Goal: Task Accomplishment & Management: Use online tool/utility

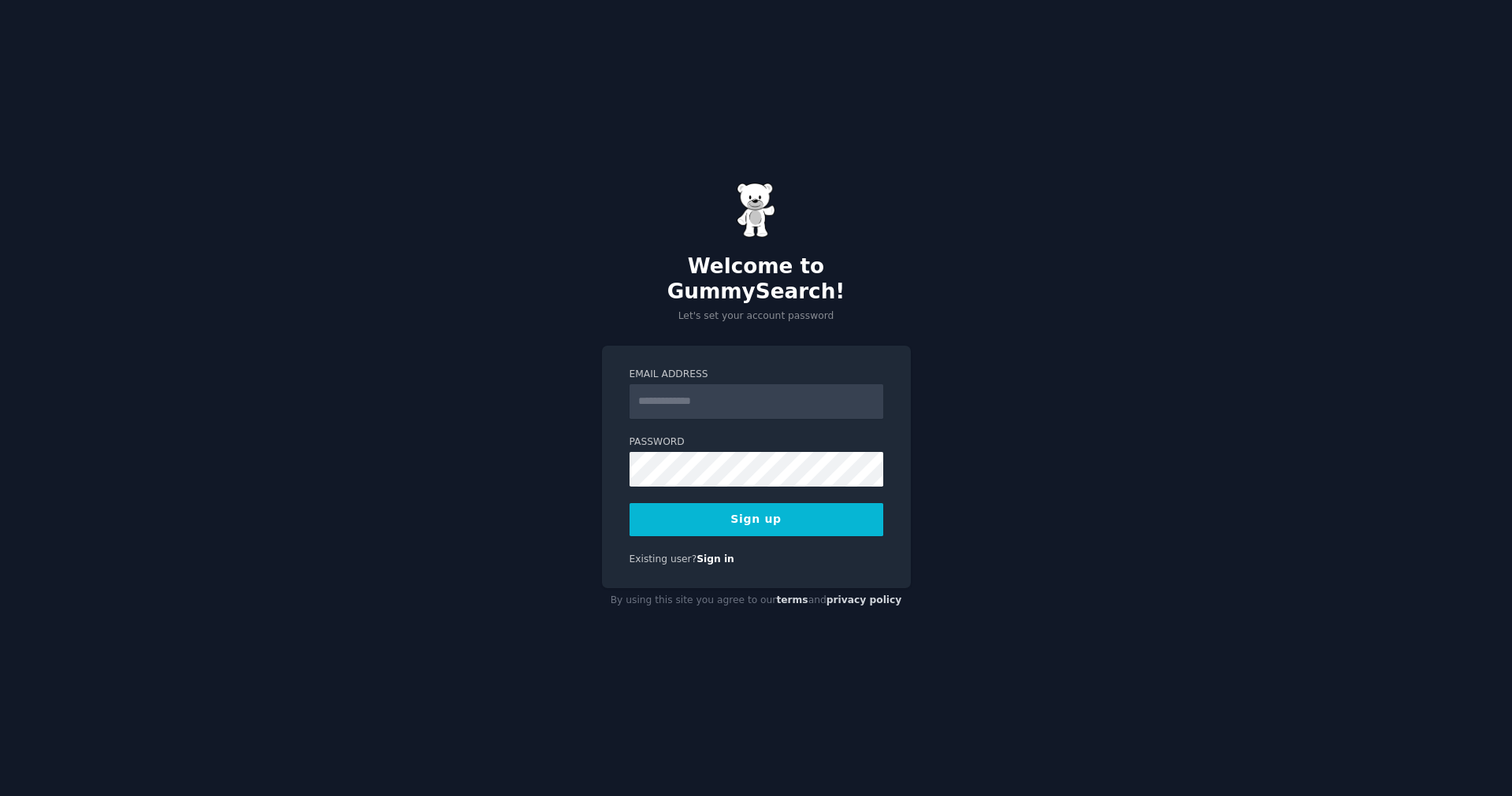
click at [657, 384] on input "Email Address" at bounding box center [756, 402] width 253 height 35
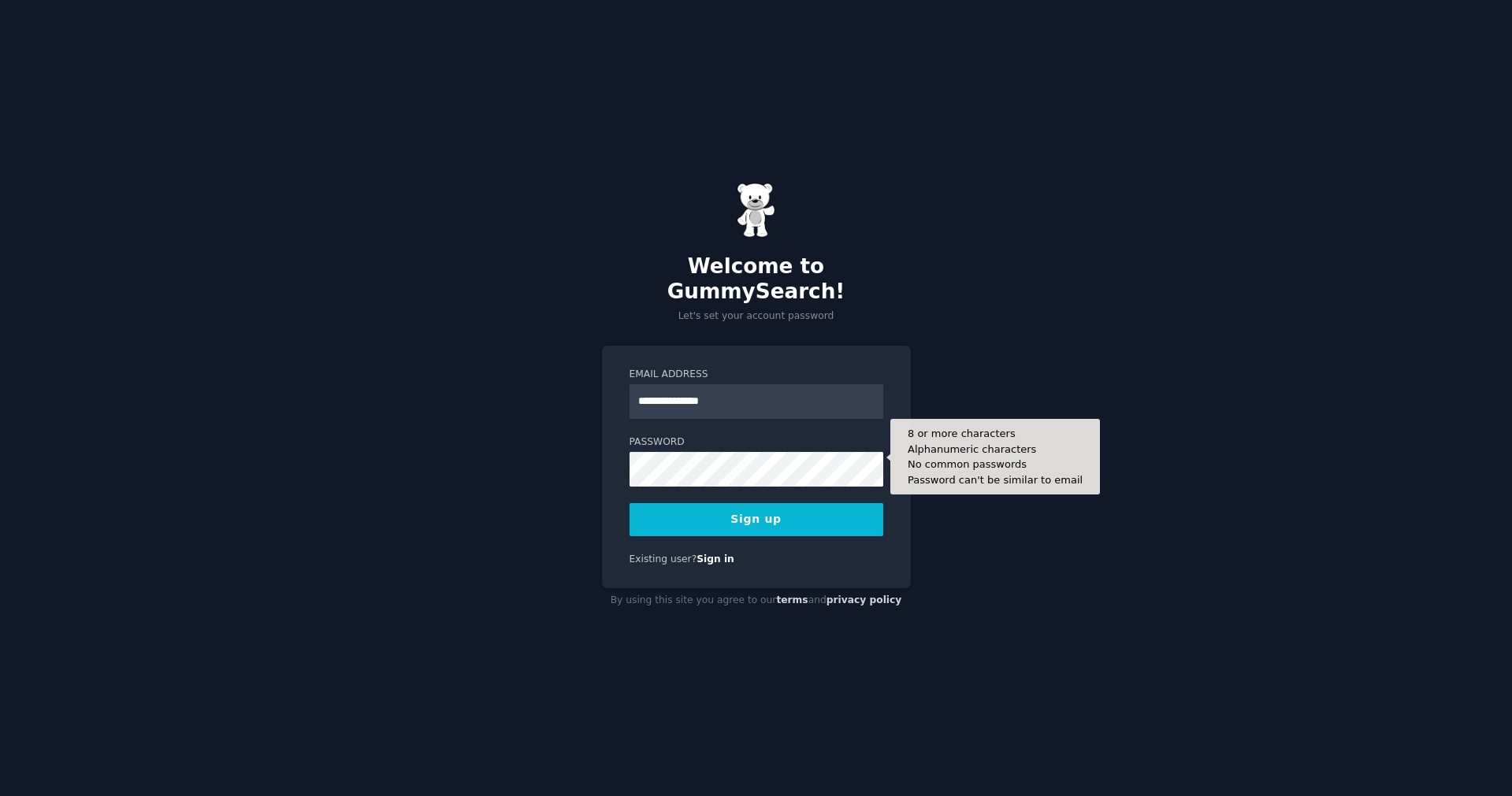
type input "**********"
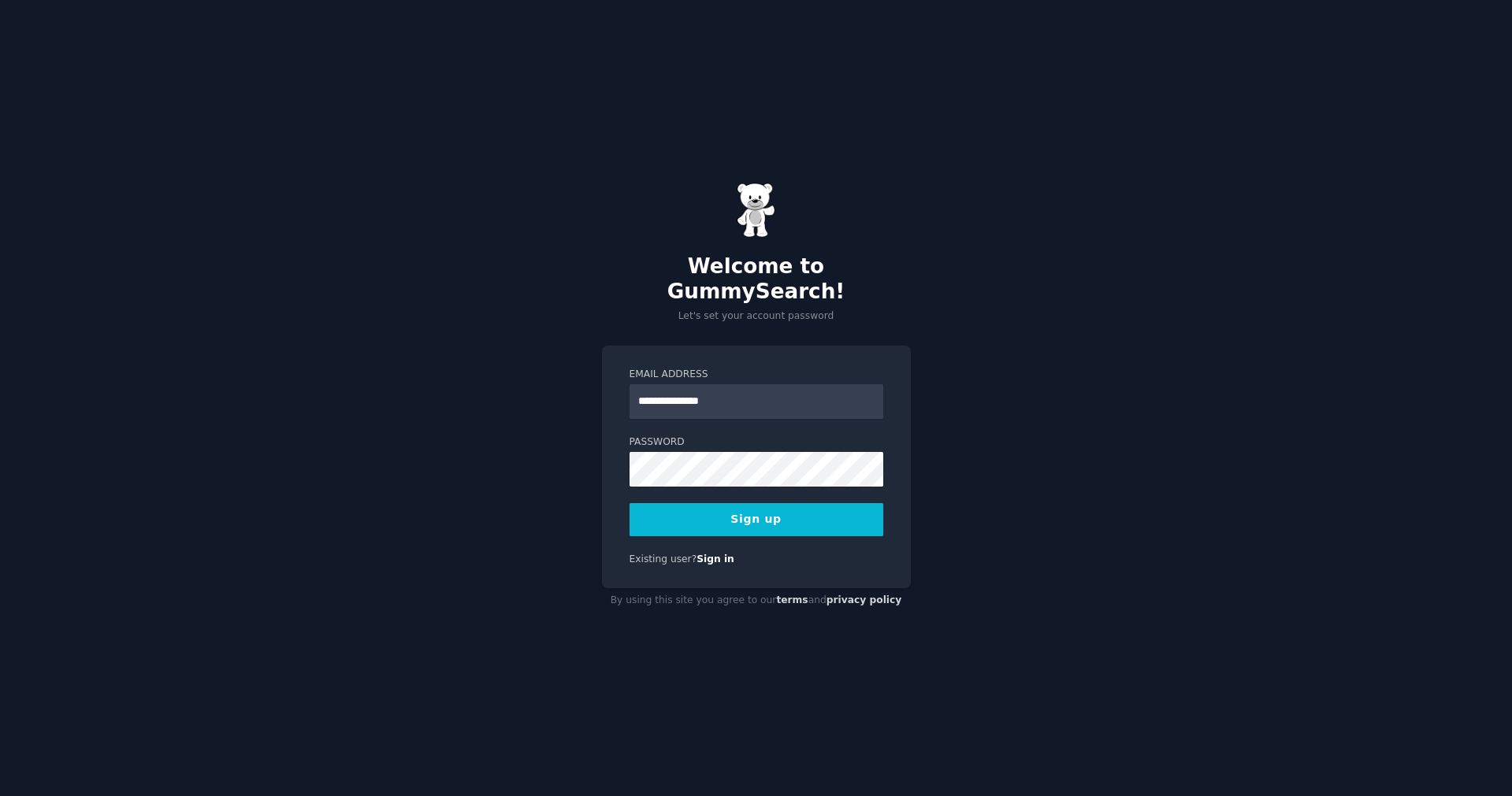
click at [973, 514] on div "**********" at bounding box center [756, 398] width 1512 height 796
click at [817, 516] on button "Sign up" at bounding box center [756, 520] width 253 height 33
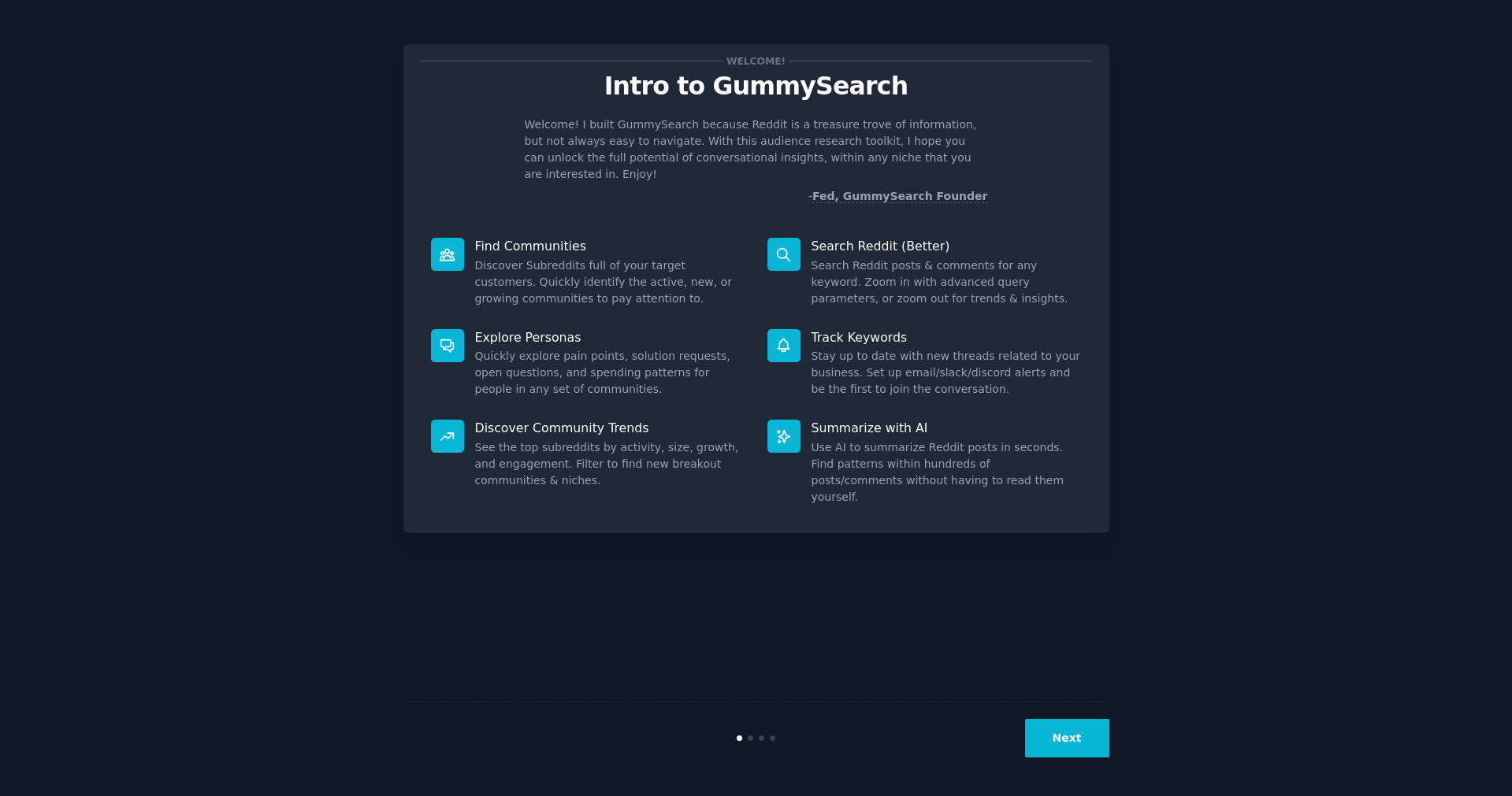
click at [1073, 738] on button "Next" at bounding box center [1066, 739] width 84 height 39
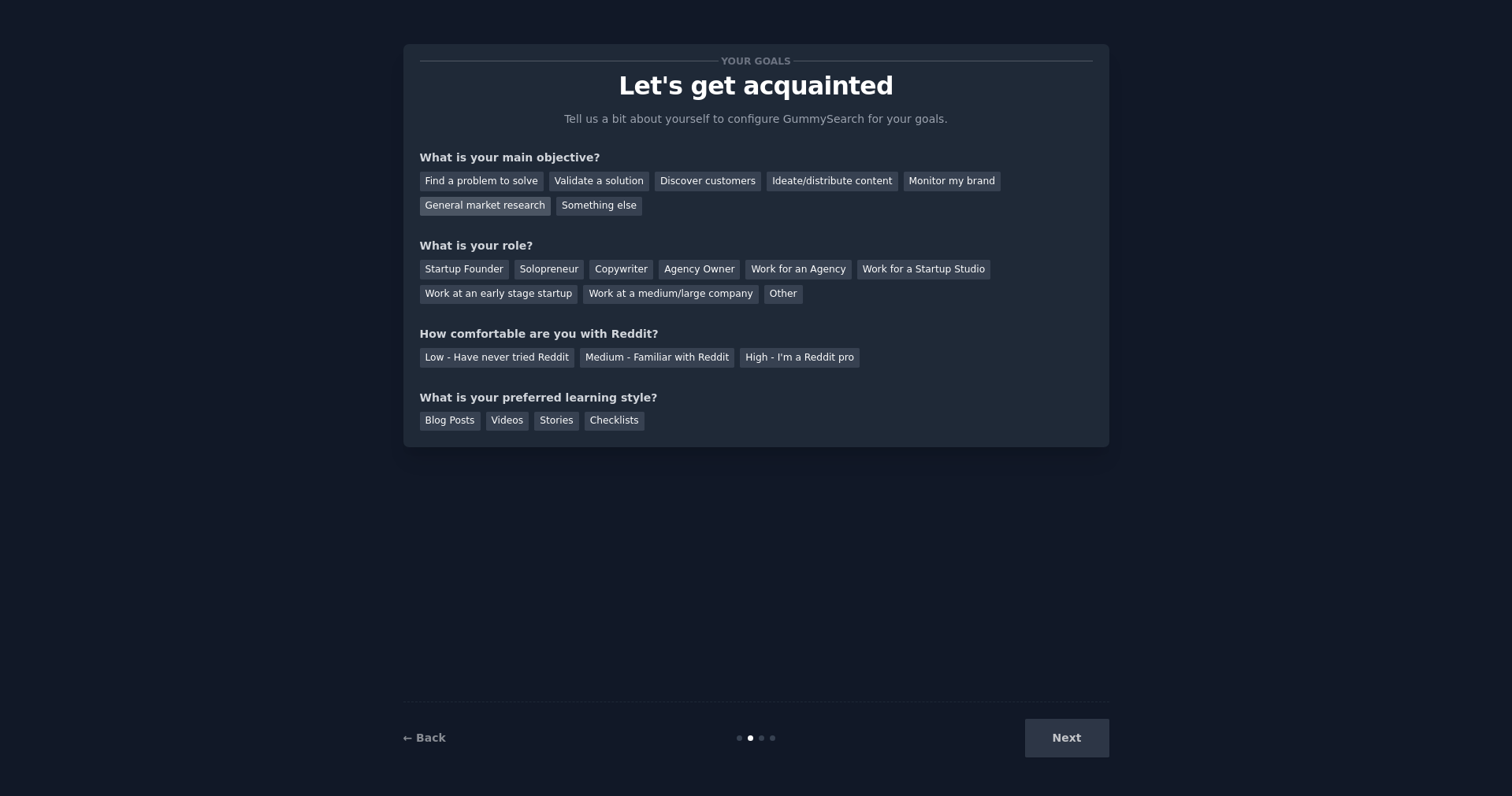
click at [513, 214] on div "General market research" at bounding box center [486, 206] width 132 height 19
click at [524, 273] on div "Solopreneur" at bounding box center [548, 269] width 69 height 19
click at [613, 358] on div "Medium - Familiar with Reddit" at bounding box center [657, 357] width 155 height 19
click at [606, 417] on div "Checklists" at bounding box center [614, 421] width 60 height 19
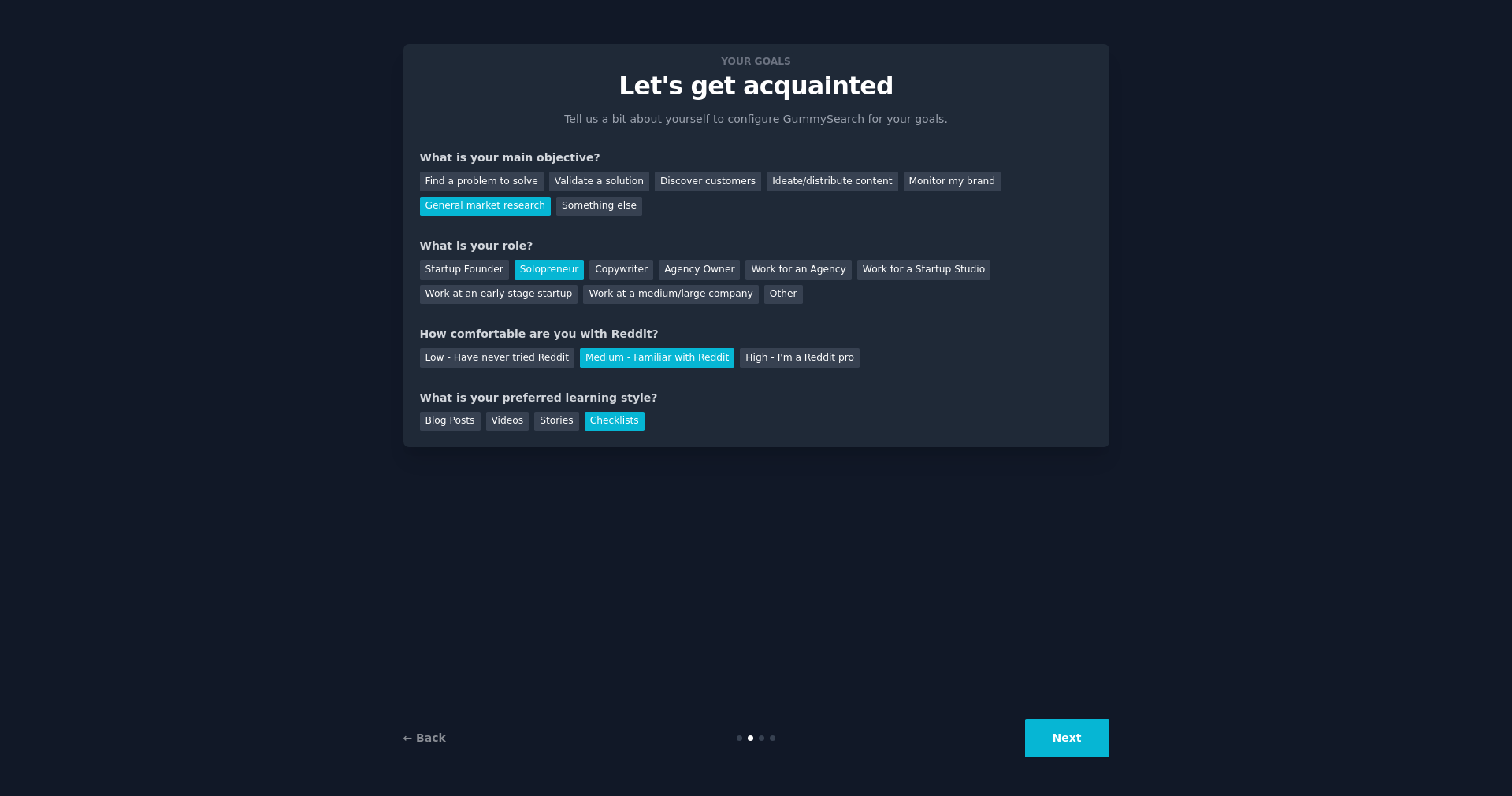
click at [1068, 750] on button "Next" at bounding box center [1066, 739] width 84 height 39
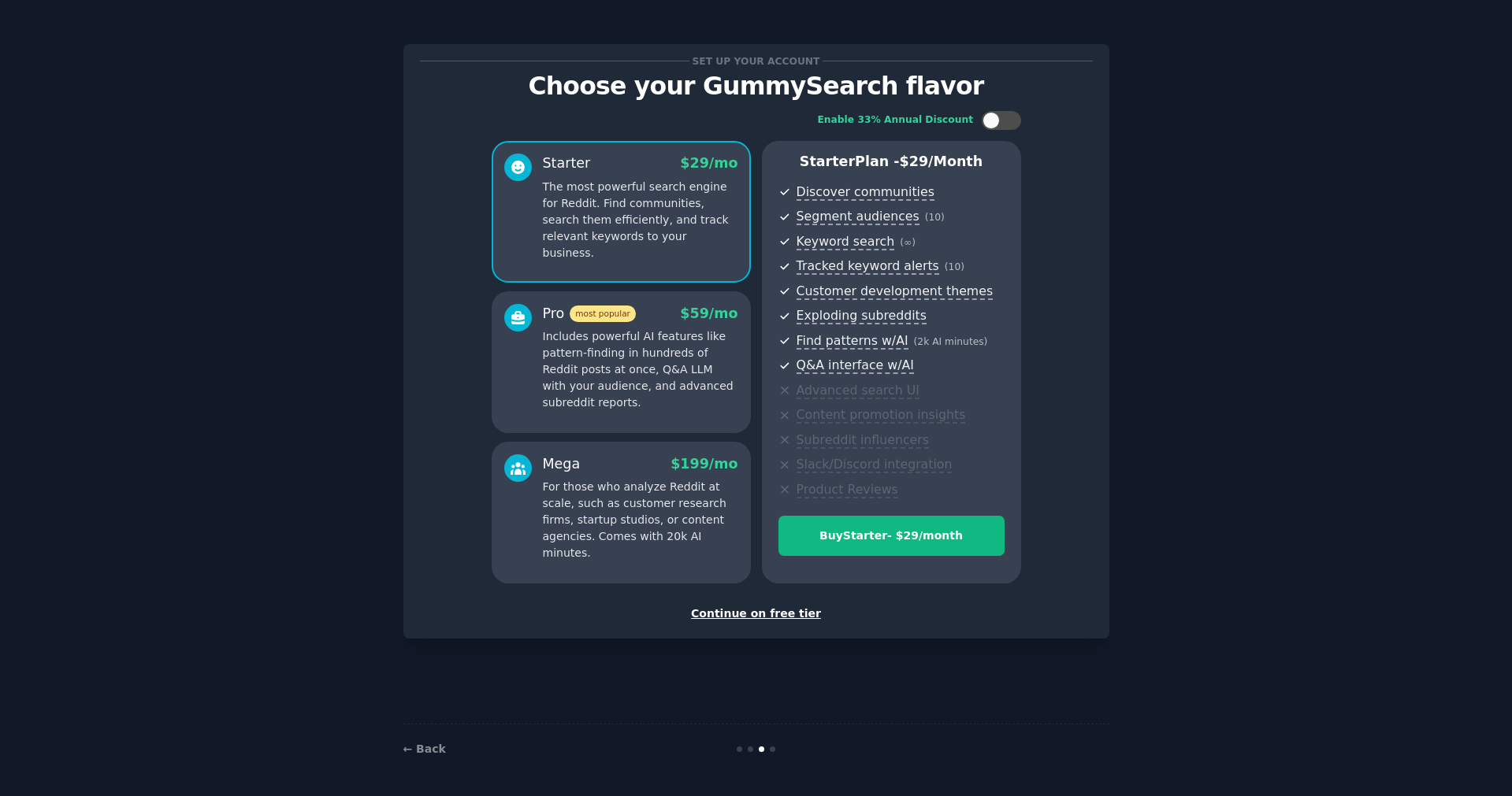
click at [756, 611] on div "Continue on free tier" at bounding box center [756, 614] width 673 height 17
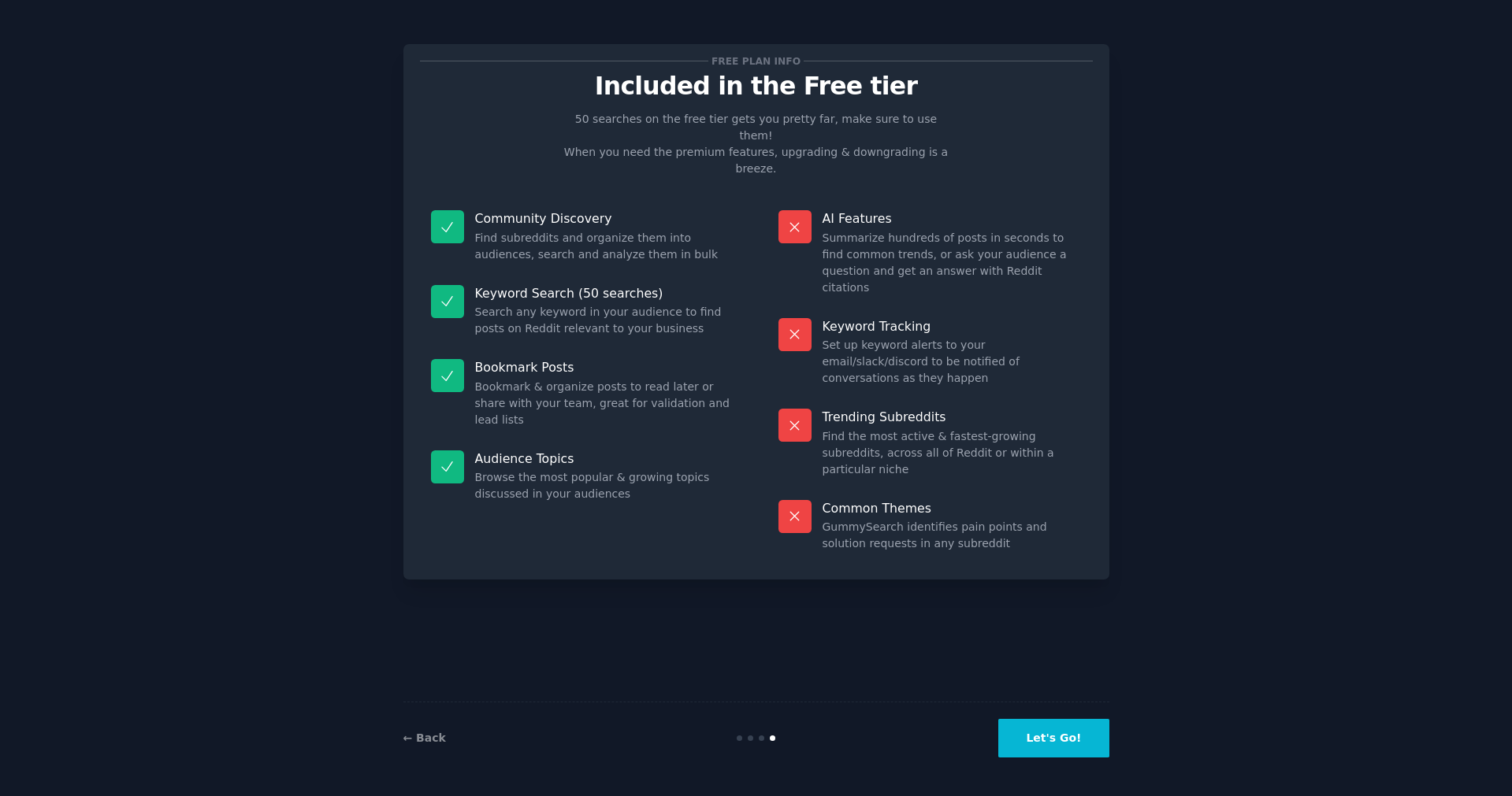
click at [1062, 738] on button "Let's Go!" at bounding box center [1053, 739] width 111 height 39
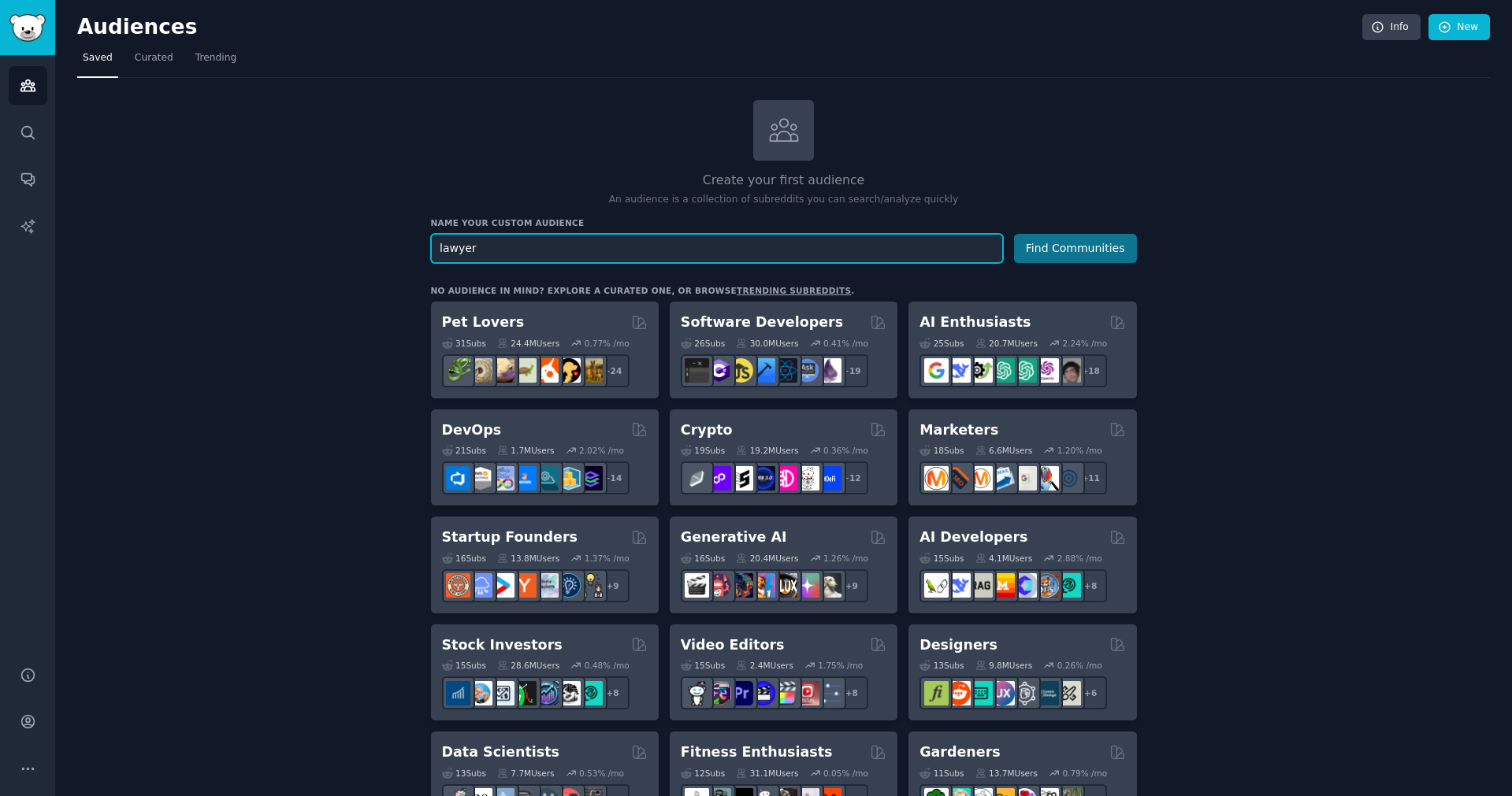
type input "lawyer"
click at [1051, 253] on button "Find Communities" at bounding box center [1074, 249] width 123 height 29
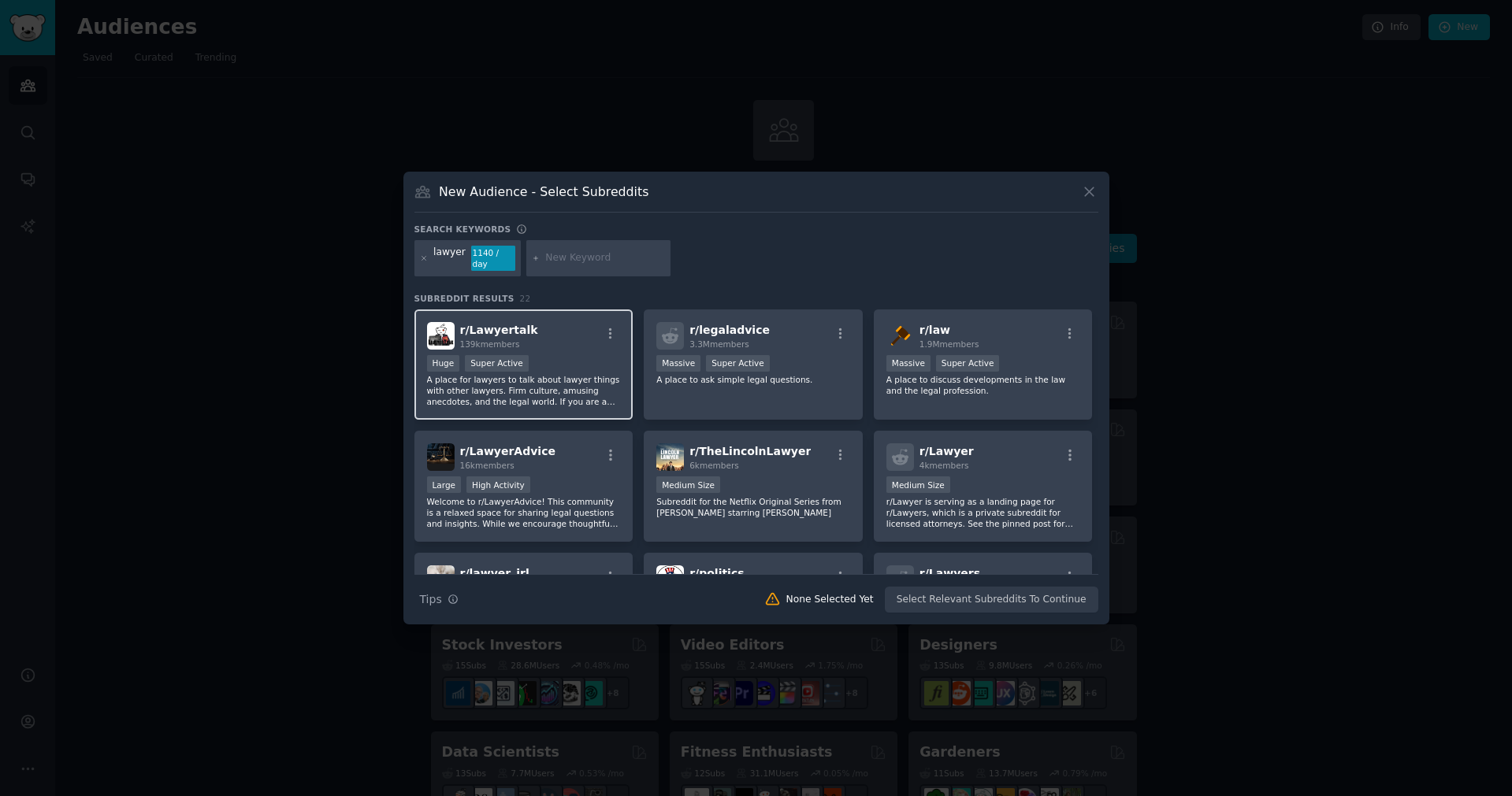
click at [578, 338] on div "r/ Lawyertalk 139k members" at bounding box center [523, 336] width 193 height 28
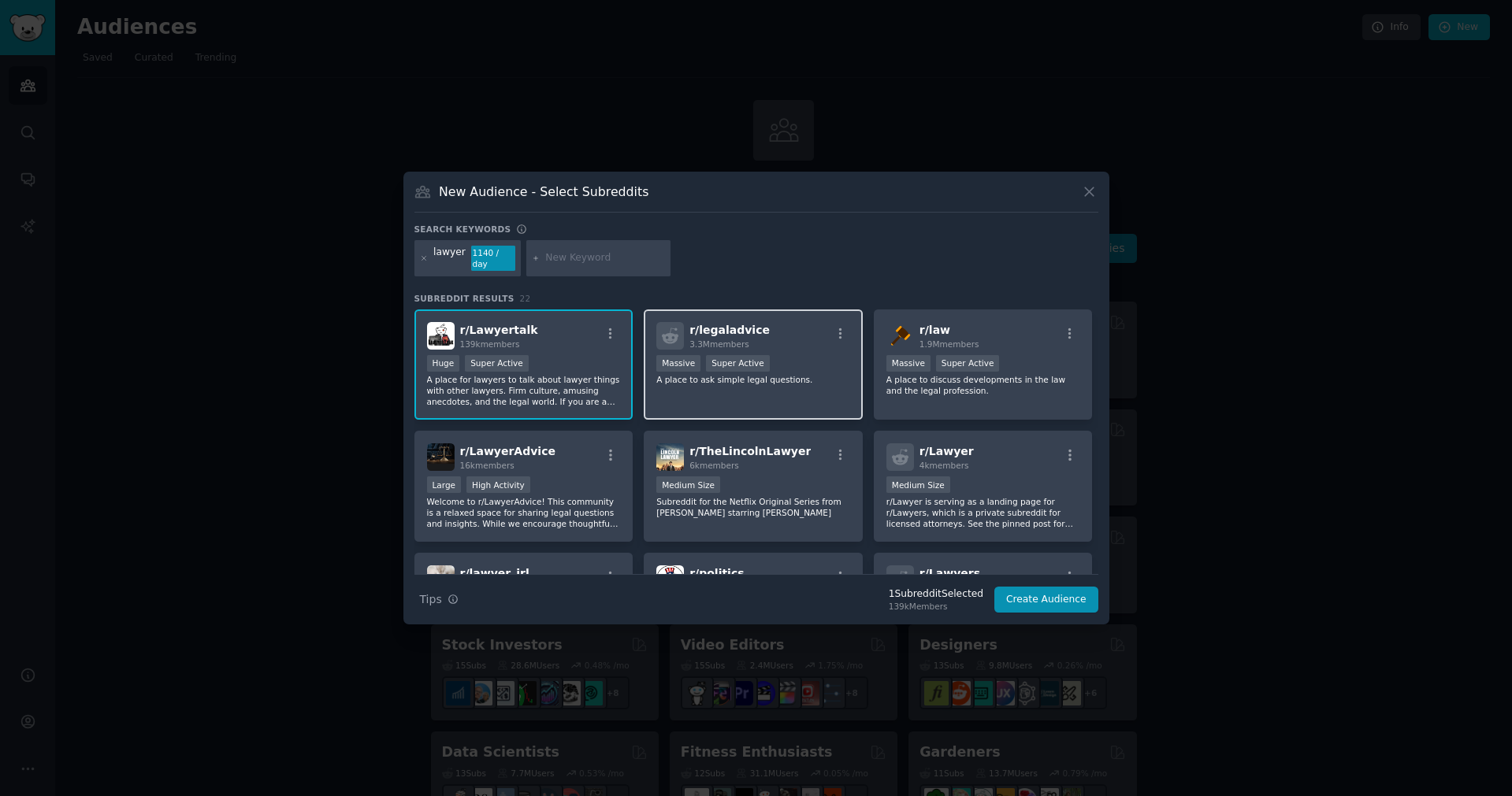
click at [827, 380] on div "r/ legaladvice 3.3M members >= 95th percentile for submissions / day Massive Su…" at bounding box center [753, 365] width 219 height 111
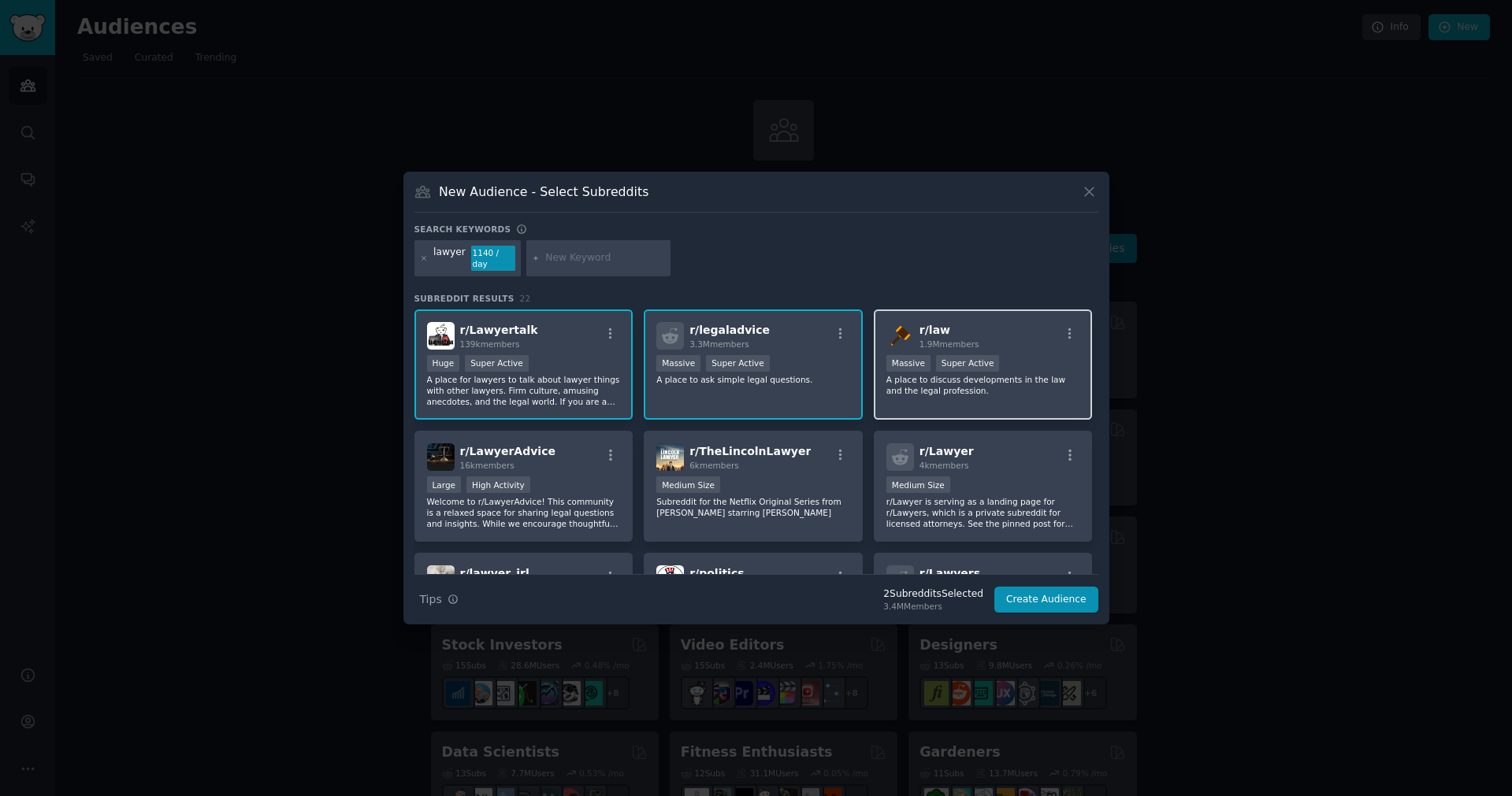
click at [920, 400] on div "r/ law 1.9M members Massive Super Active A place to discuss developments in the…" at bounding box center [983, 365] width 219 height 111
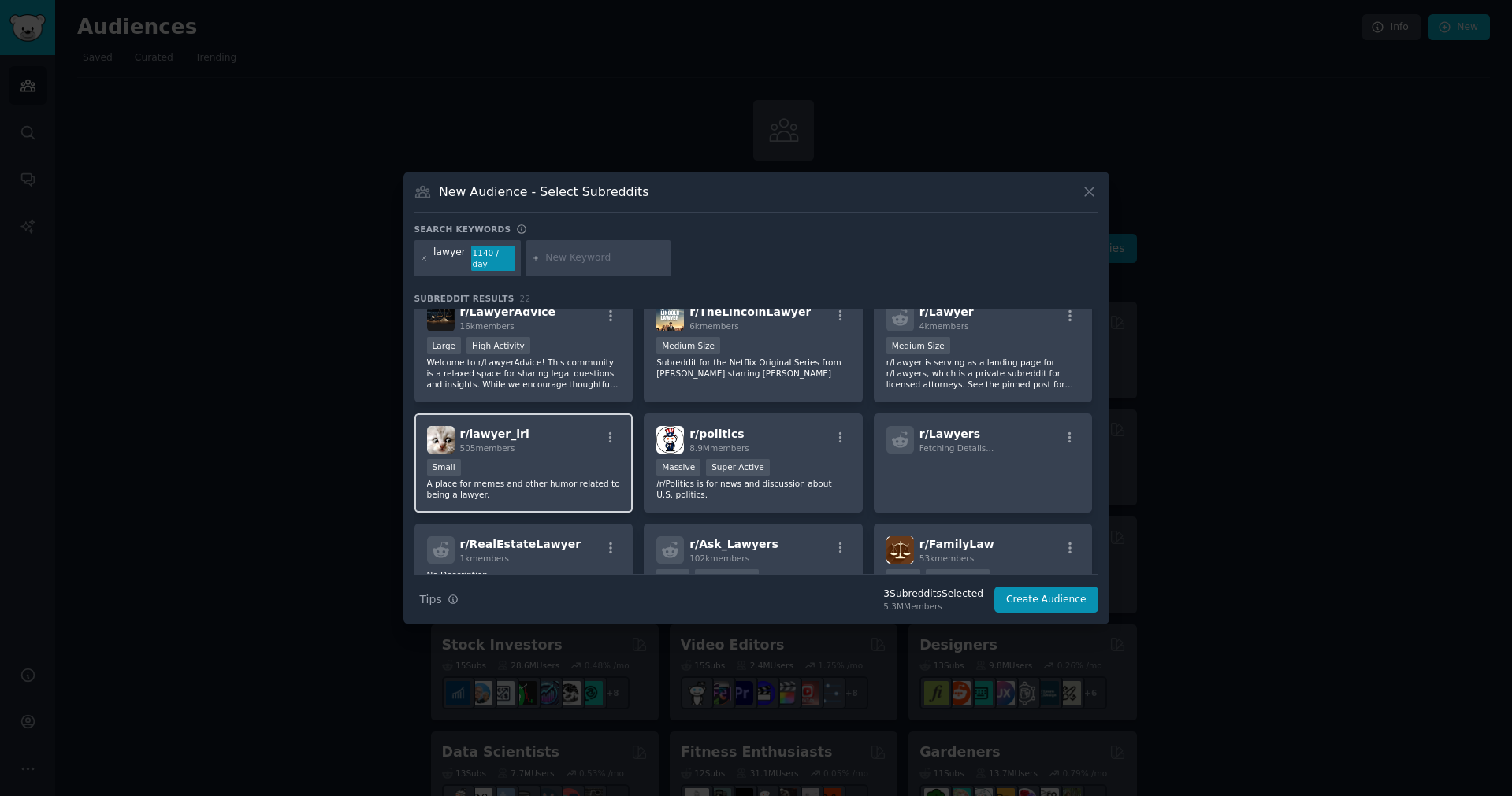
scroll to position [120, 0]
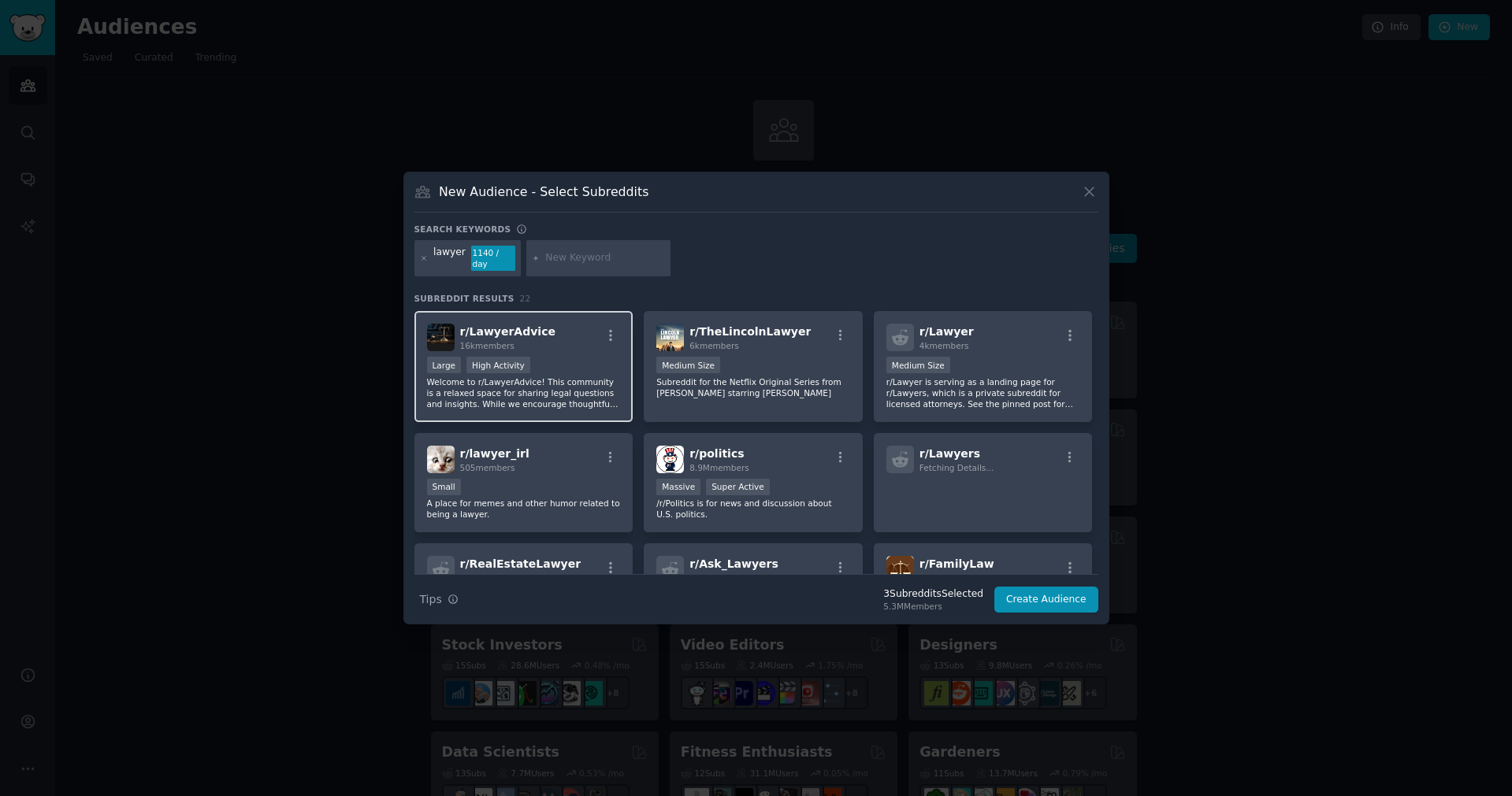
click at [576, 391] on p "Welcome to r/LawyerAdvice! This community is a relaxed space for sharing legal …" at bounding box center [523, 393] width 193 height 33
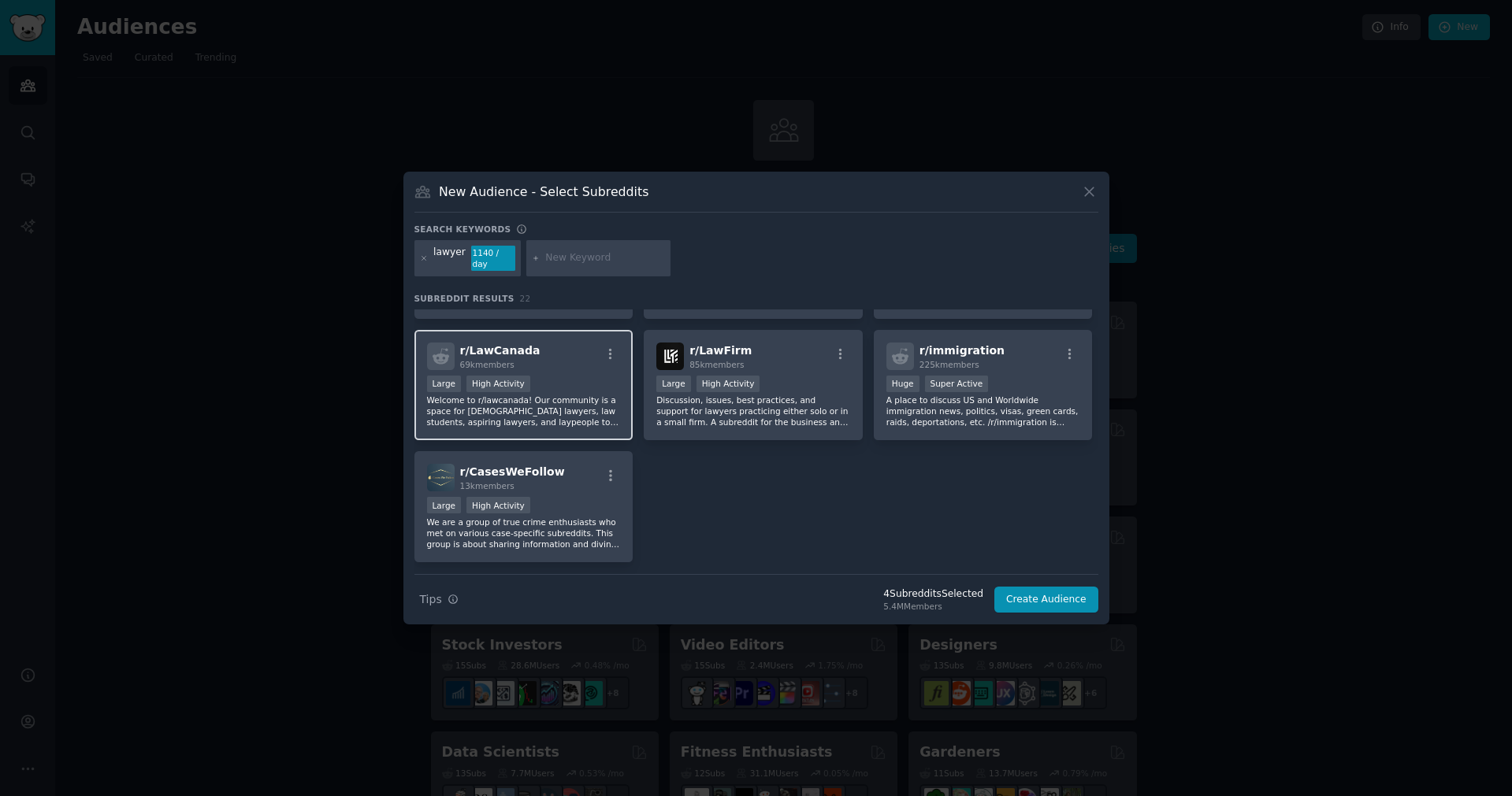
scroll to position [742, 0]
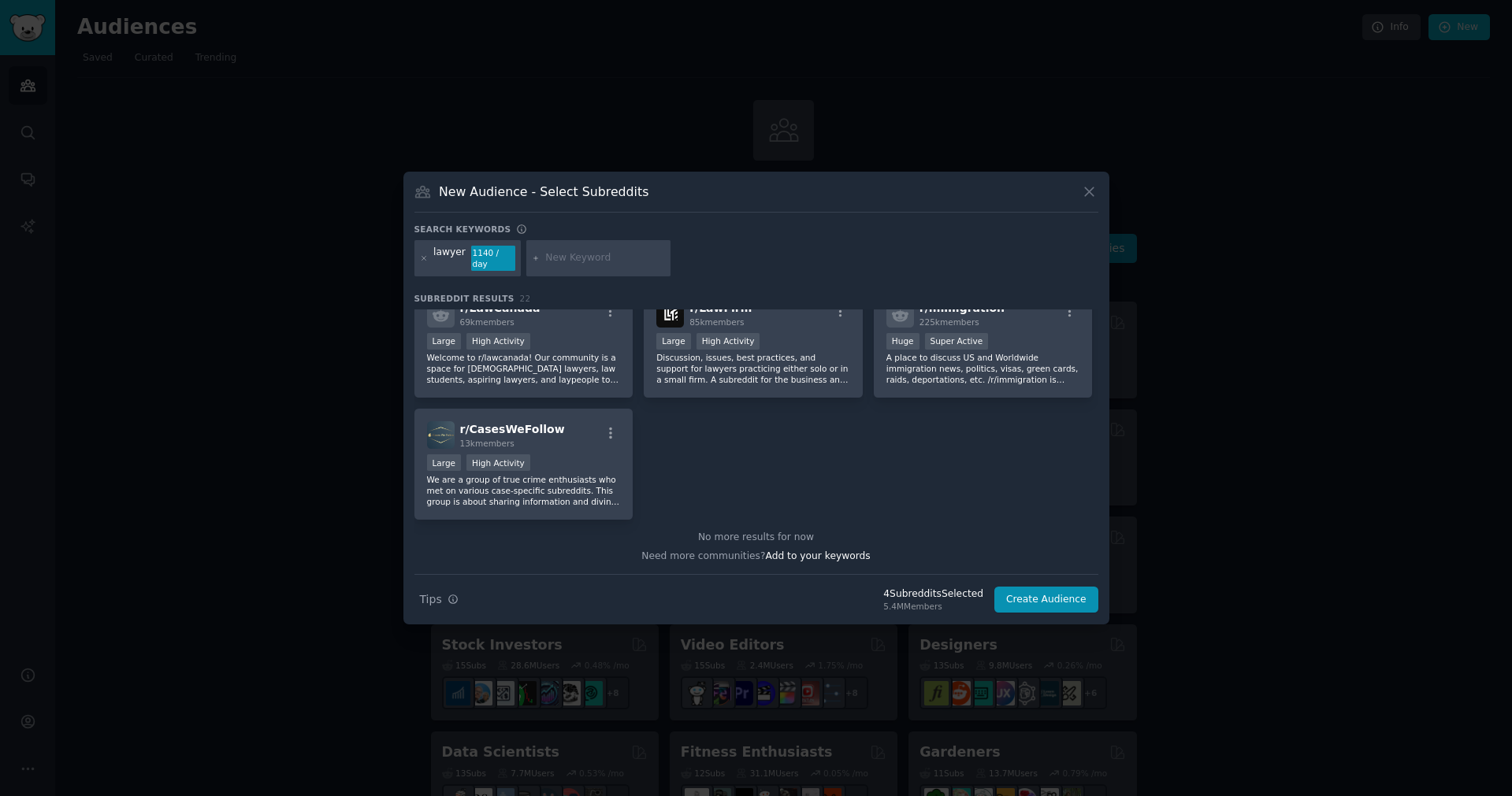
click at [606, 264] on input "text" at bounding box center [605, 258] width 120 height 14
type input "biglaw"
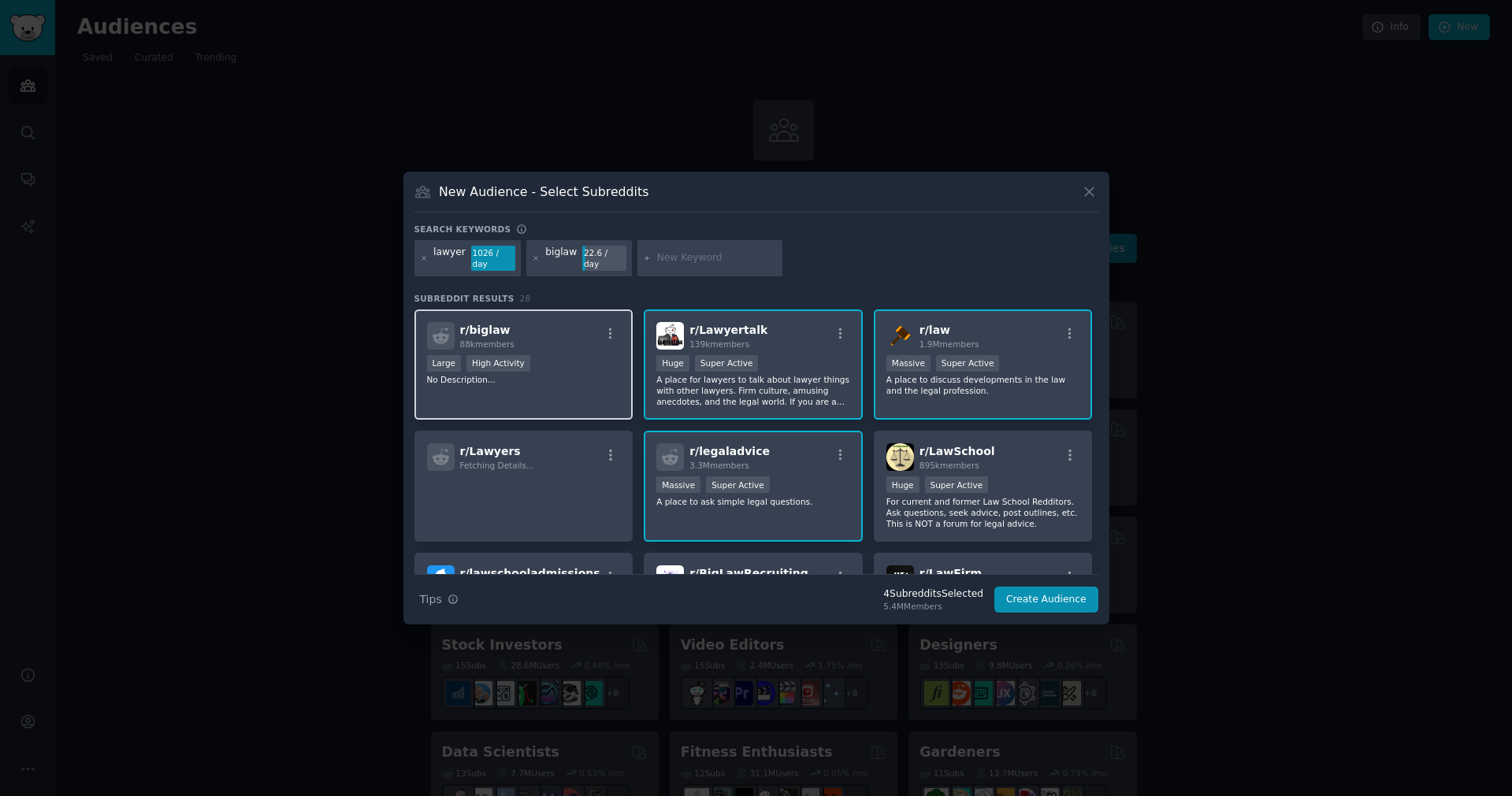
click at [569, 379] on p "No Description..." at bounding box center [523, 380] width 193 height 11
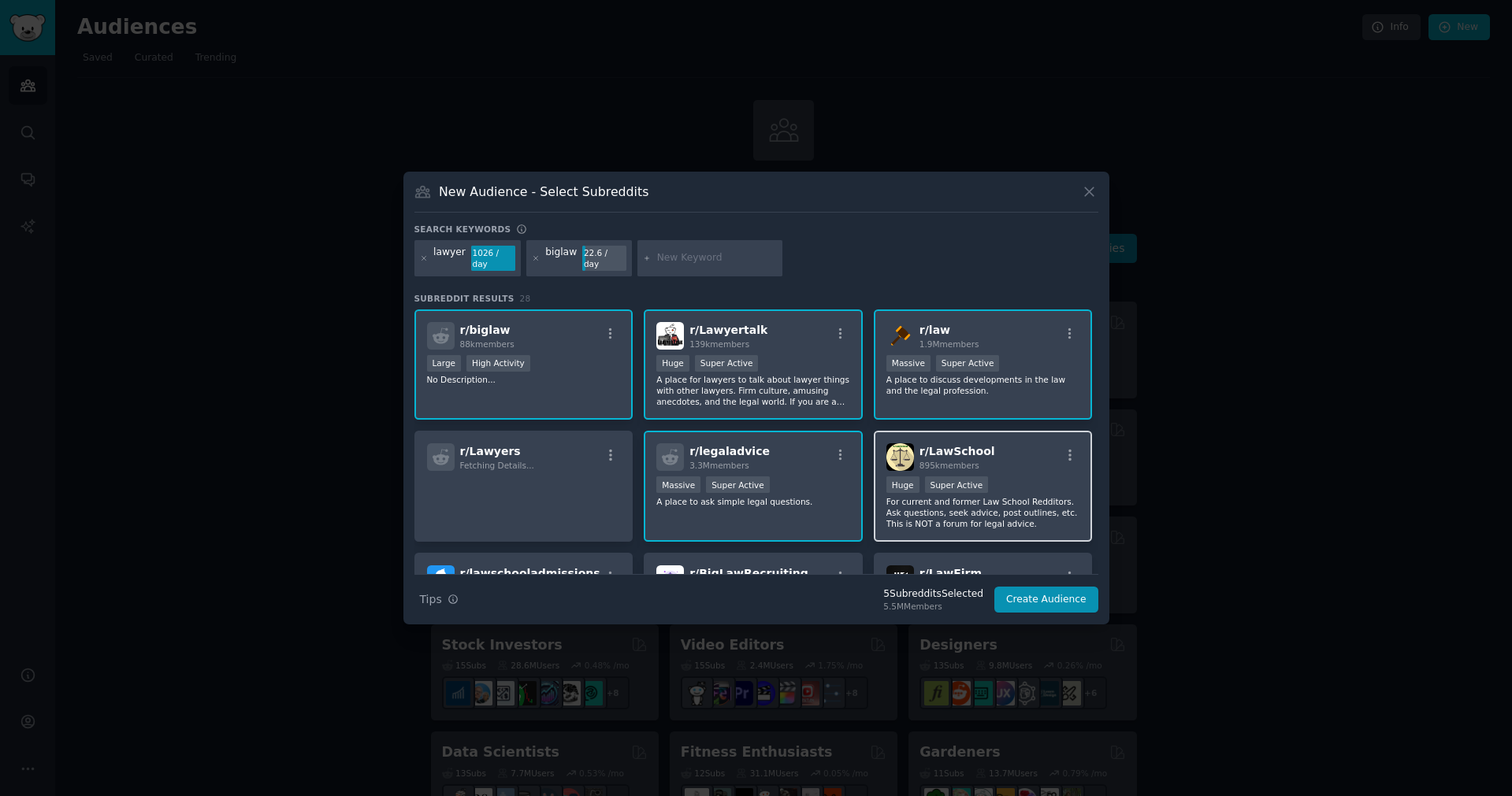
click at [1018, 459] on div "r/ LawSchool 895k members" at bounding box center [983, 457] width 193 height 28
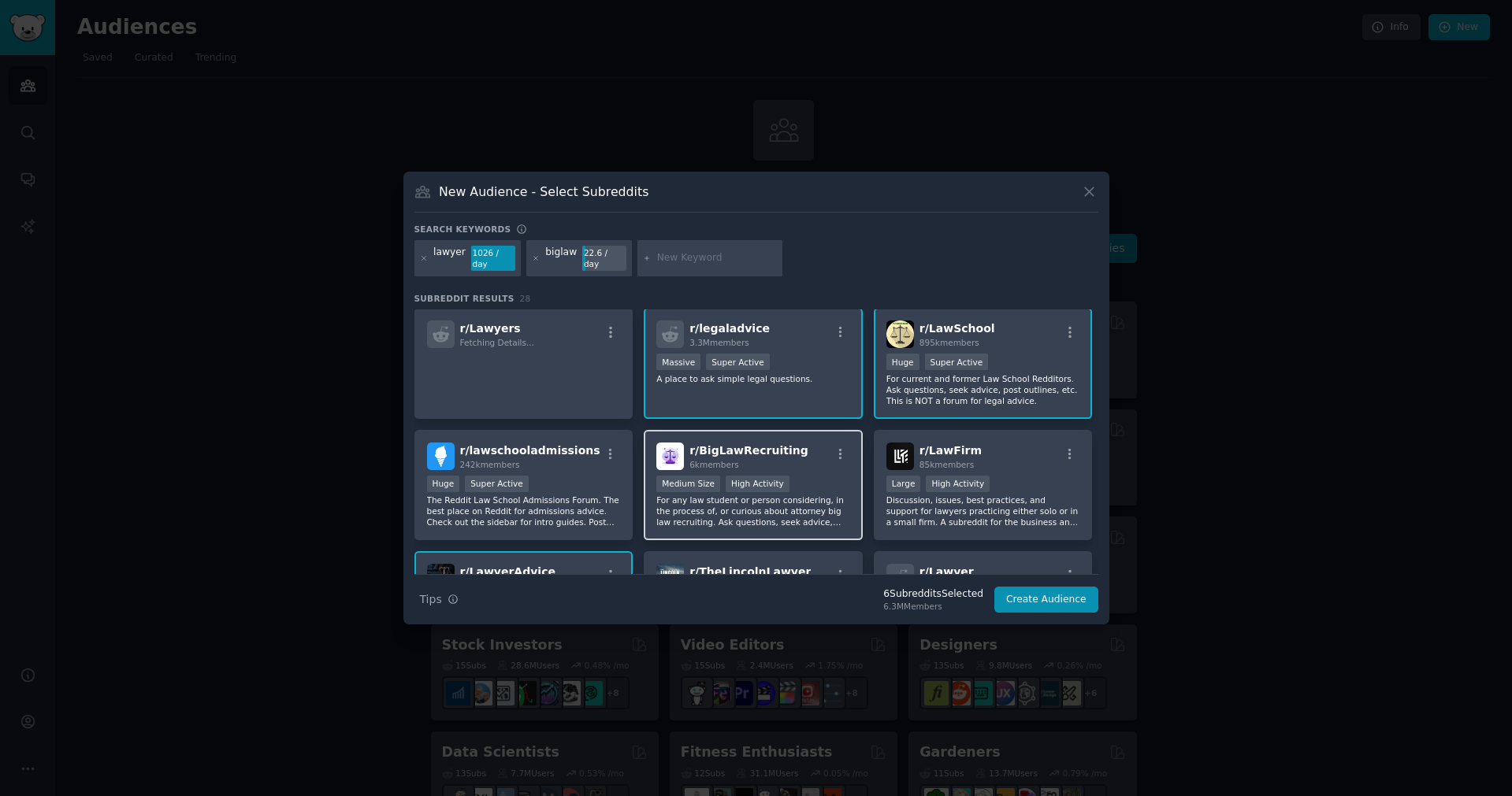
scroll to position [161, 0]
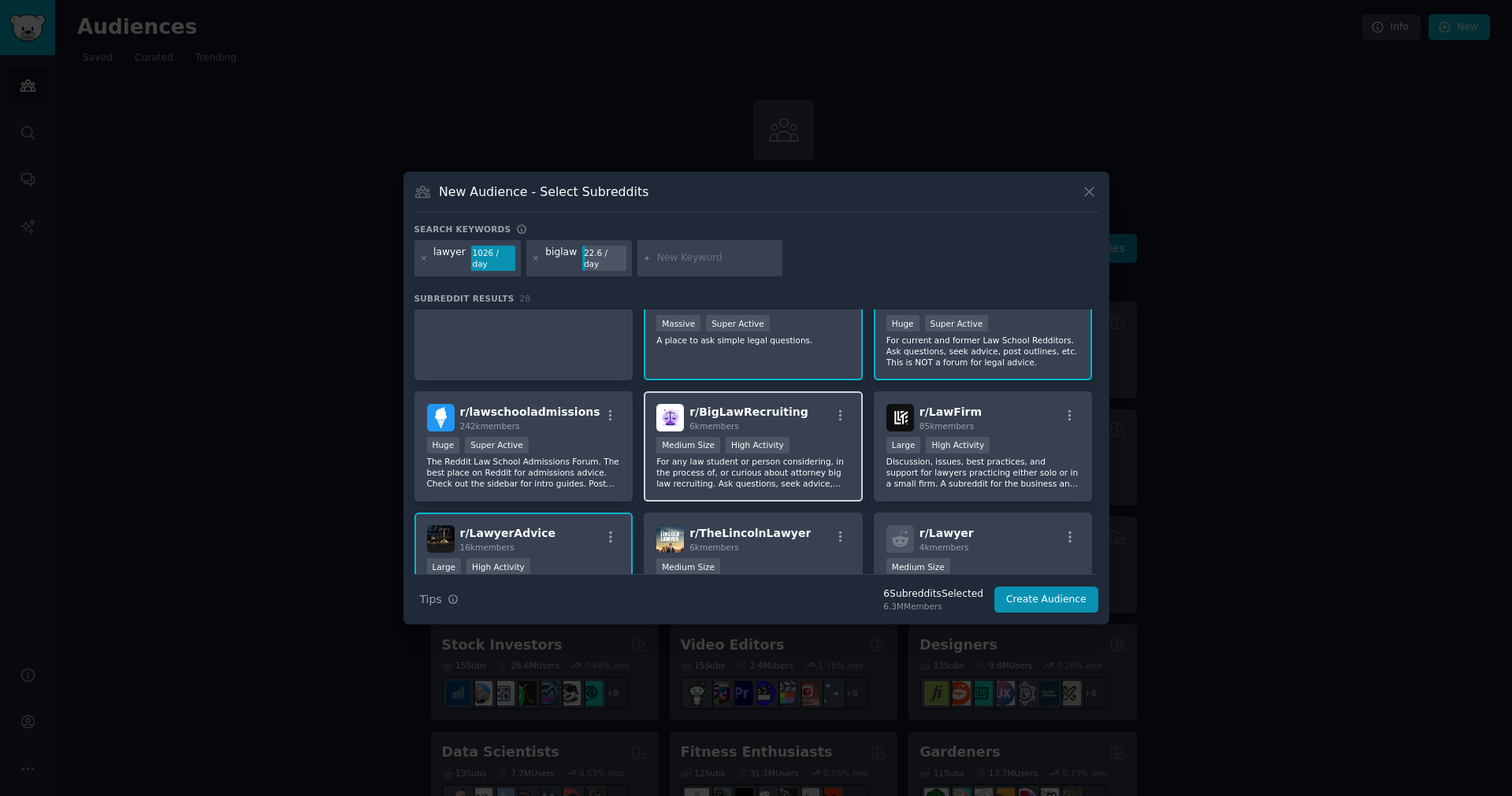
click at [697, 474] on p "For any law student or person considering, in the process of, or curious about …" at bounding box center [753, 473] width 193 height 33
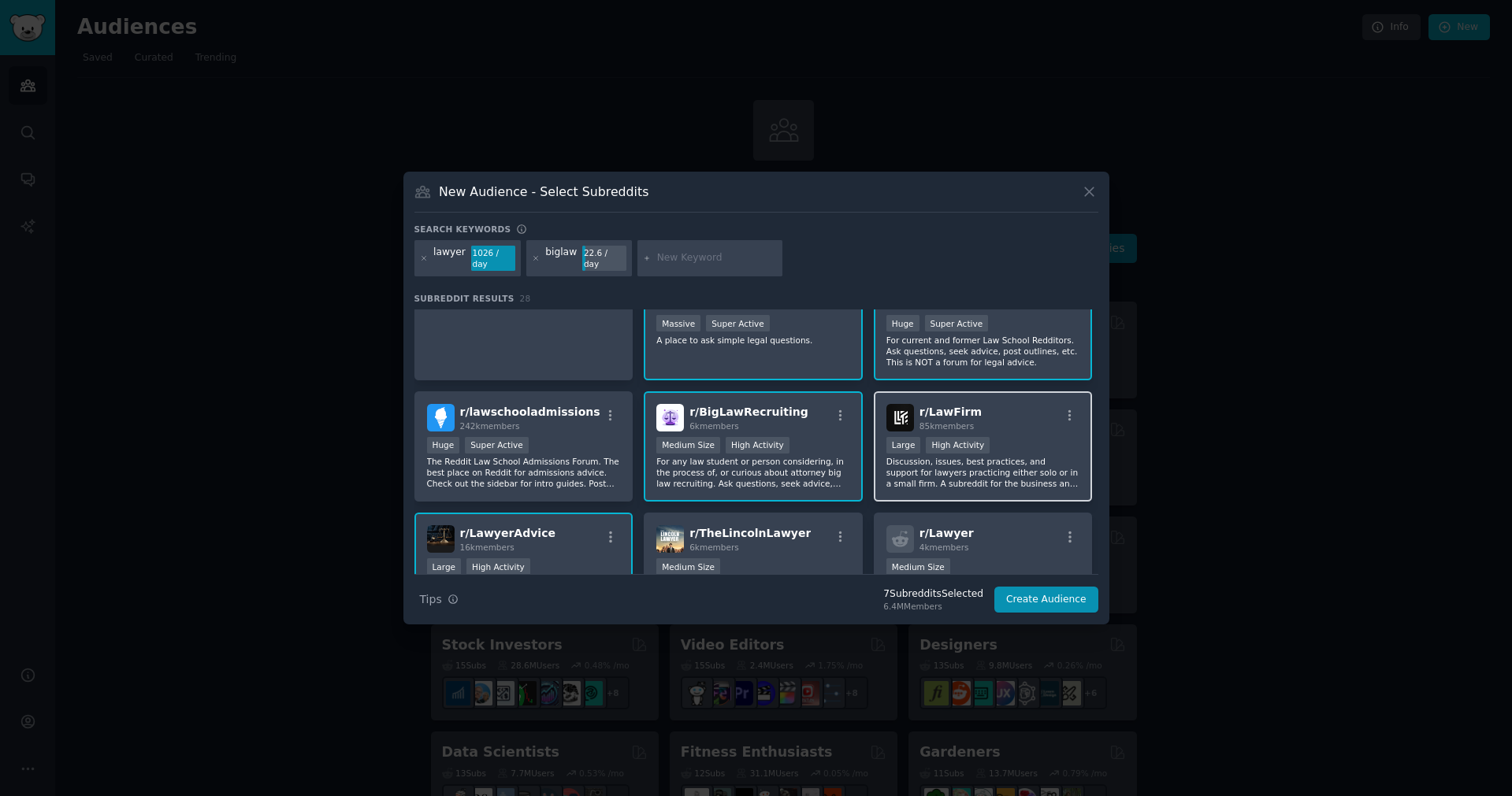
click at [980, 470] on p "Discussion, issues, best practices, and support for lawyers practicing either s…" at bounding box center [983, 473] width 193 height 33
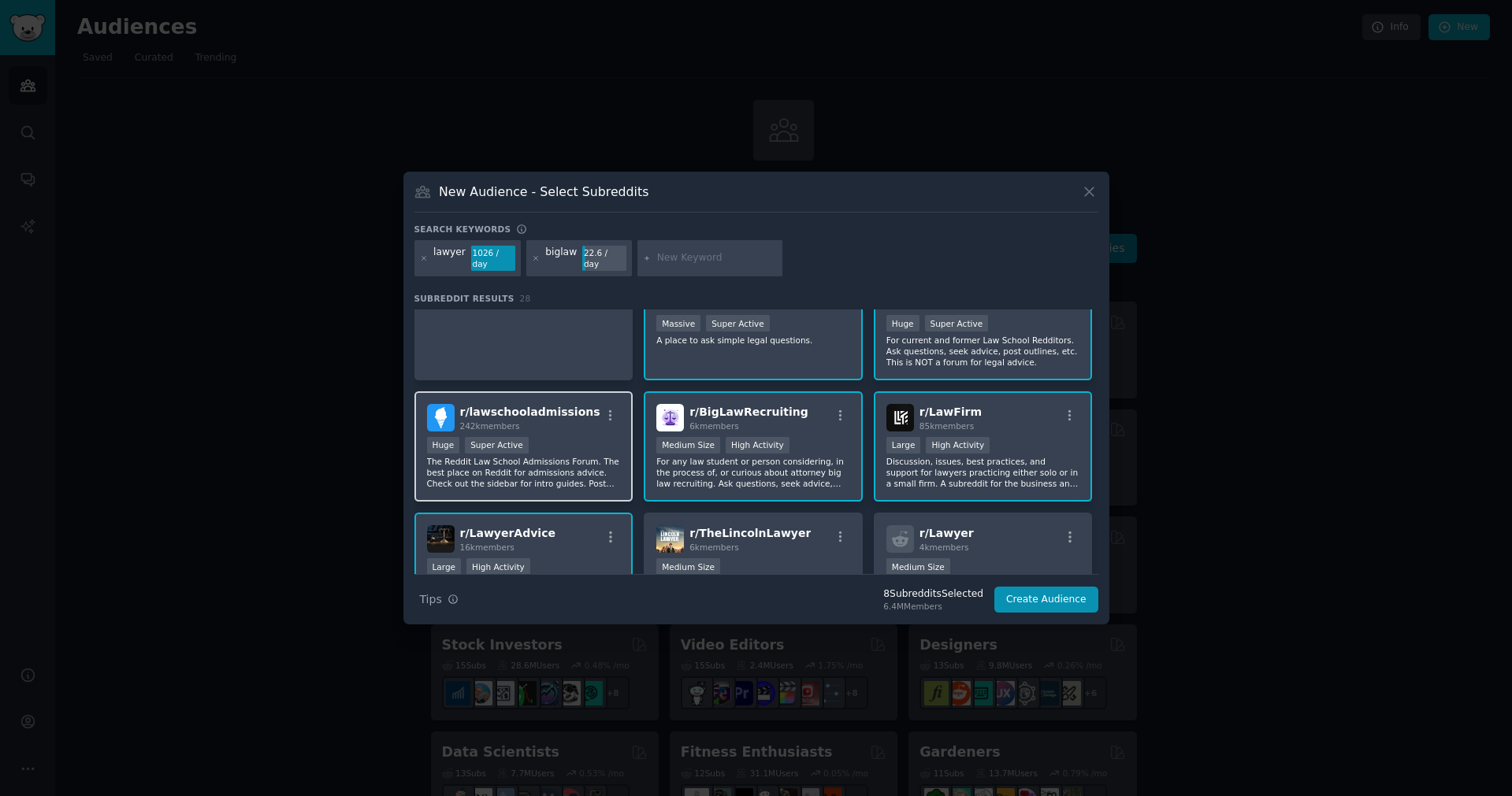
click at [592, 475] on p "The Reddit Law School Admissions Forum. The best place on Reddit for admissions…" at bounding box center [523, 473] width 193 height 33
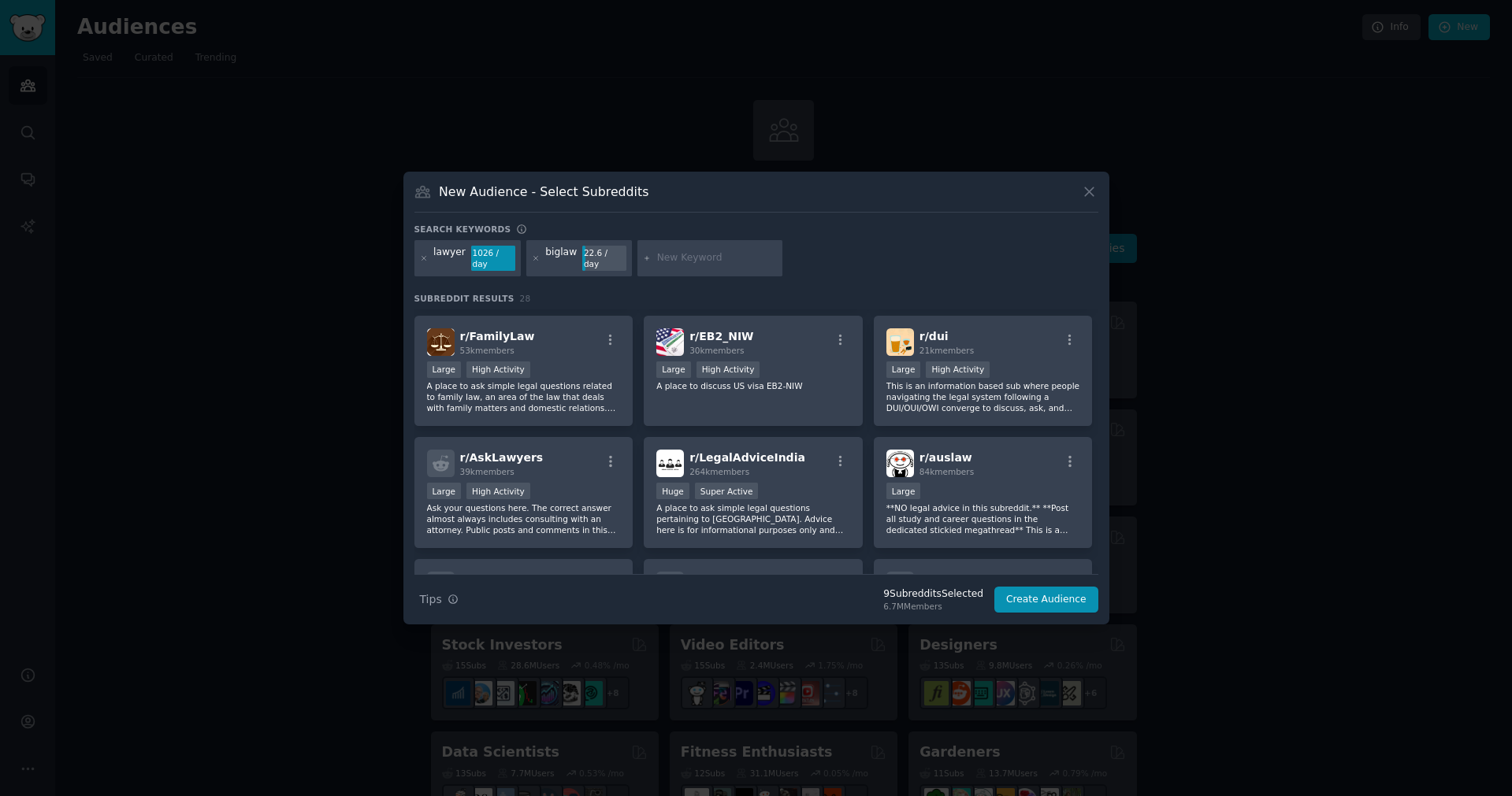
scroll to position [712, 0]
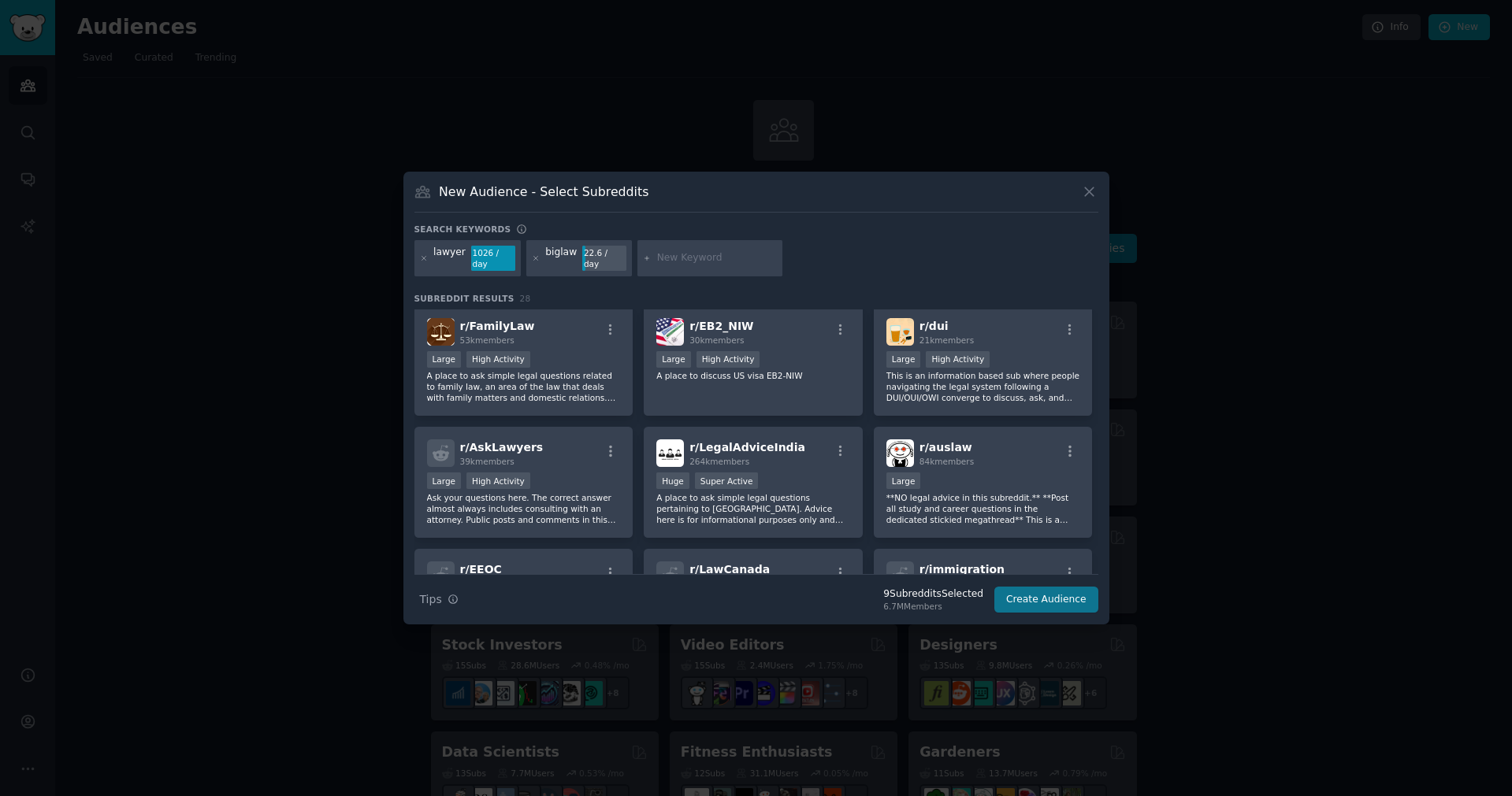
click at [1053, 599] on button "Create Audience" at bounding box center [1046, 600] width 104 height 27
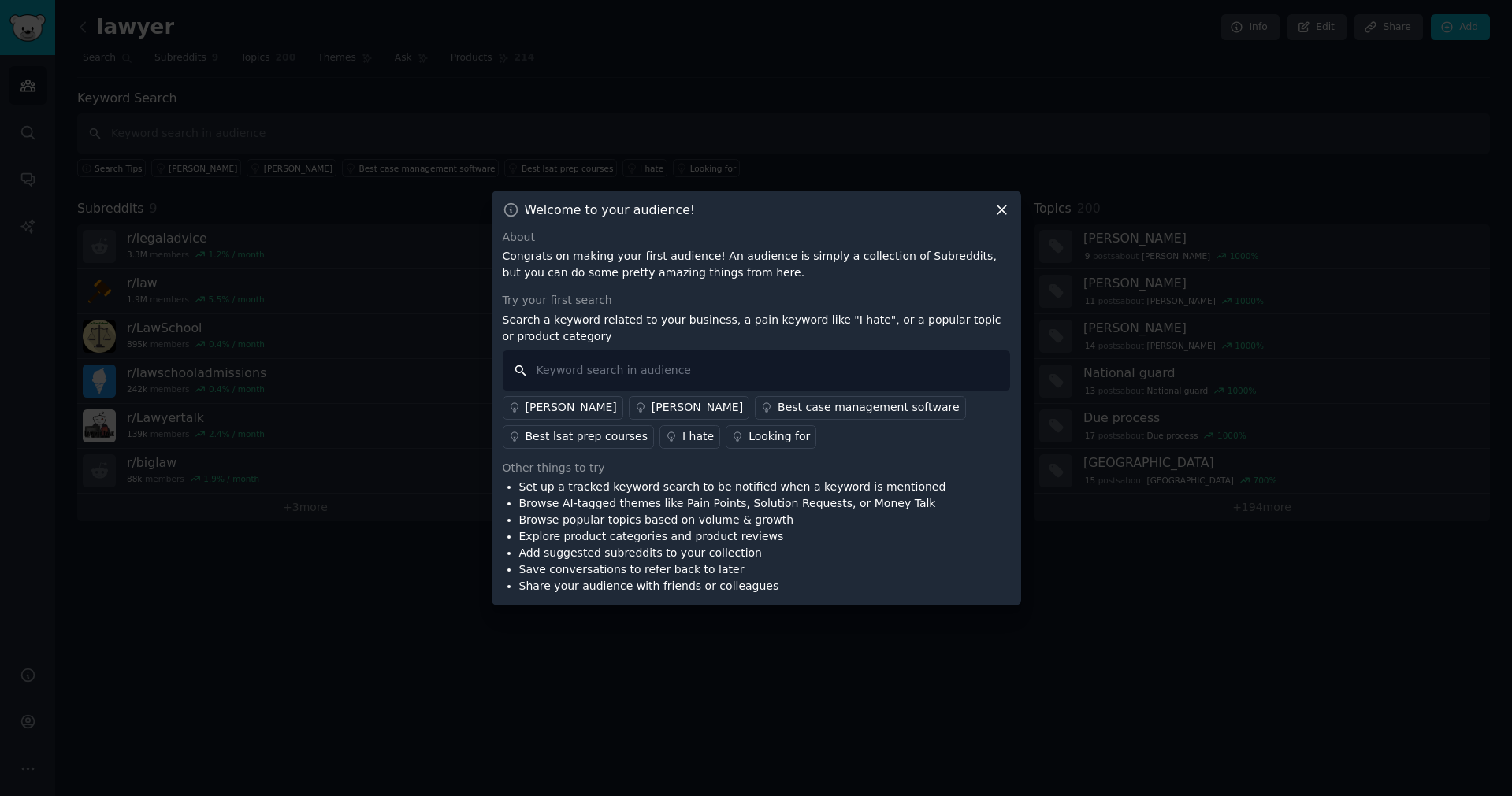
click at [652, 383] on input "text" at bounding box center [756, 370] width 508 height 41
type input "outline"
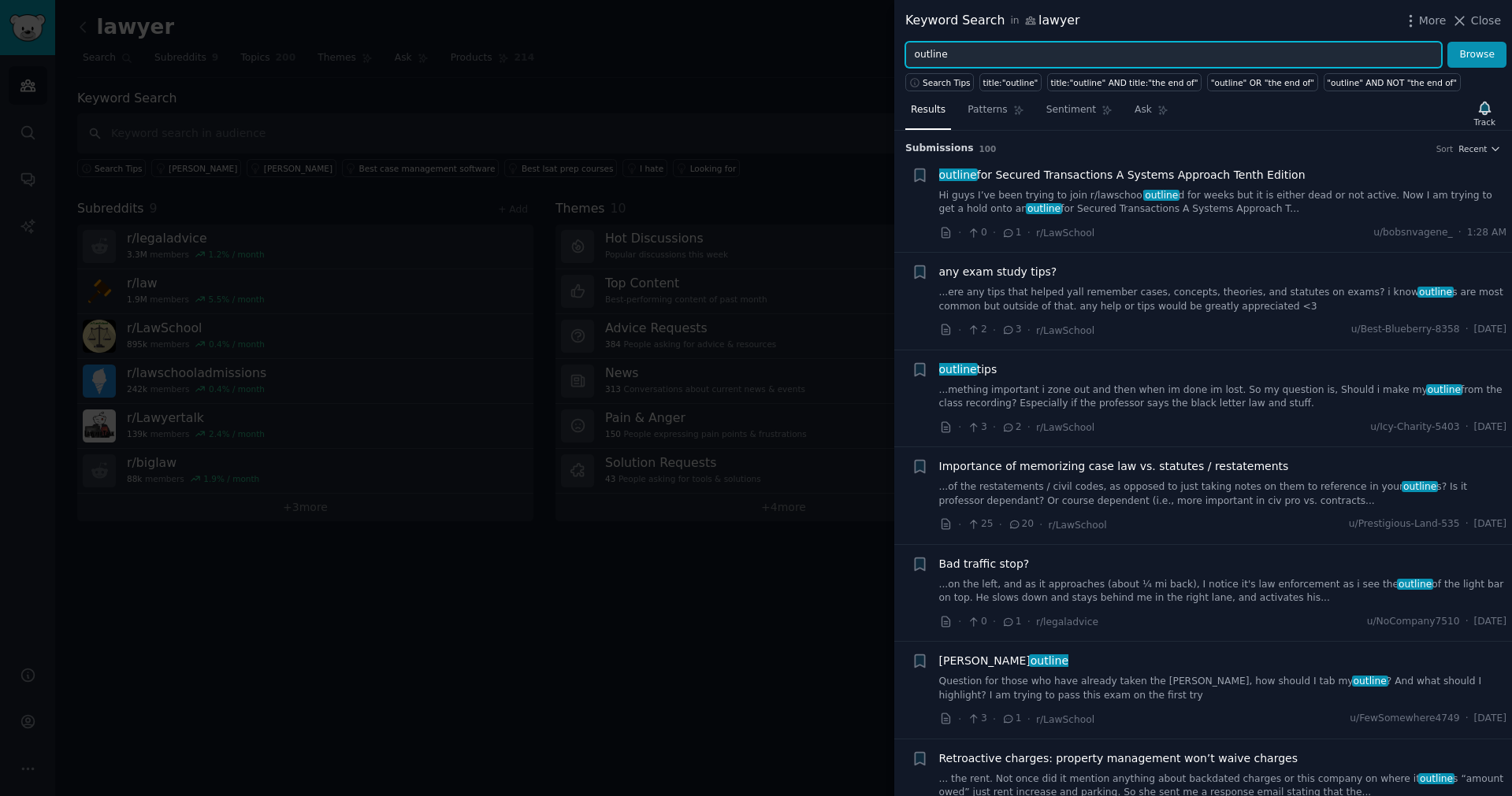
click at [1009, 57] on input "outline" at bounding box center [1173, 54] width 536 height 27
click at [916, 55] on input "outline AND ("hearing" OR "deposition"))" at bounding box center [1173, 54] width 536 height 27
click at [1125, 54] on input "(outline AND ("hearing" OR "deposition"))" at bounding box center [1173, 54] width 536 height 27
click at [1021, 52] on input "(outline AND ("hearing" OR "deposition")) OR (prep AND (hearing OR depo)" at bounding box center [1173, 54] width 536 height 27
click at [985, 57] on input "(outline AND ("hearing OR "deposition")) OR (prep AND (hearing OR depo)" at bounding box center [1173, 54] width 536 height 27
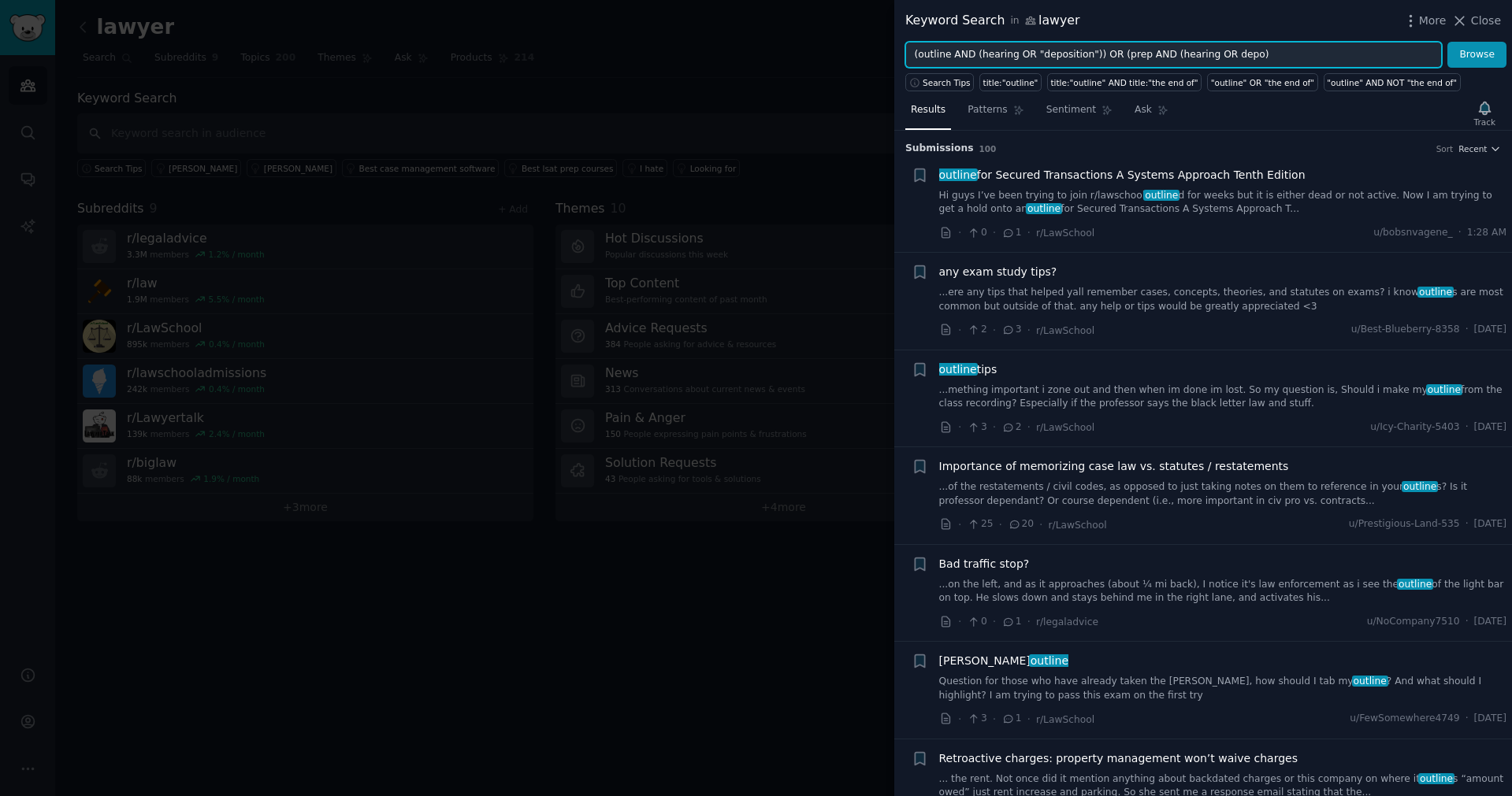
drag, startPoint x: 1033, startPoint y: 54, endPoint x: 1088, endPoint y: 53, distance: 55.0
click at [1088, 53] on input "(outline AND (hearing OR "deposition")) OR (prep AND (hearing OR depo)" at bounding box center [1173, 54] width 536 height 27
click at [1246, 57] on input "(outline AND (hearing OR depo OR trial)) OR (prep AND (hearing OR depo)" at bounding box center [1173, 54] width 536 height 27
click at [1477, 54] on button "Browse" at bounding box center [1477, 54] width 59 height 27
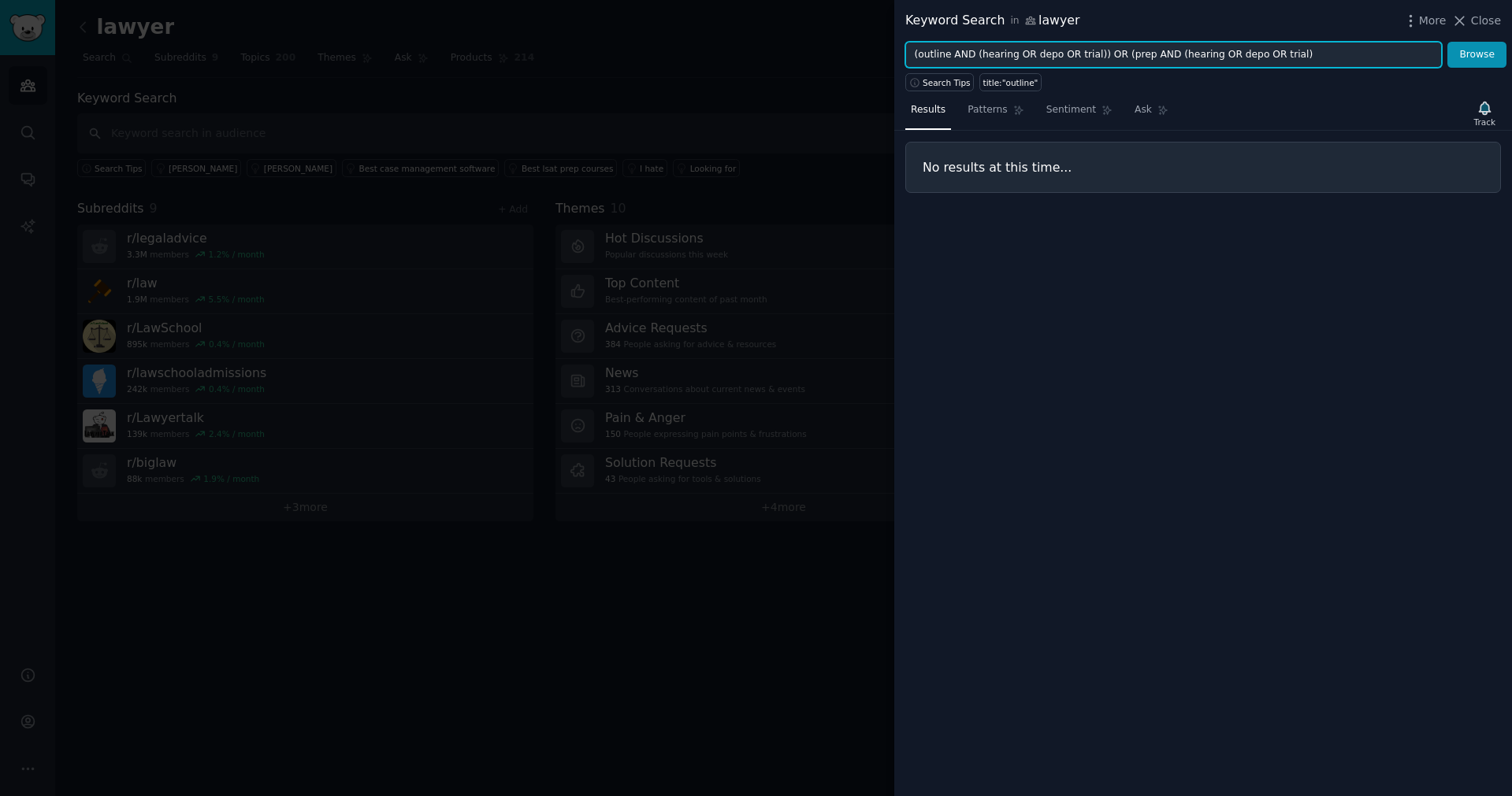
click at [954, 55] on input "(outline AND (hearing OR depo OR trial)) OR (prep AND (hearing OR depo OR trial)" at bounding box center [1173, 54] width 536 height 27
drag, startPoint x: 1355, startPoint y: 58, endPoint x: 1140, endPoint y: 55, distance: 215.0
click at [1140, 55] on input "(outline OR prep) AND (hearing OR depo OR trial)) OR (prep AND (hearing OR depo…" at bounding box center [1173, 54] width 536 height 27
type input "(outline OR prep) AND (hearing OR depo OR trial)"
click at [1477, 54] on button "Browse" at bounding box center [1477, 54] width 59 height 27
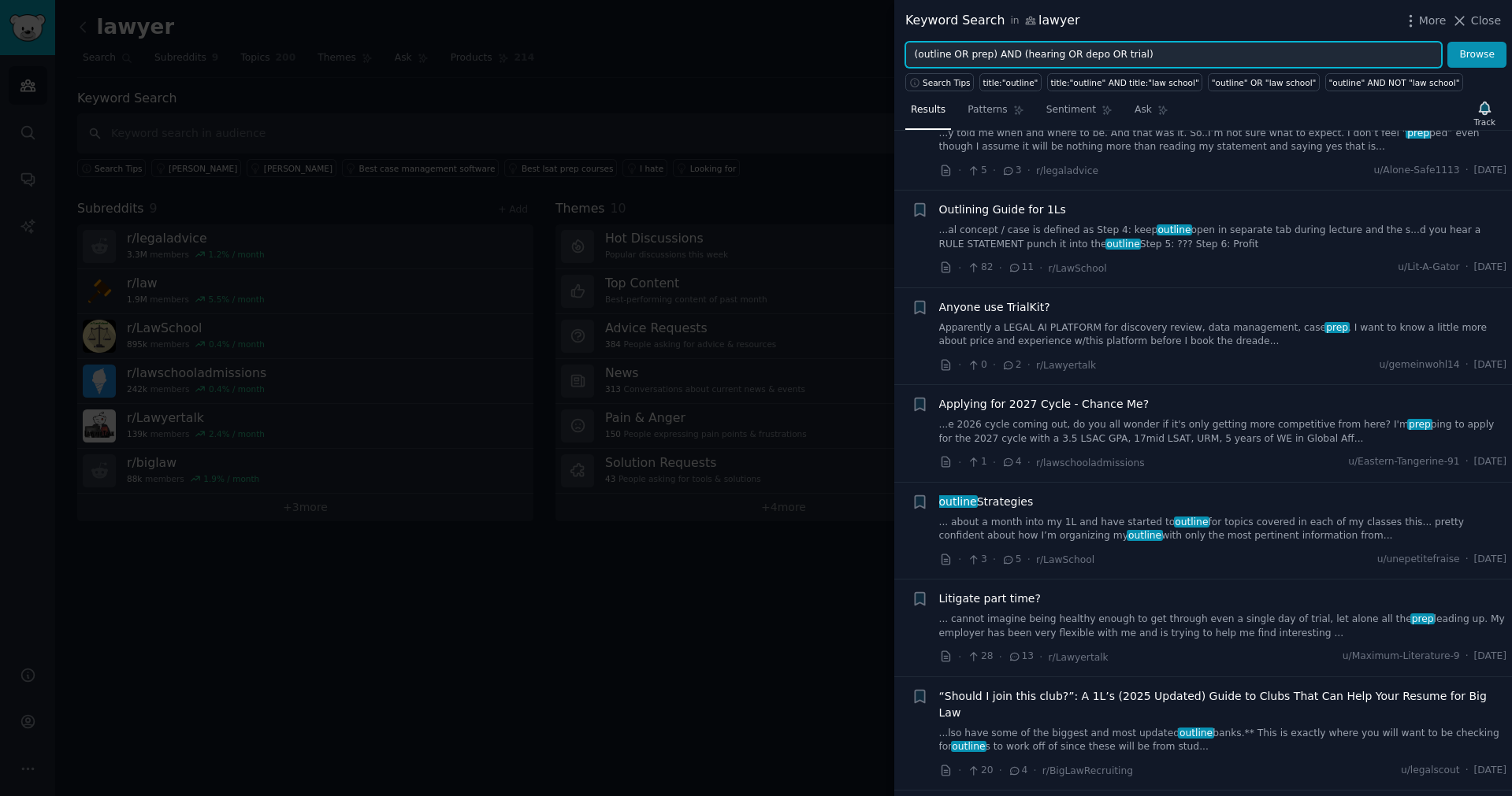
scroll to position [73, 0]
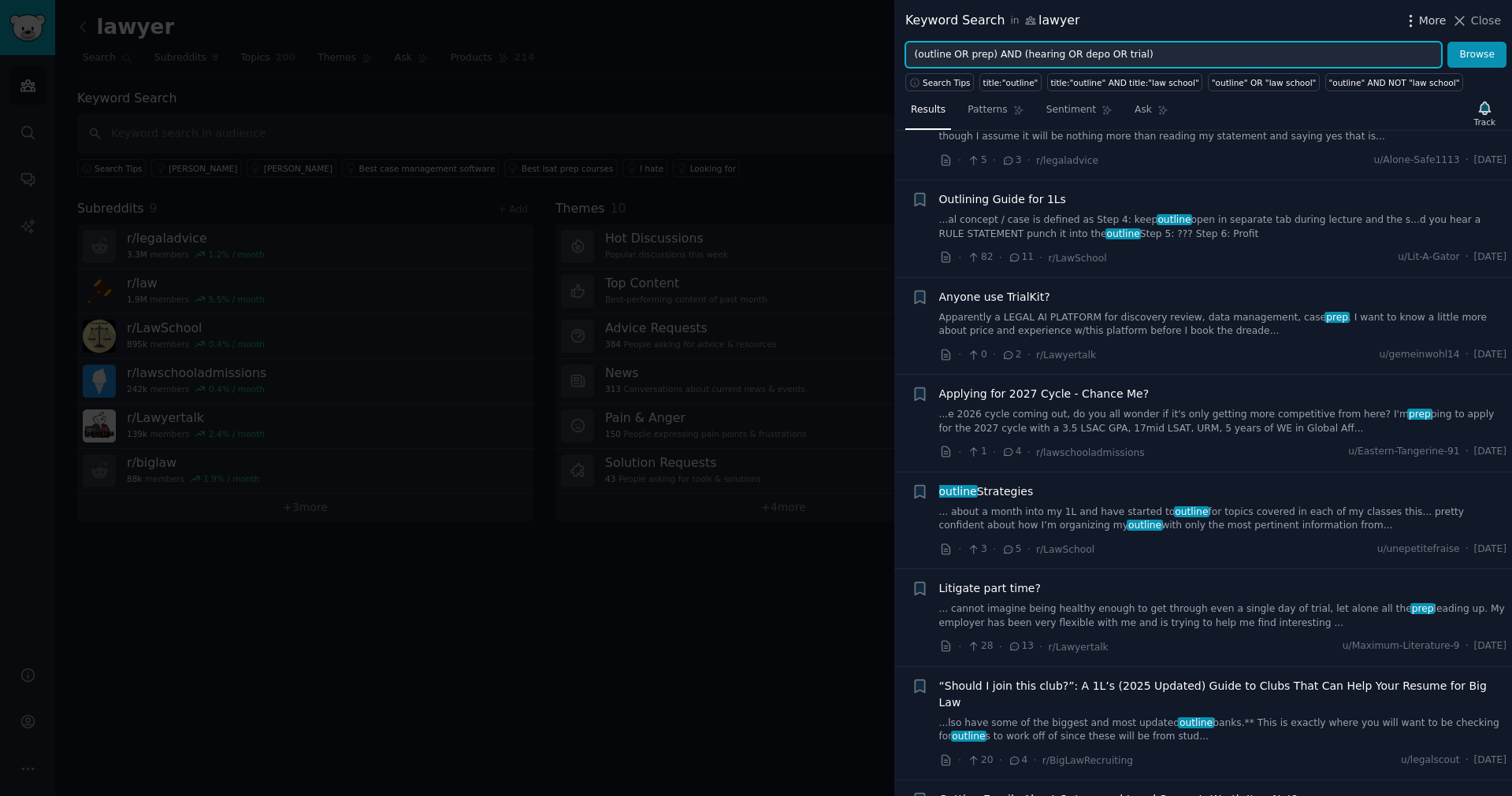
click at [1425, 15] on span "More" at bounding box center [1433, 21] width 28 height 17
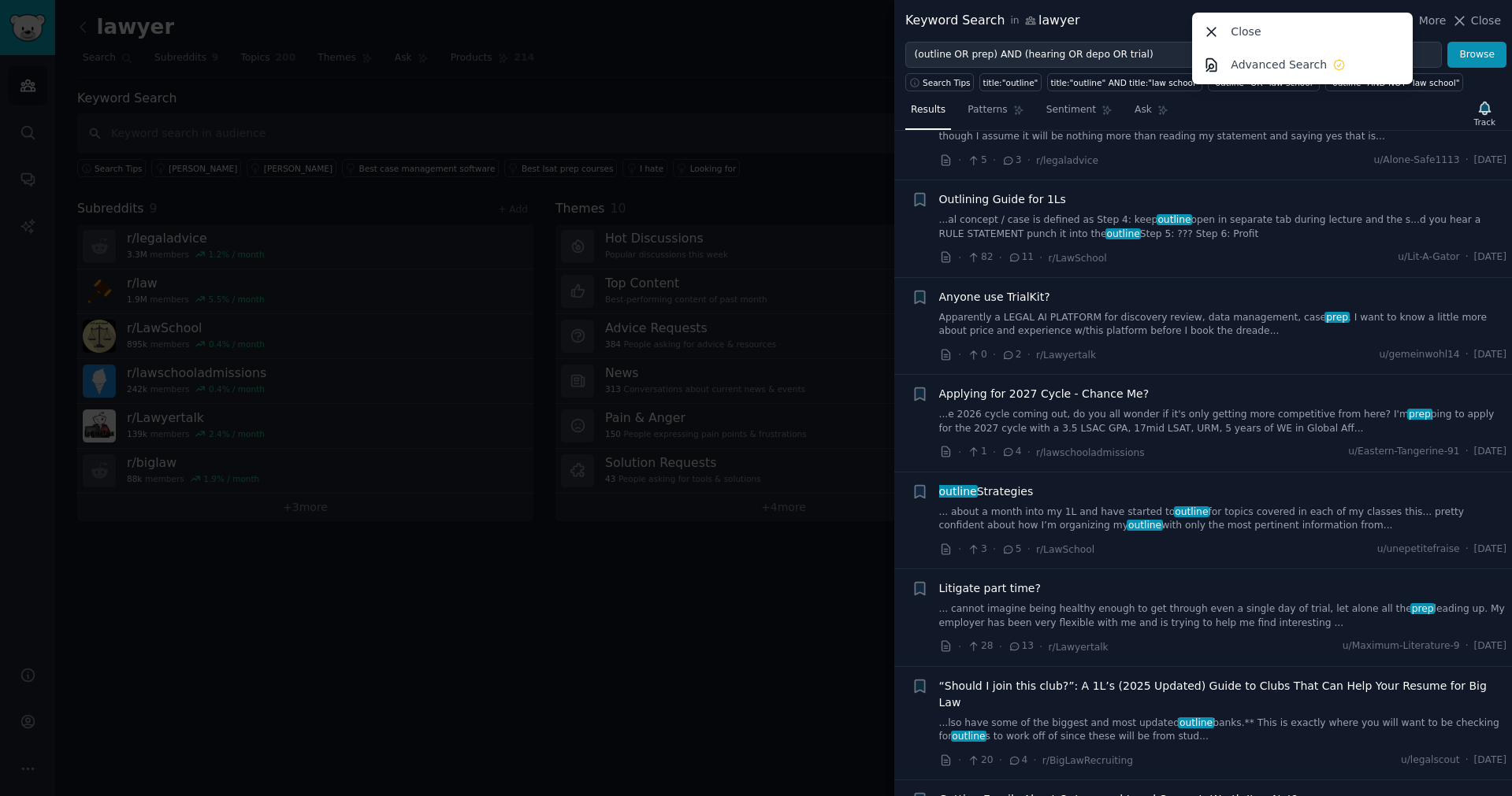
click at [495, 635] on div at bounding box center [756, 398] width 1512 height 796
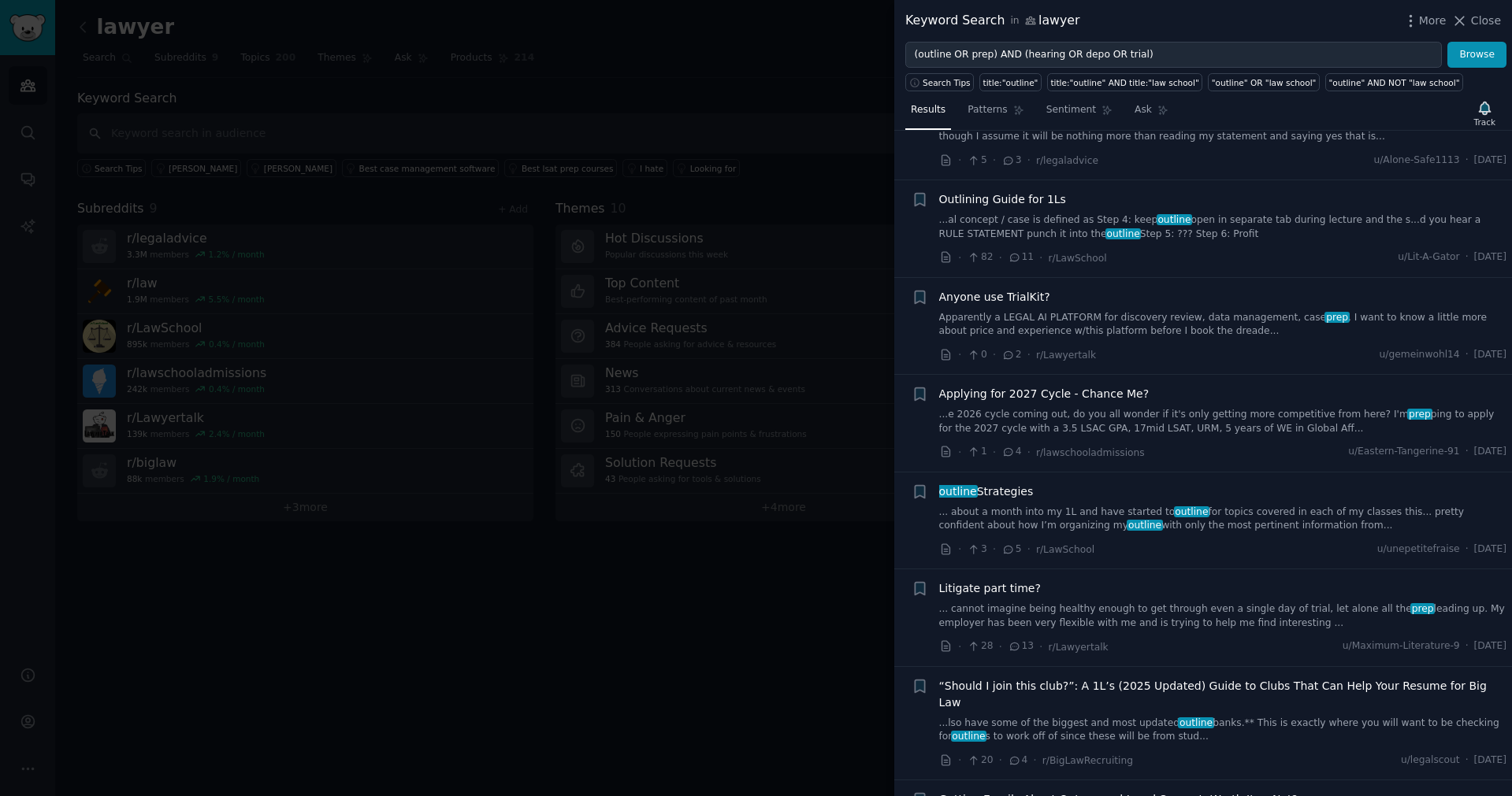
click at [500, 649] on div at bounding box center [756, 398] width 1512 height 796
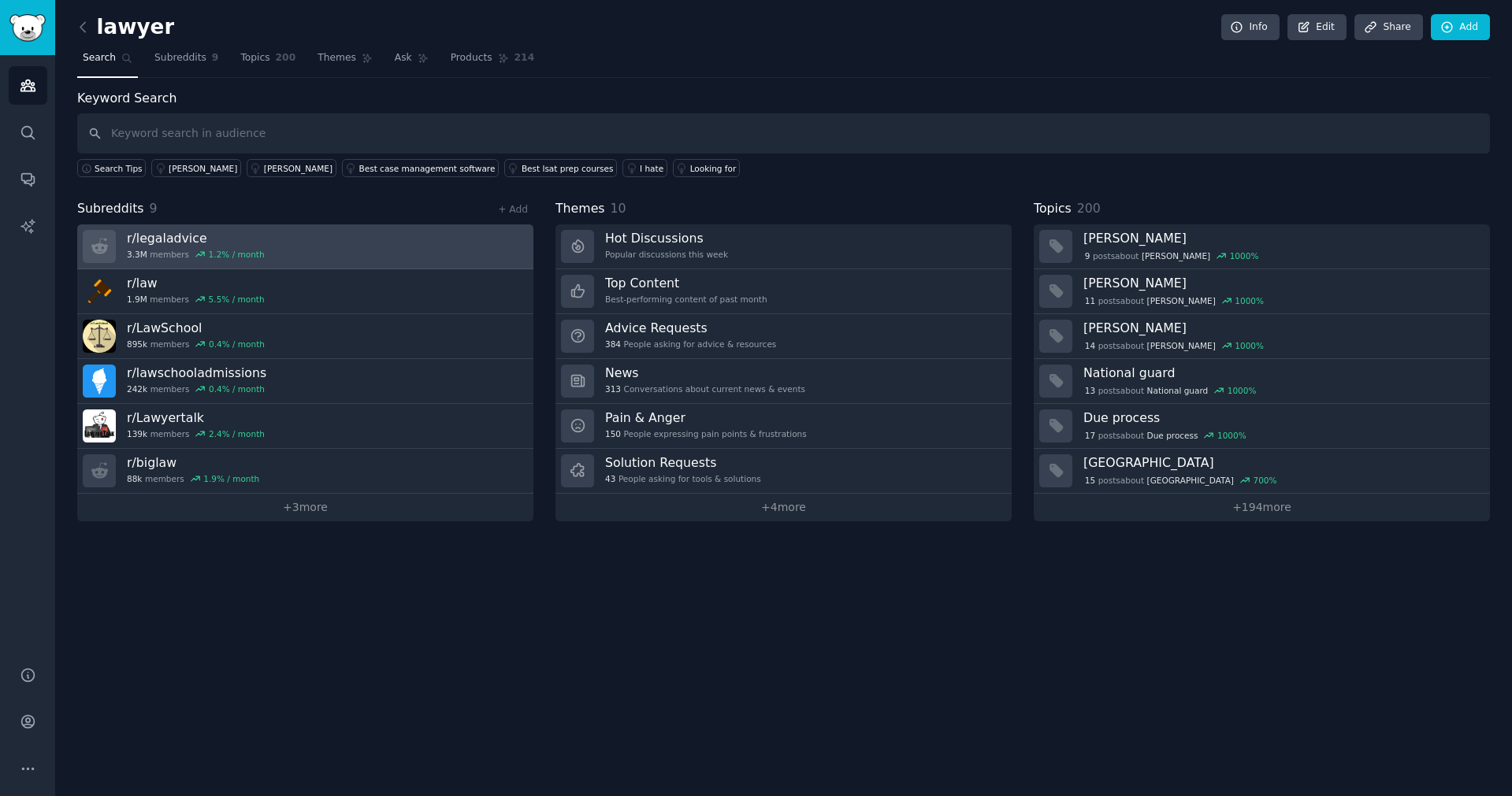
click at [338, 245] on link "r/ legaladvice 3.3M members 1.2 % / month" at bounding box center [305, 247] width 456 height 45
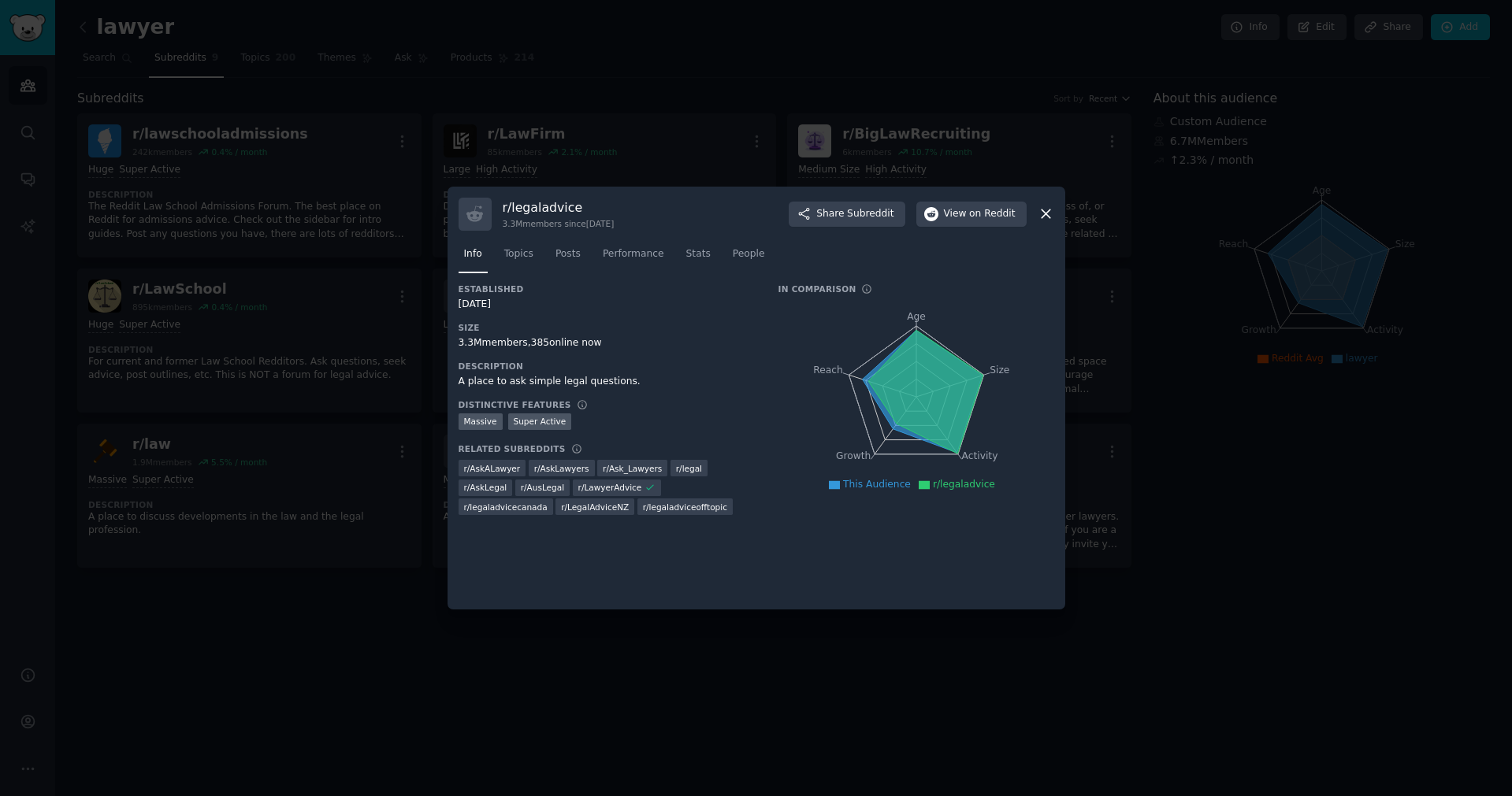
click at [1053, 220] on icon at bounding box center [1046, 214] width 17 height 17
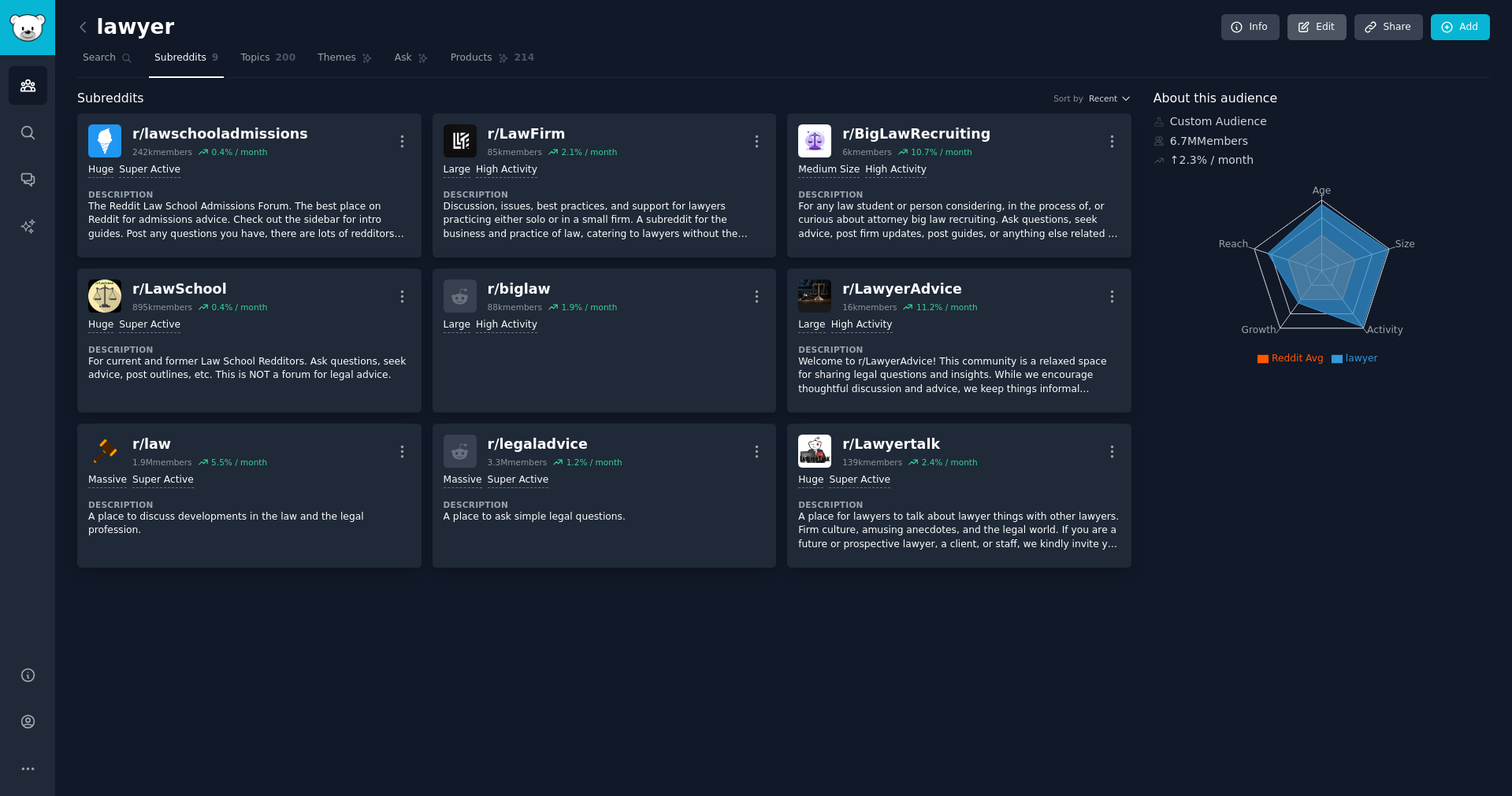
click at [1334, 26] on link "Edit" at bounding box center [1317, 27] width 59 height 27
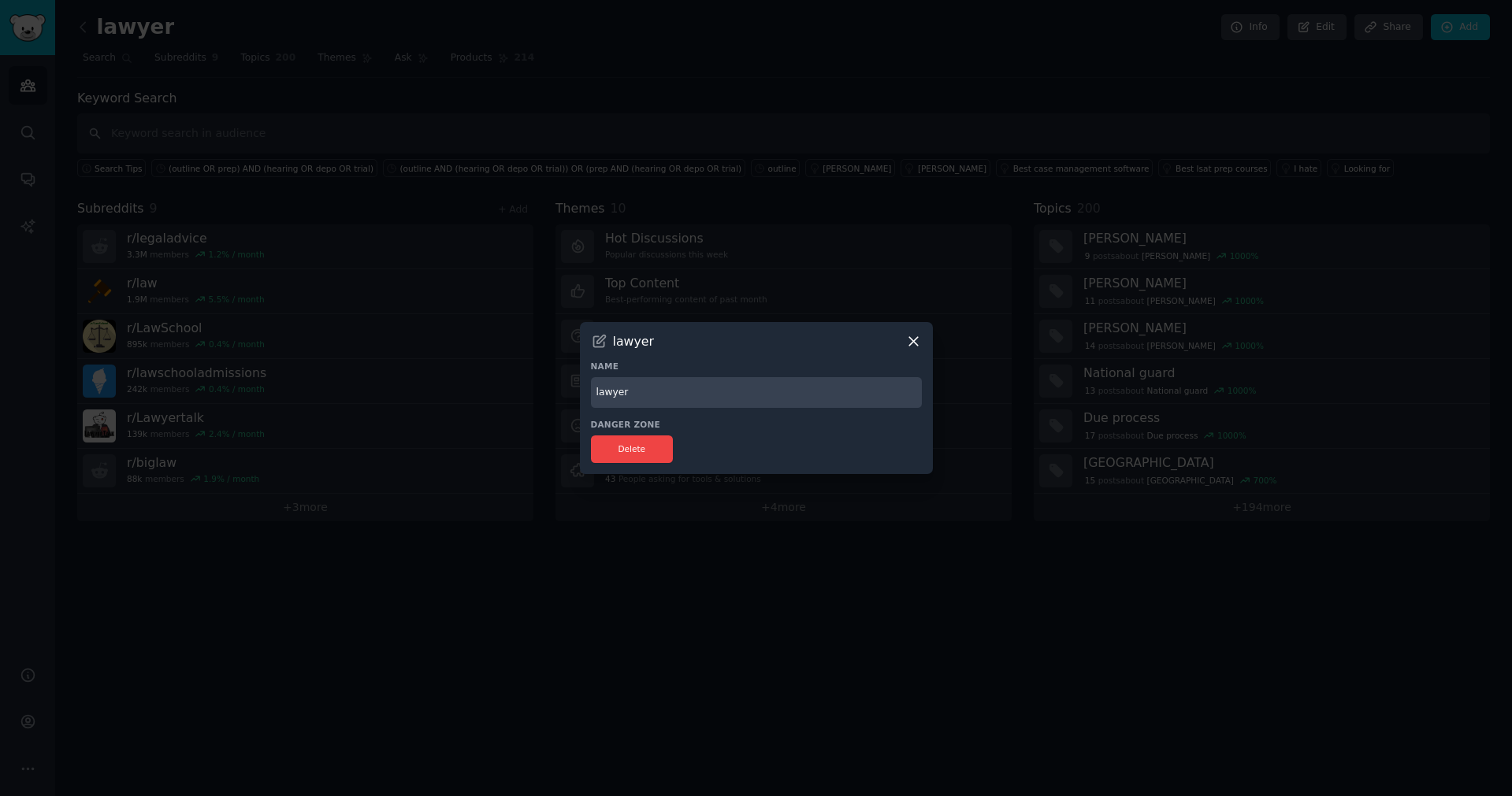
click at [915, 346] on icon at bounding box center [913, 342] width 17 height 17
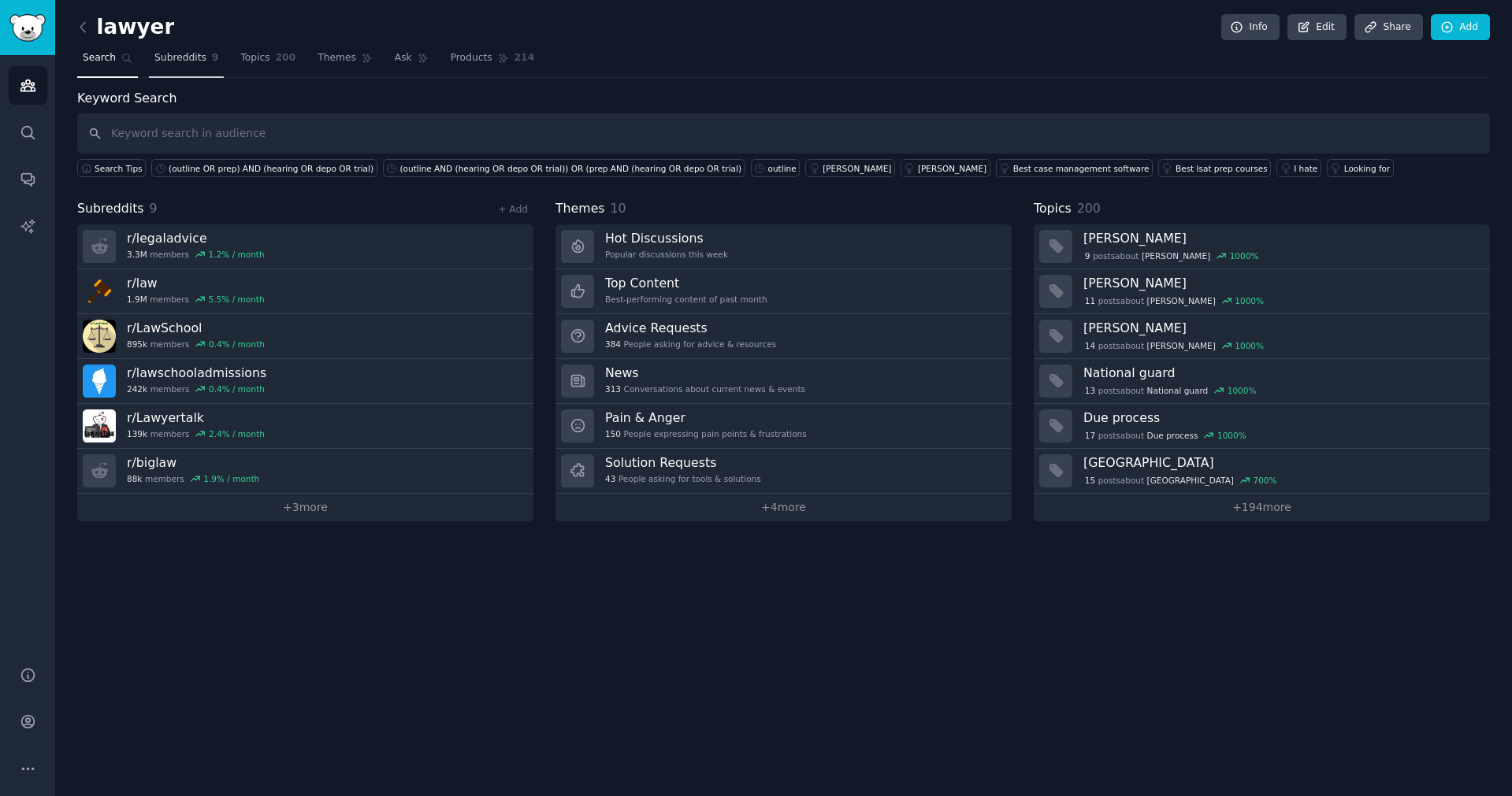
click at [197, 62] on span "Subreddits" at bounding box center [181, 58] width 52 height 14
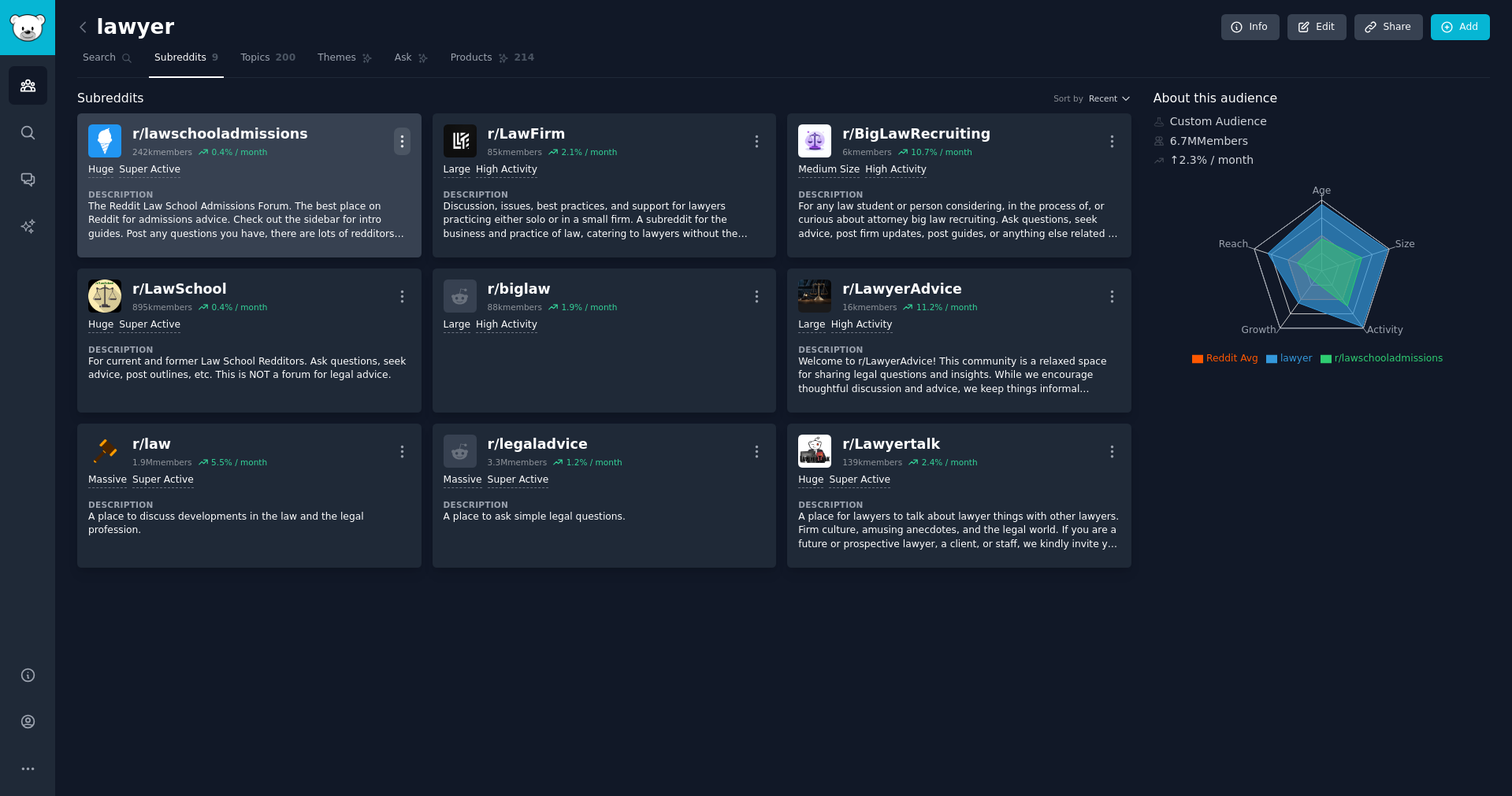
click at [404, 145] on icon "button" at bounding box center [402, 141] width 17 height 17
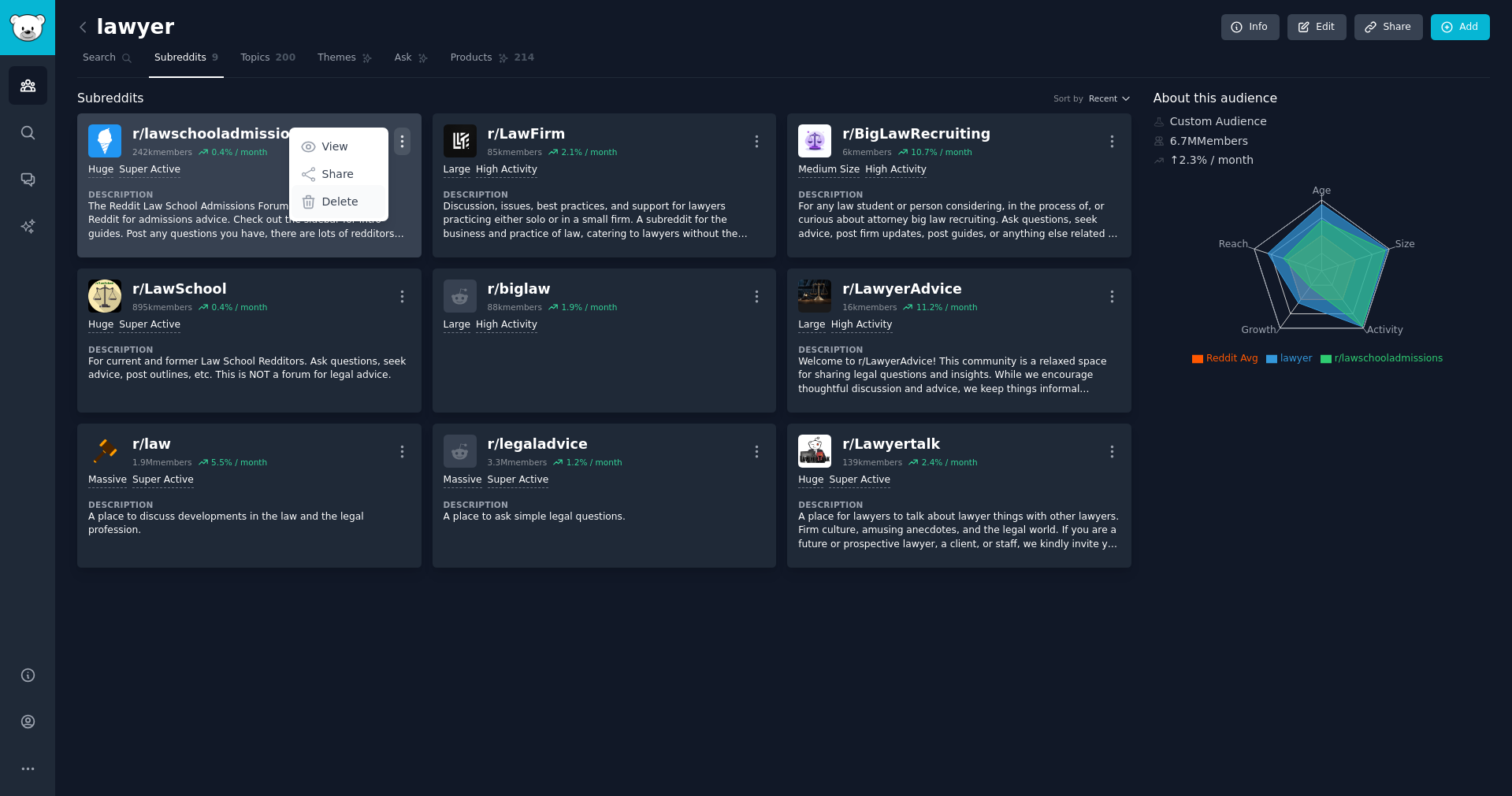
click at [349, 213] on div "Delete" at bounding box center [338, 202] width 94 height 33
click at [346, 204] on p "Delete" at bounding box center [340, 202] width 36 height 17
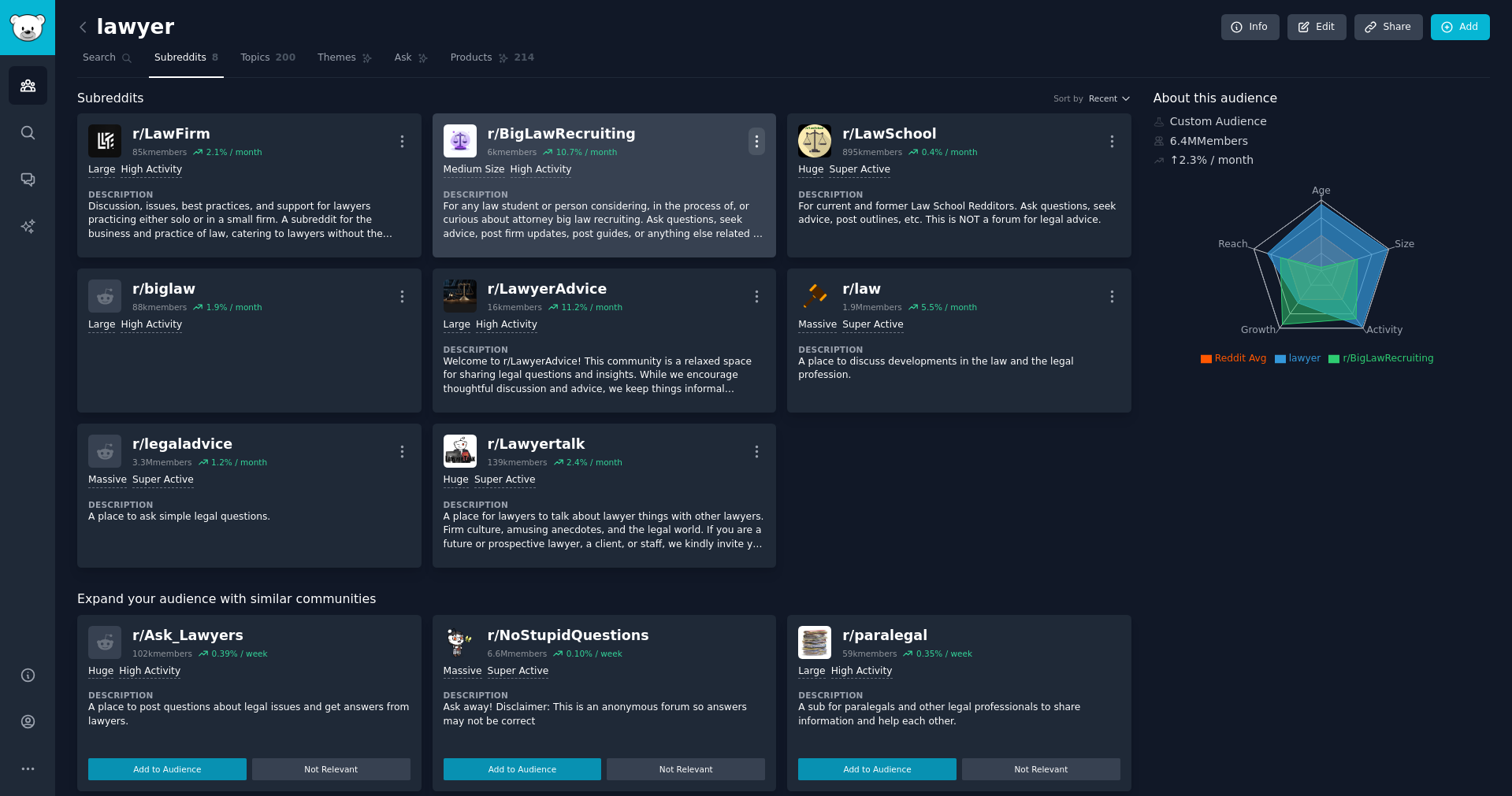
click at [756, 139] on icon "button" at bounding box center [757, 141] width 2 height 11
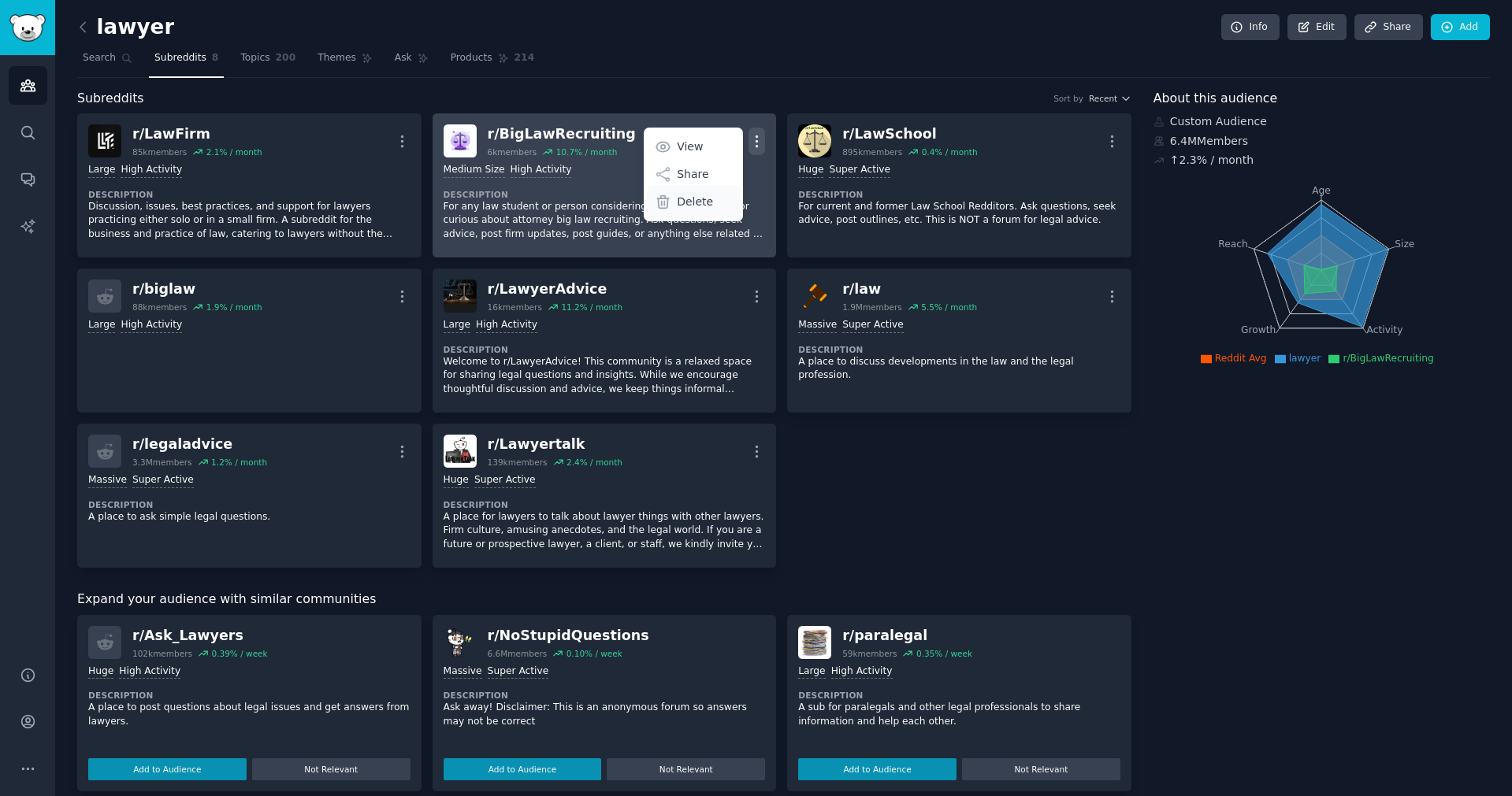
click at [697, 204] on p "Delete" at bounding box center [694, 202] width 36 height 17
click at [676, 199] on p "Delete" at bounding box center [694, 202] width 36 height 17
click at [658, 205] on icon at bounding box center [663, 202] width 11 height 13
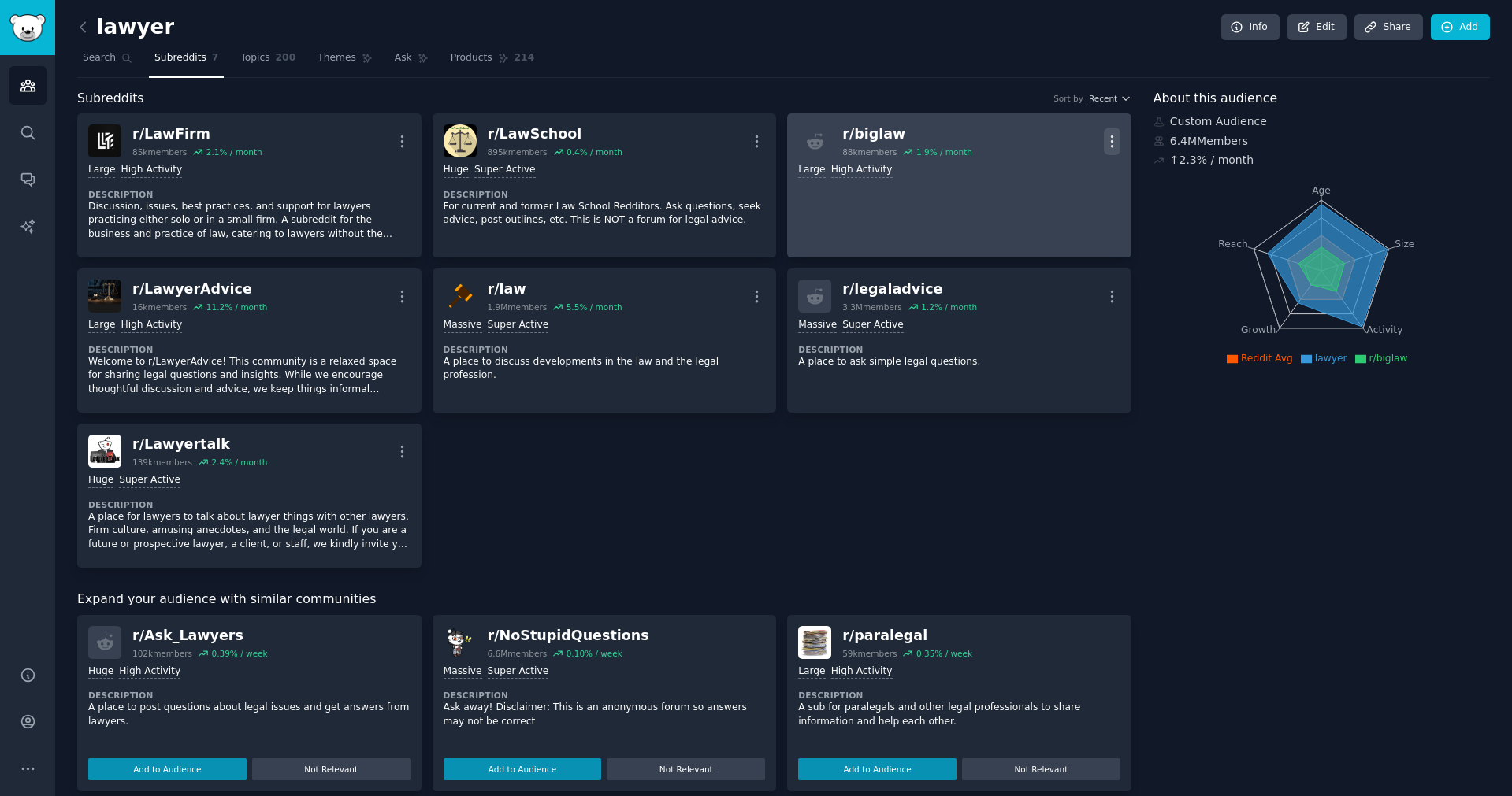
click at [1107, 133] on icon "button" at bounding box center [1112, 141] width 17 height 17
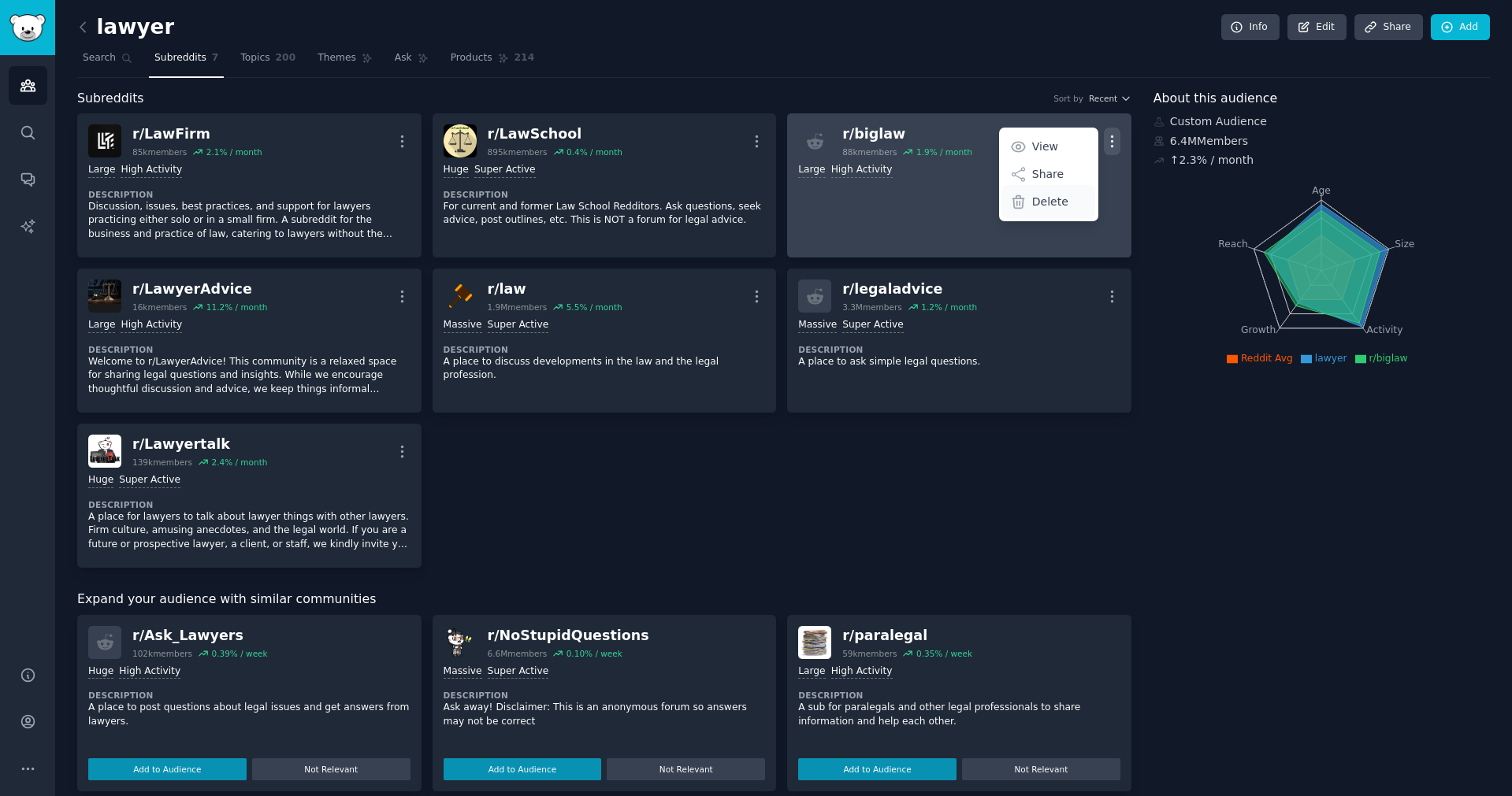
click at [1050, 200] on p "Delete" at bounding box center [1049, 202] width 36 height 17
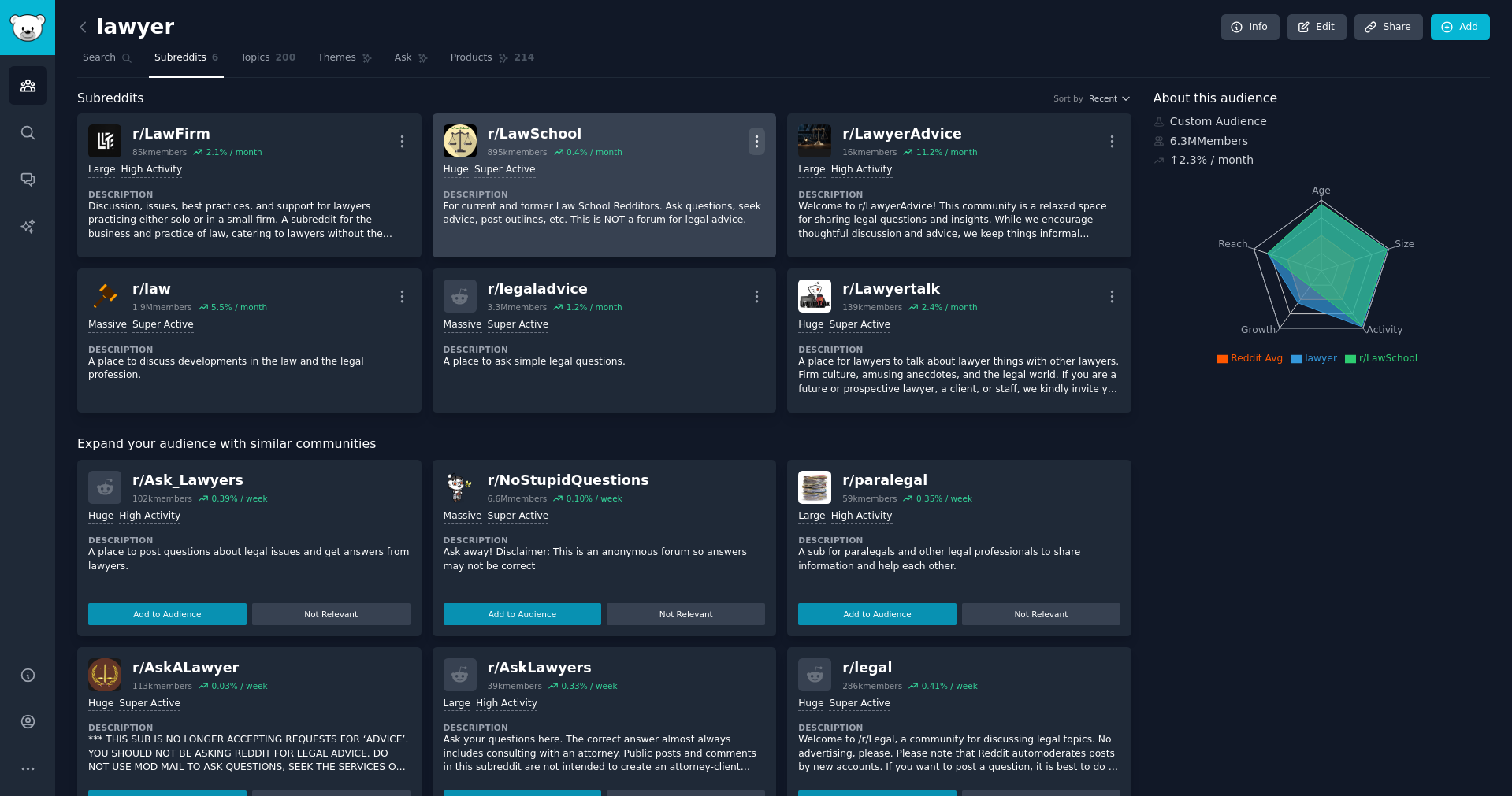
click at [760, 135] on icon "button" at bounding box center [756, 141] width 17 height 17
click at [678, 204] on p "Delete" at bounding box center [694, 202] width 36 height 17
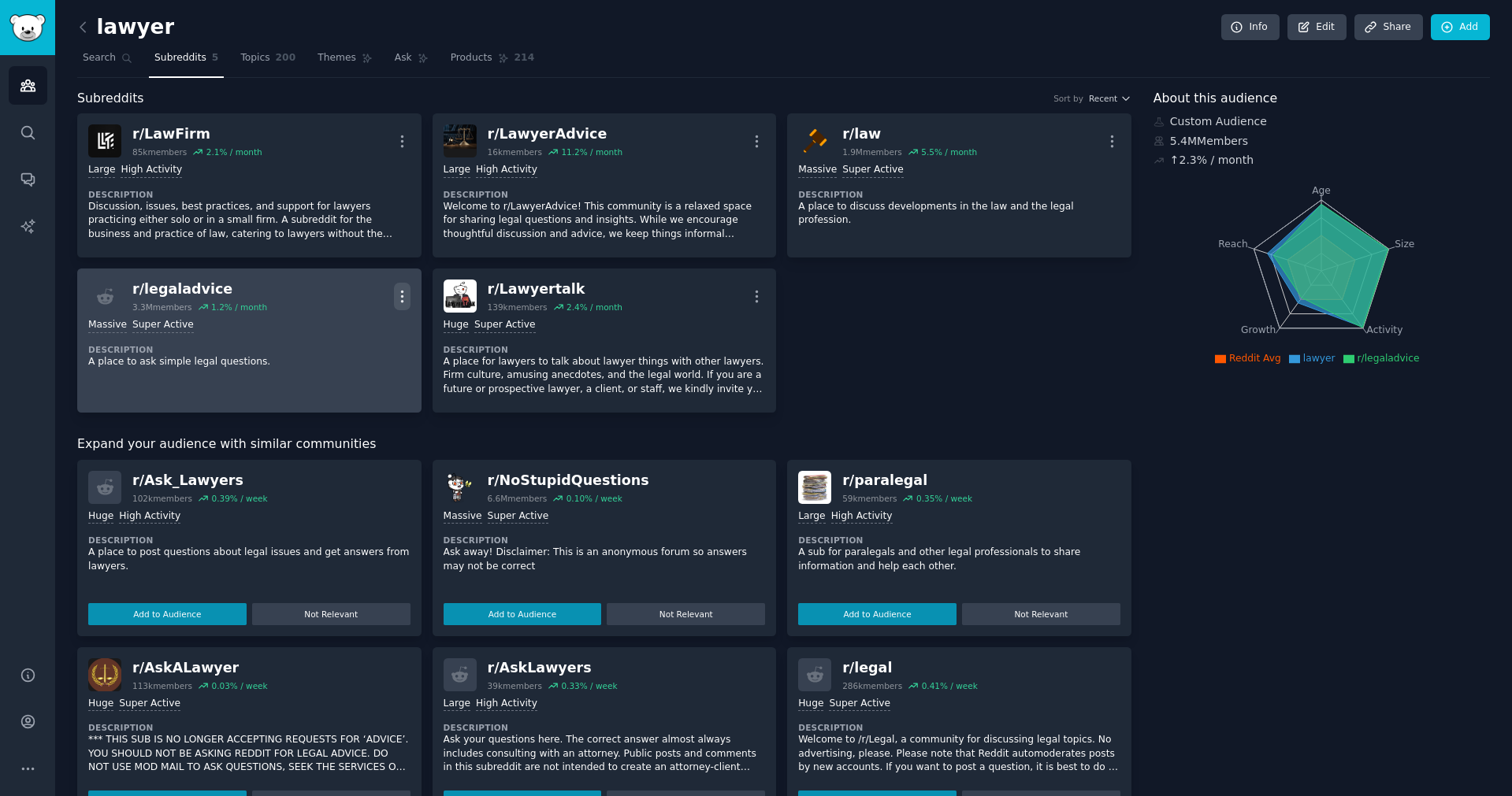
click at [403, 290] on icon "button" at bounding box center [402, 297] width 17 height 17
click at [345, 353] on p "Delete" at bounding box center [340, 357] width 36 height 17
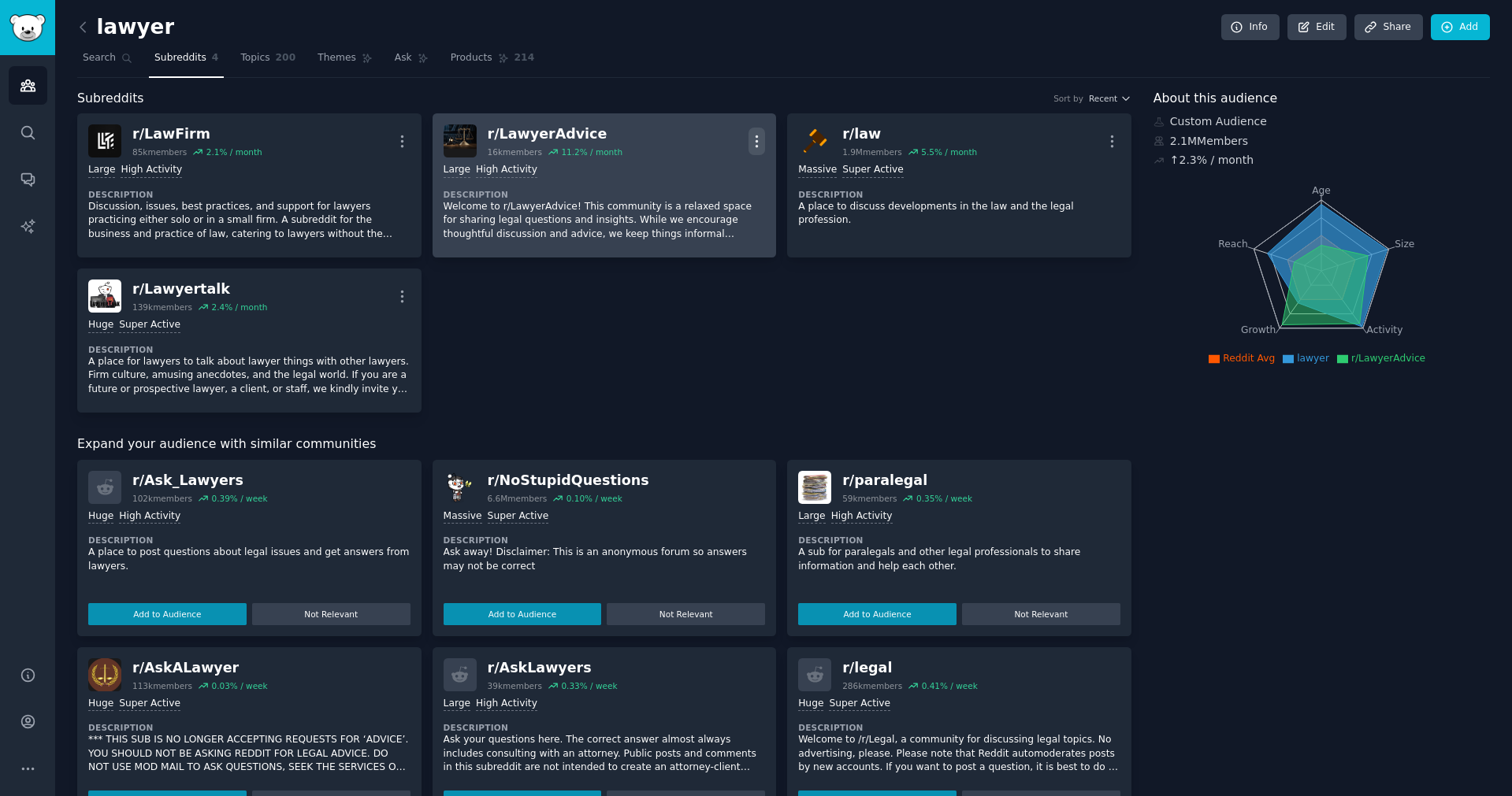
click at [757, 134] on icon "button" at bounding box center [756, 141] width 17 height 17
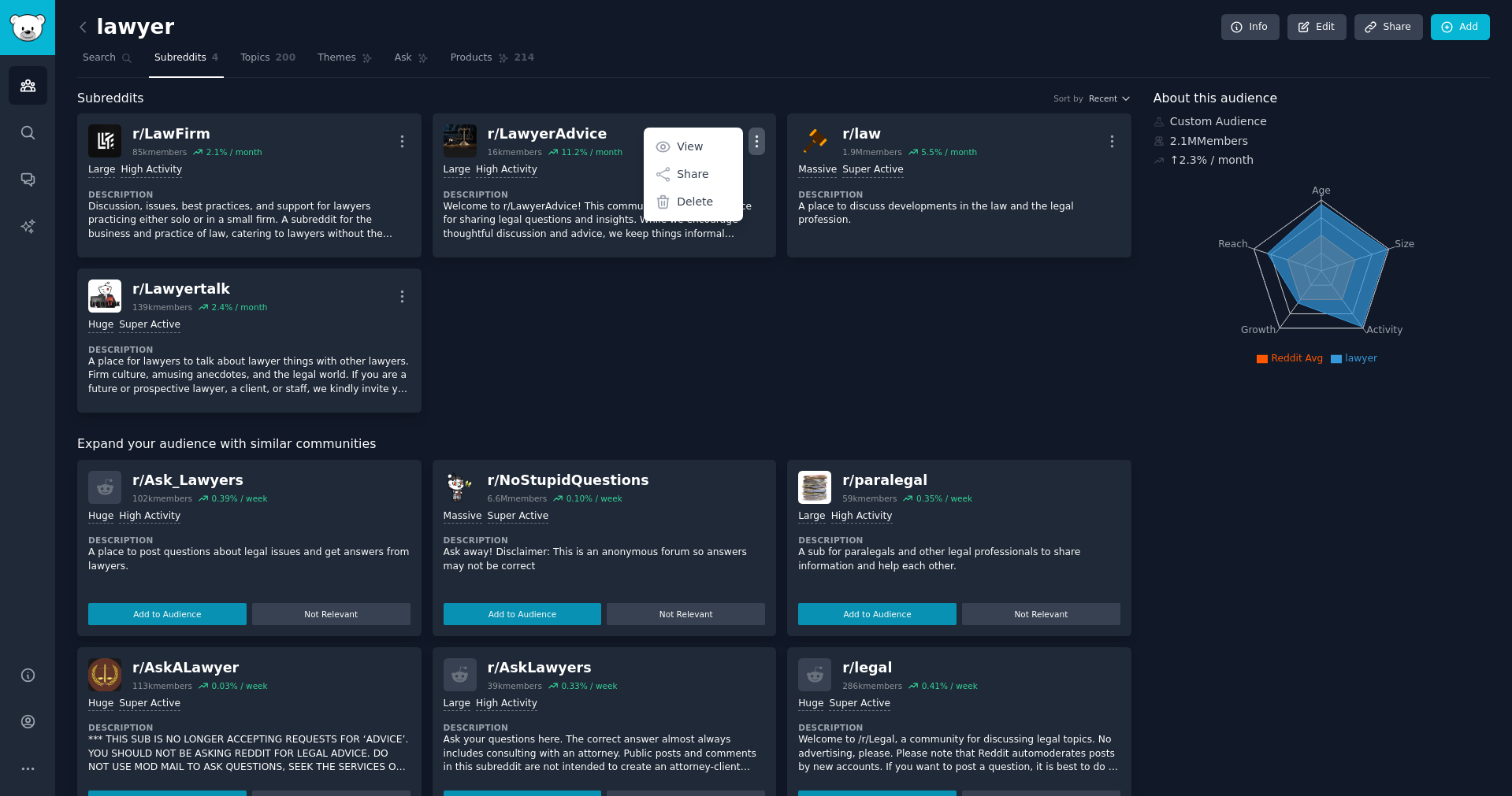
click at [693, 364] on div "r/ LawFirm 85k members 2.1 % / month More Large High Activity Description Discu…" at bounding box center [604, 263] width 1054 height 299
click at [101, 63] on span "Search" at bounding box center [100, 58] width 33 height 14
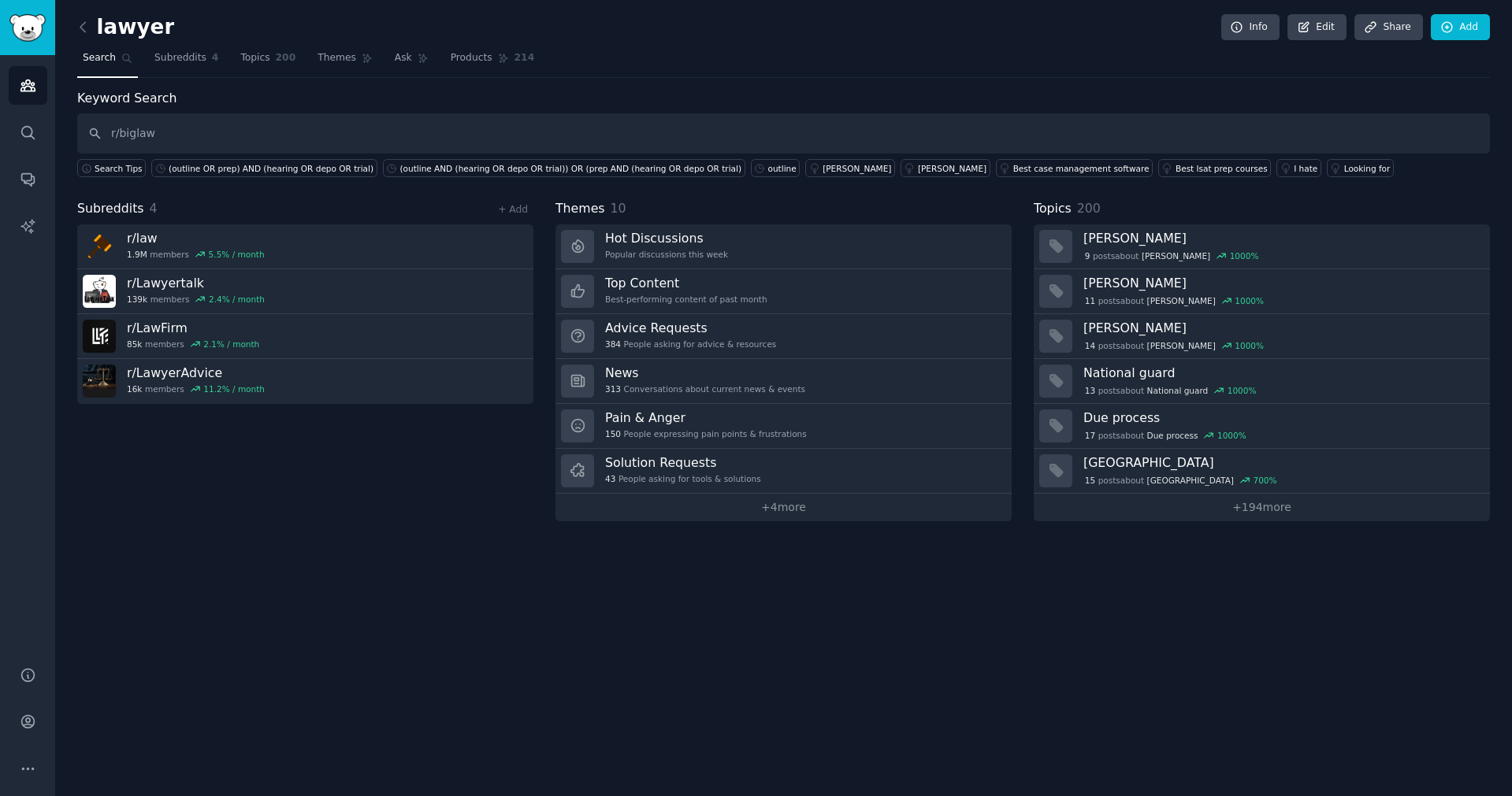
type input "r/biglaw"
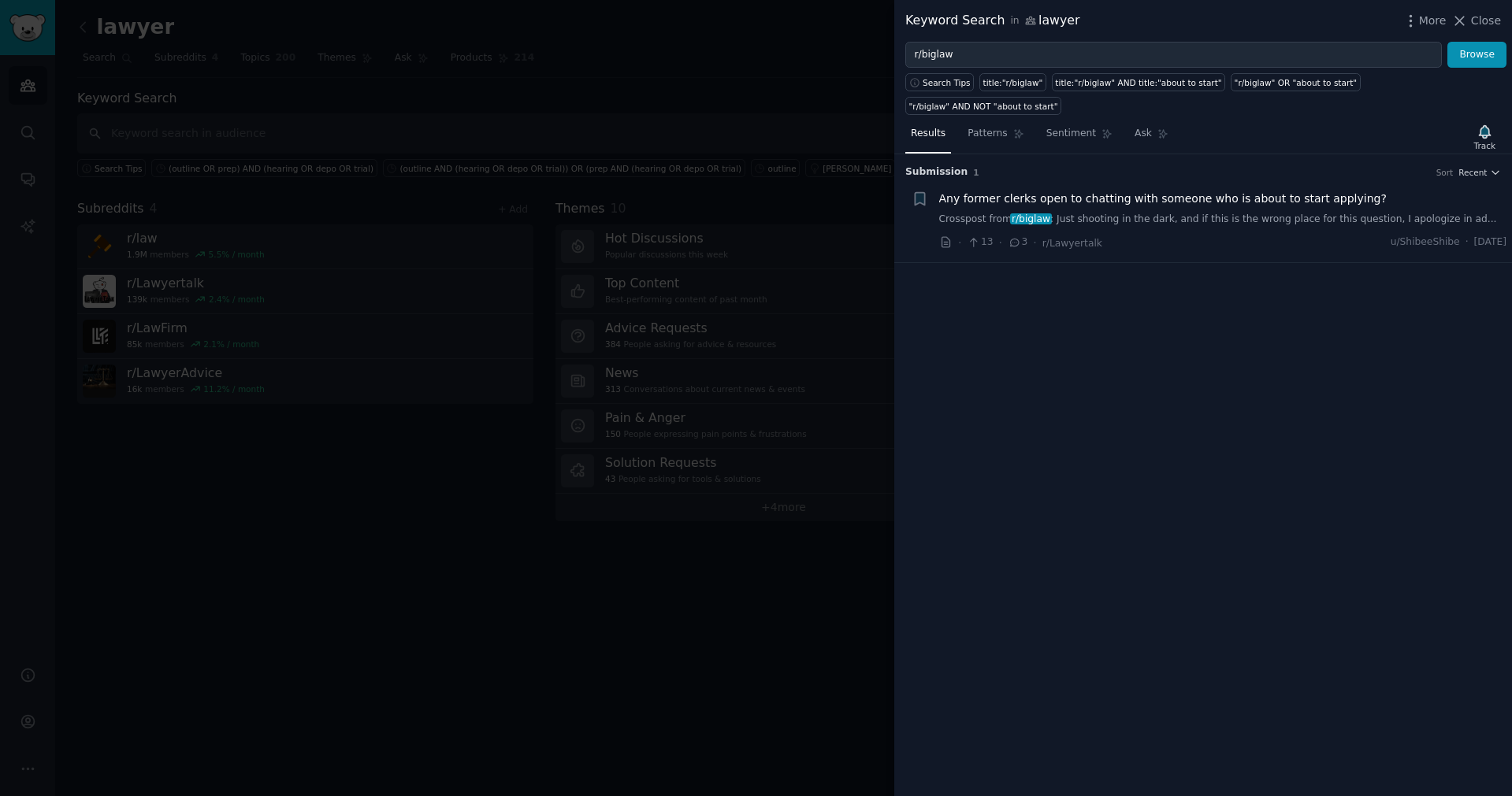
click at [550, 79] on div at bounding box center [756, 398] width 1512 height 796
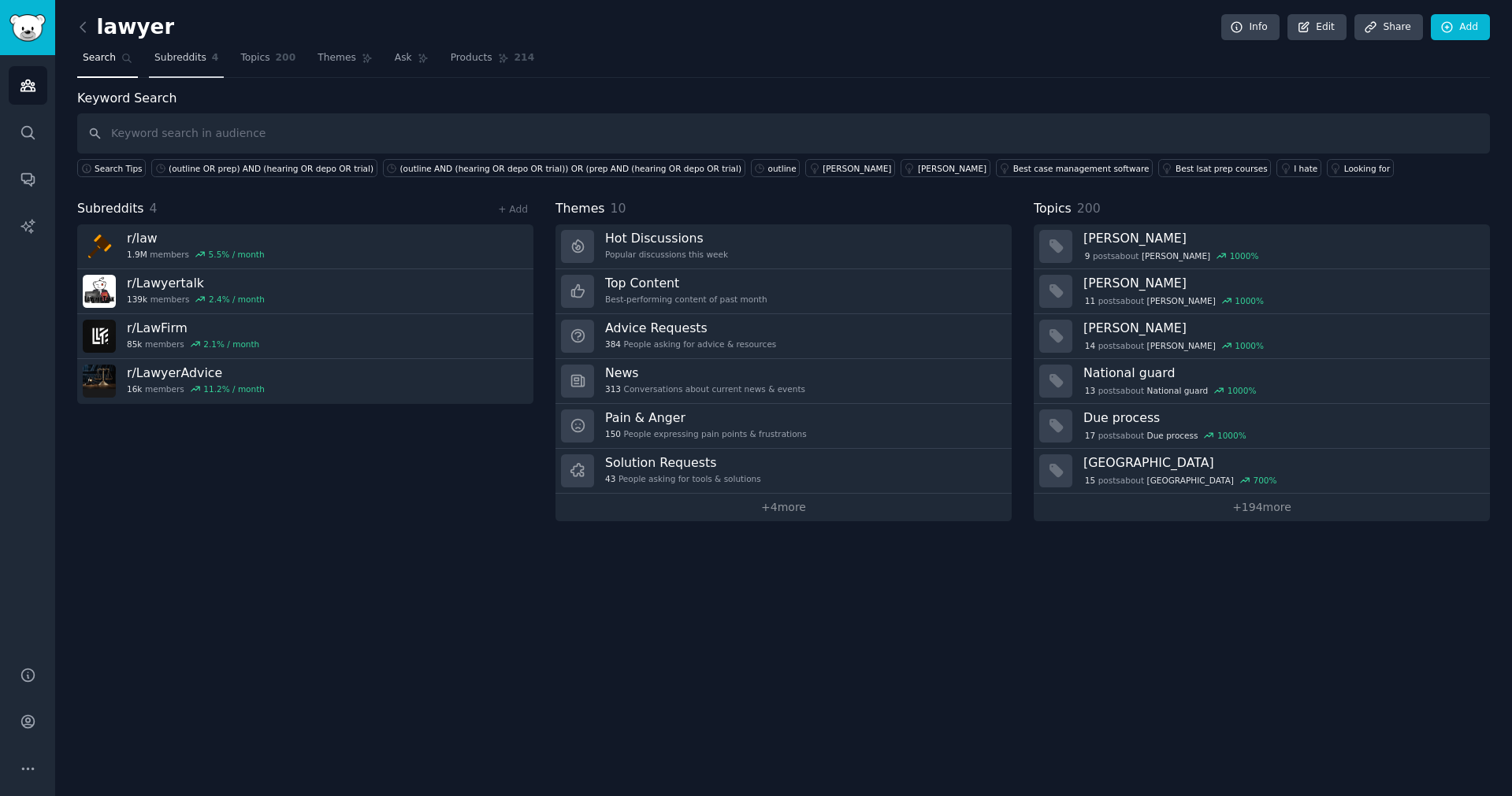
click at [174, 60] on span "Subreddits" at bounding box center [181, 58] width 52 height 14
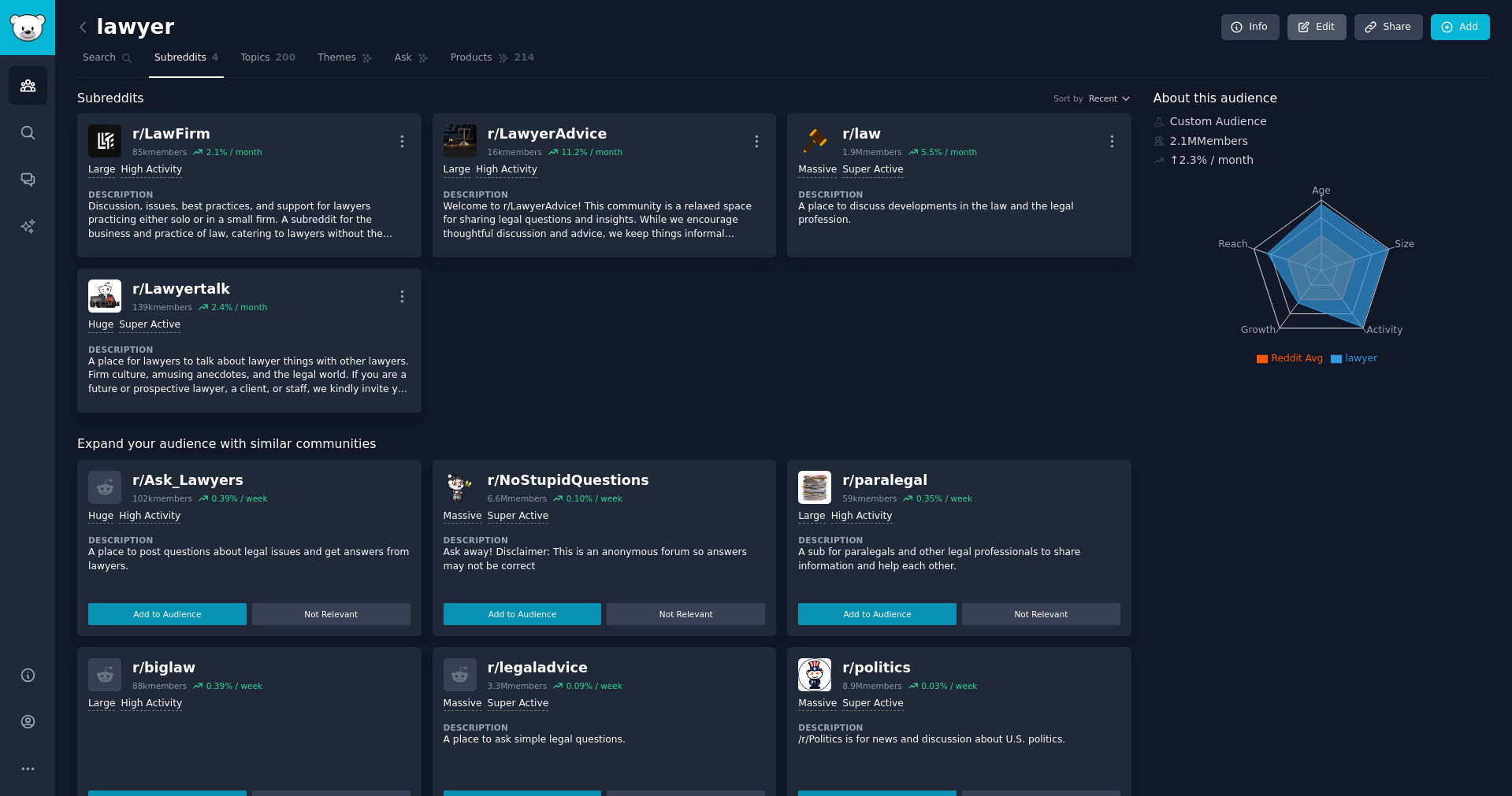
click at [1324, 29] on link "Edit" at bounding box center [1317, 27] width 59 height 27
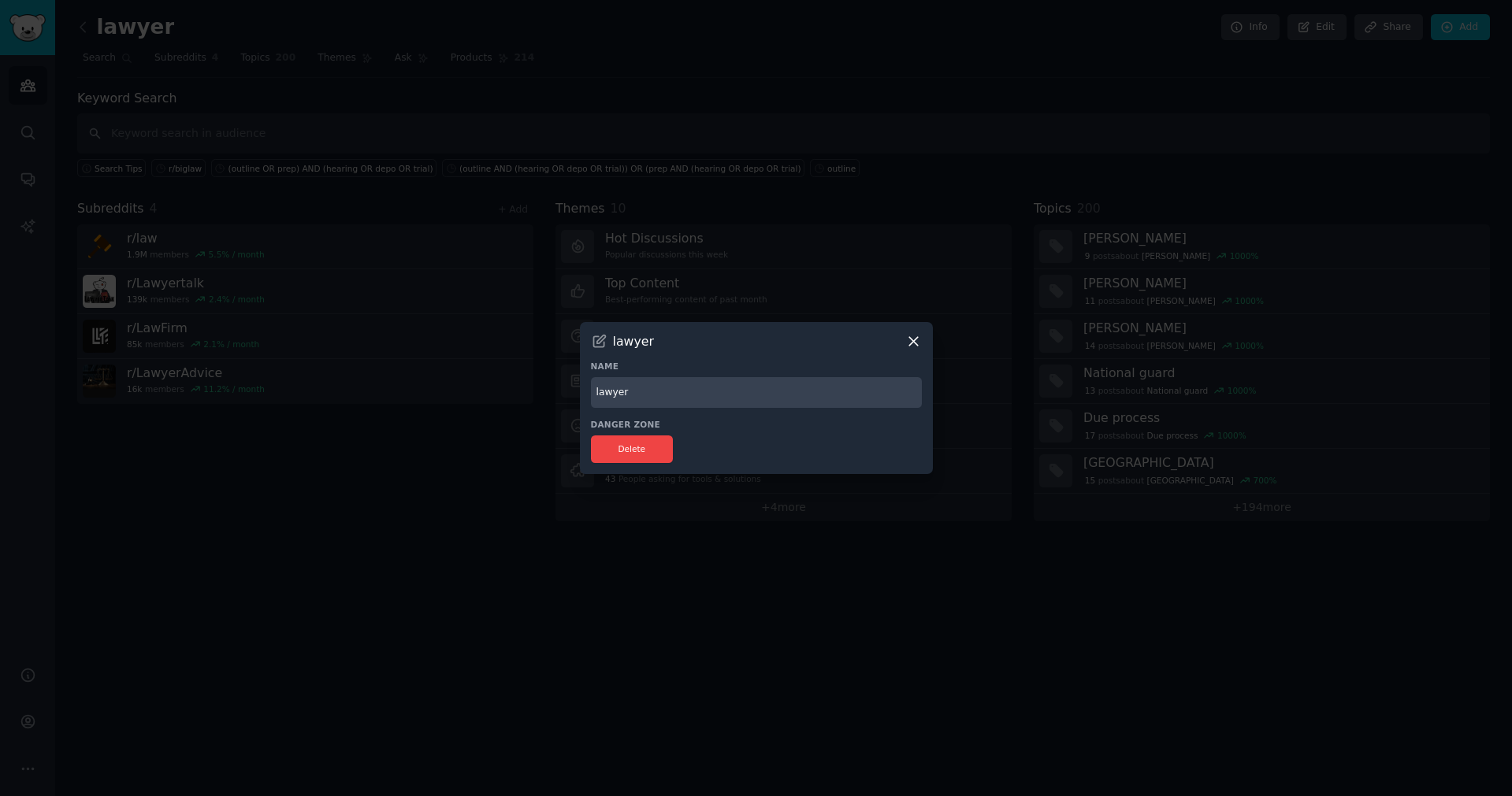
click at [907, 337] on icon at bounding box center [913, 342] width 17 height 17
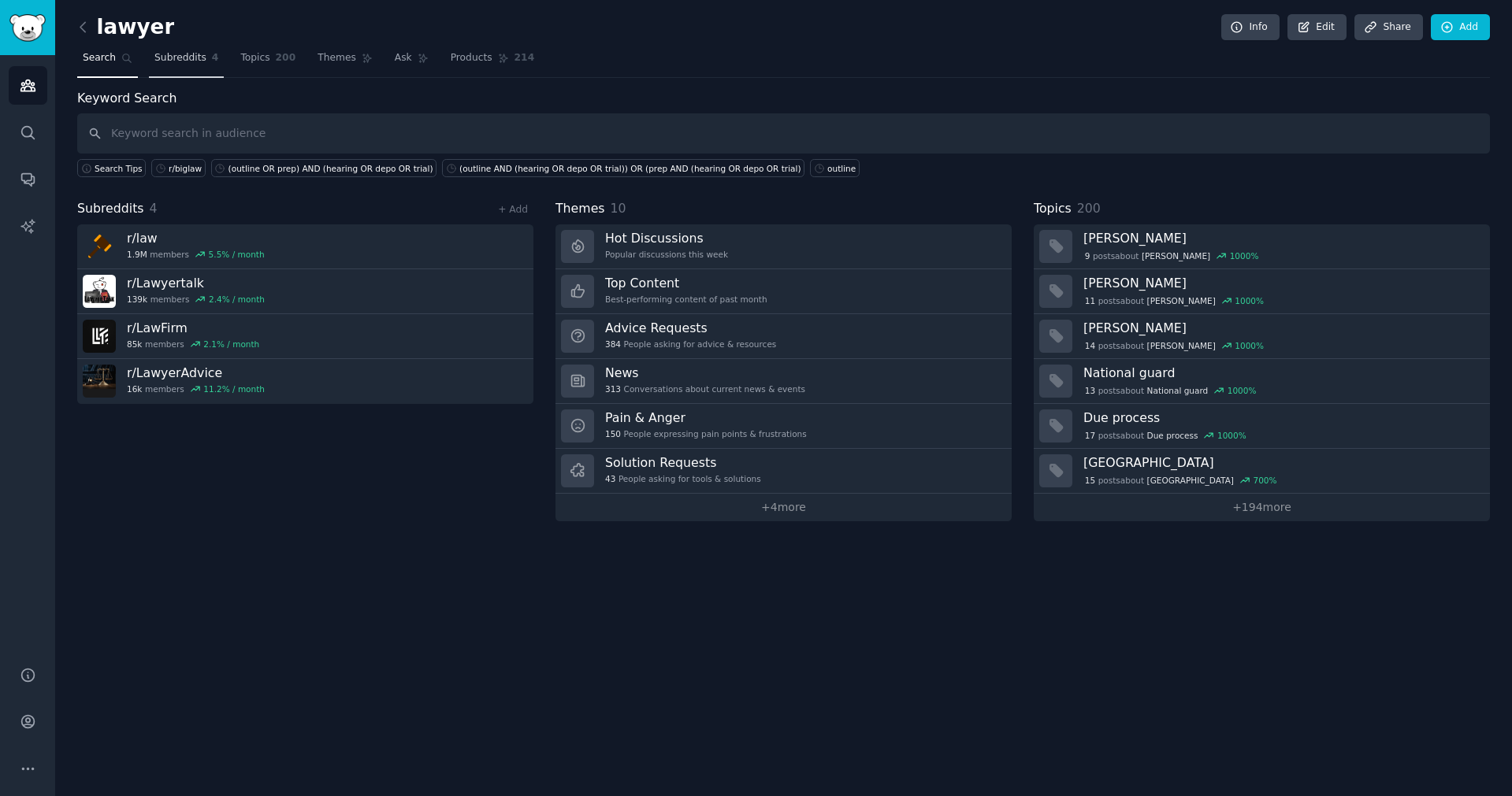
click at [212, 55] on span "4" at bounding box center [216, 58] width 7 height 14
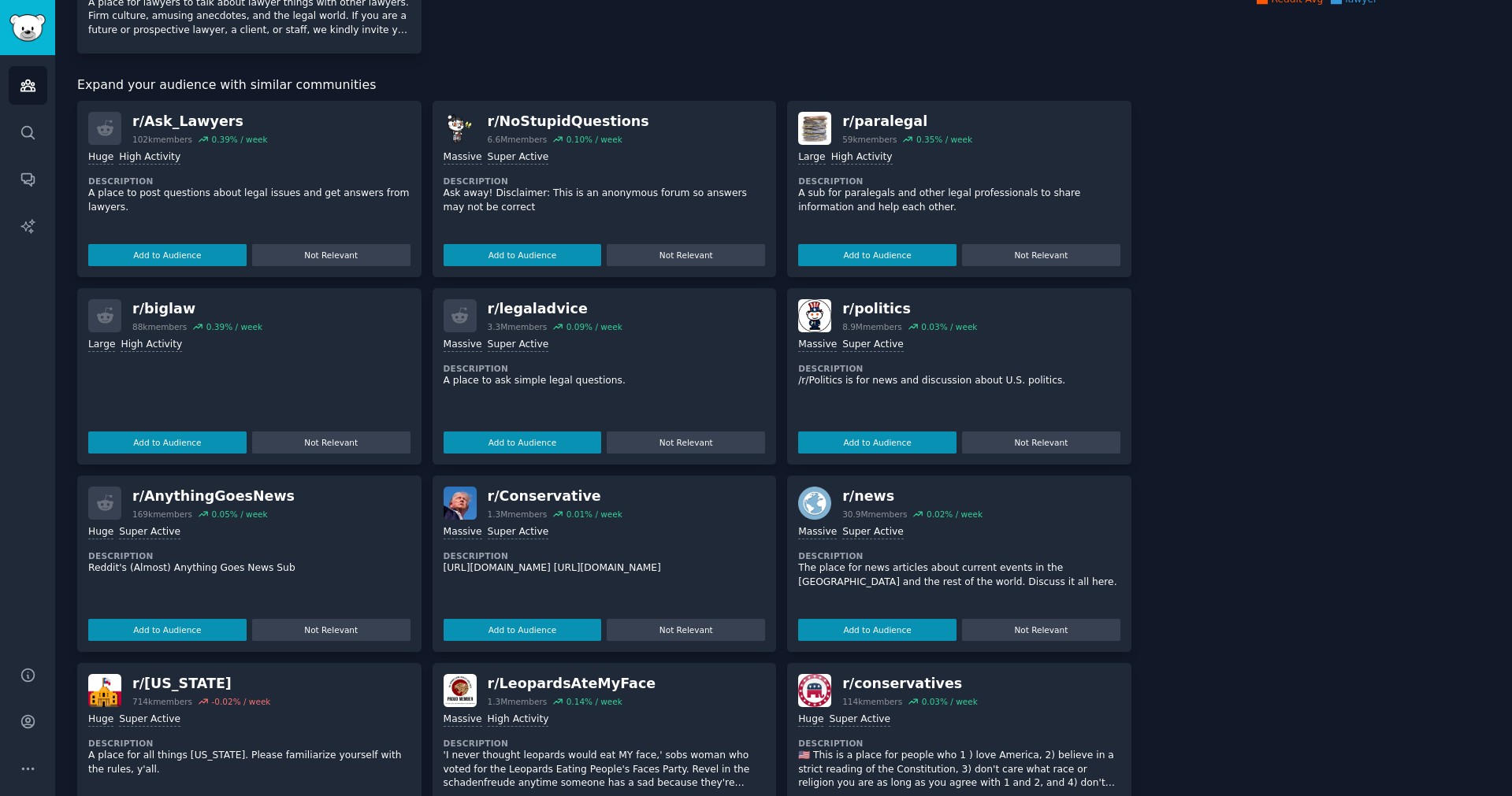
scroll to position [339, 0]
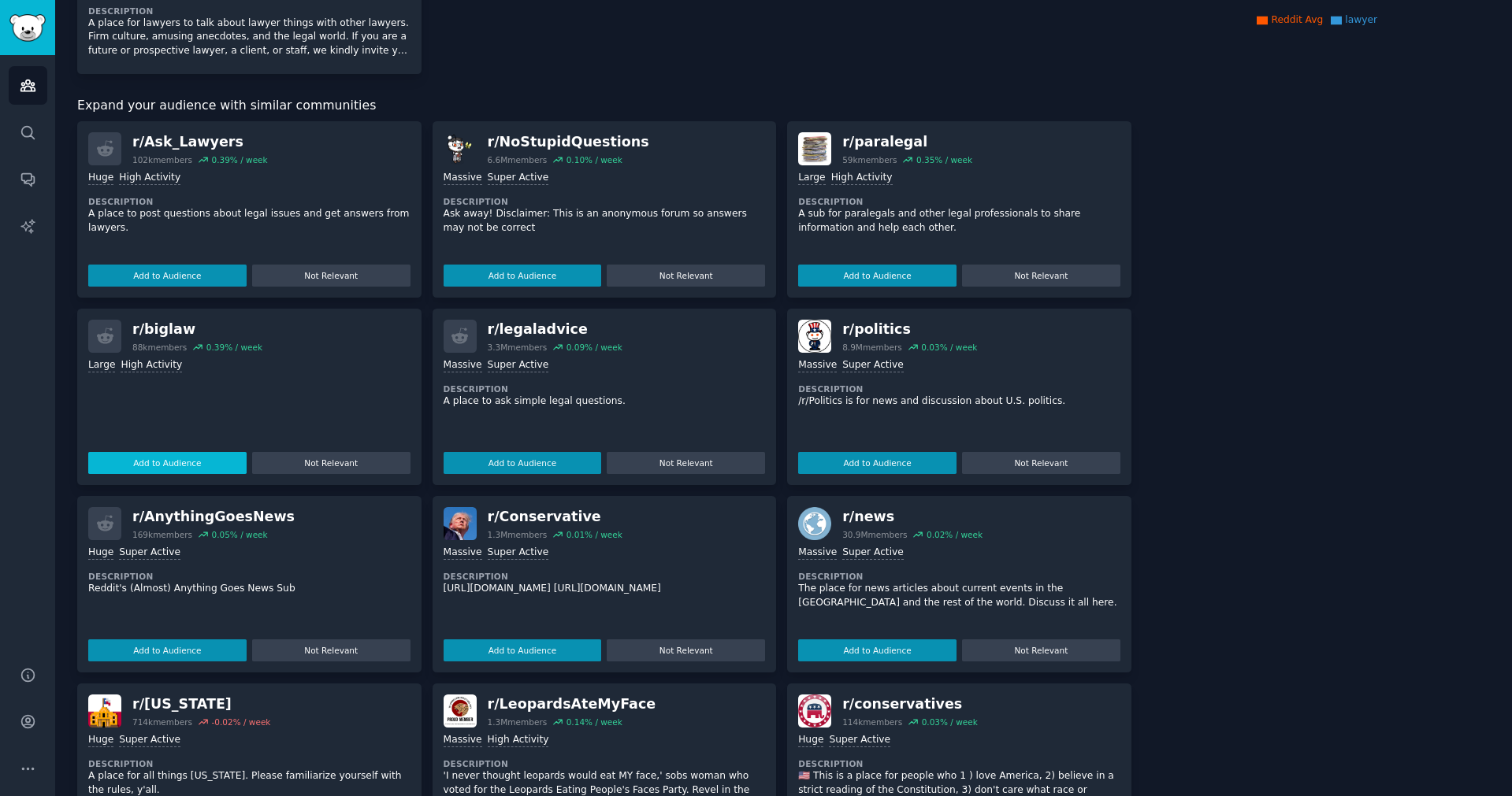
click at [151, 463] on button "Add to Audience" at bounding box center [168, 463] width 158 height 22
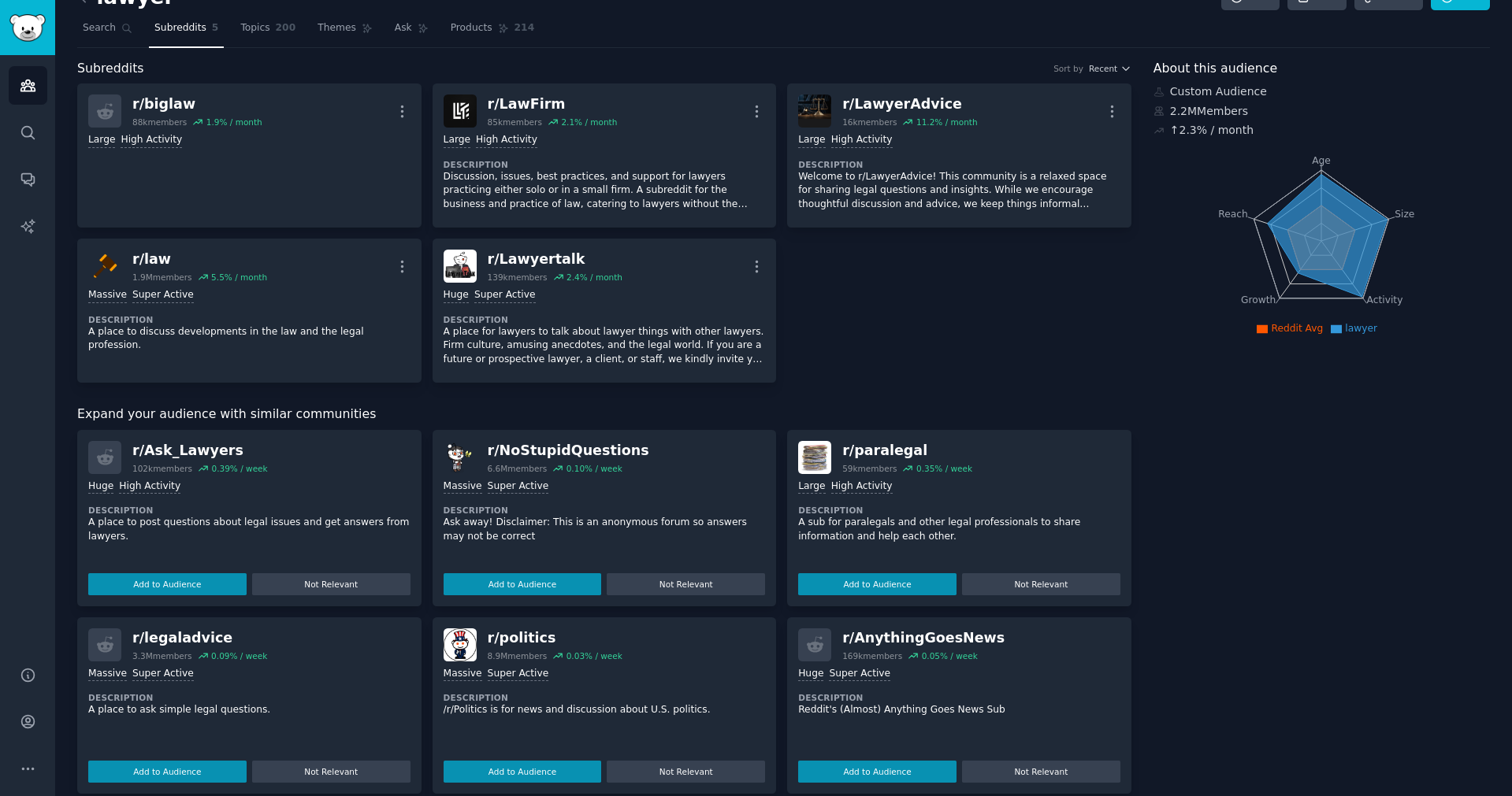
scroll to position [0, 0]
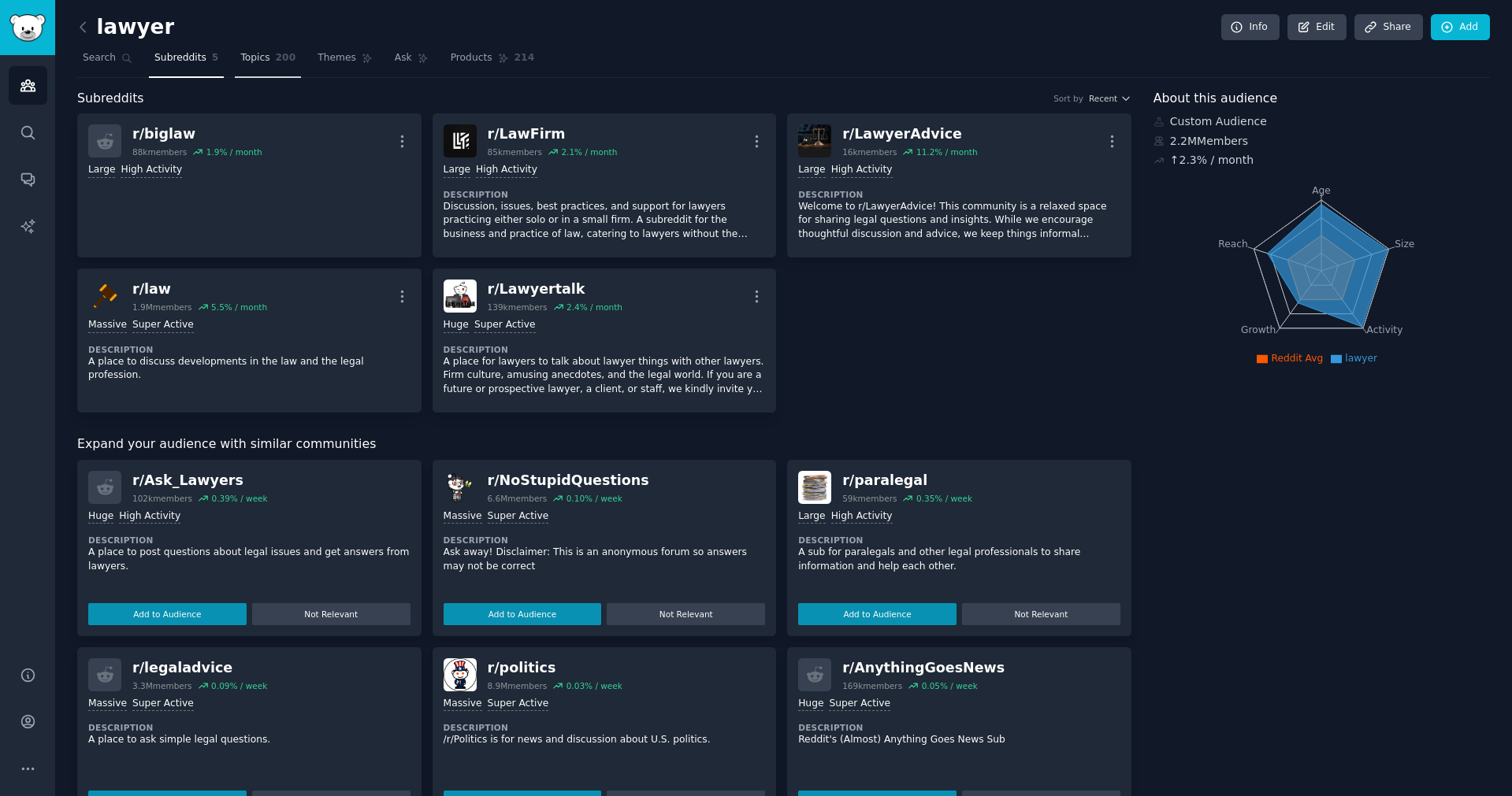
click at [269, 61] on link "Topics 200" at bounding box center [268, 62] width 66 height 32
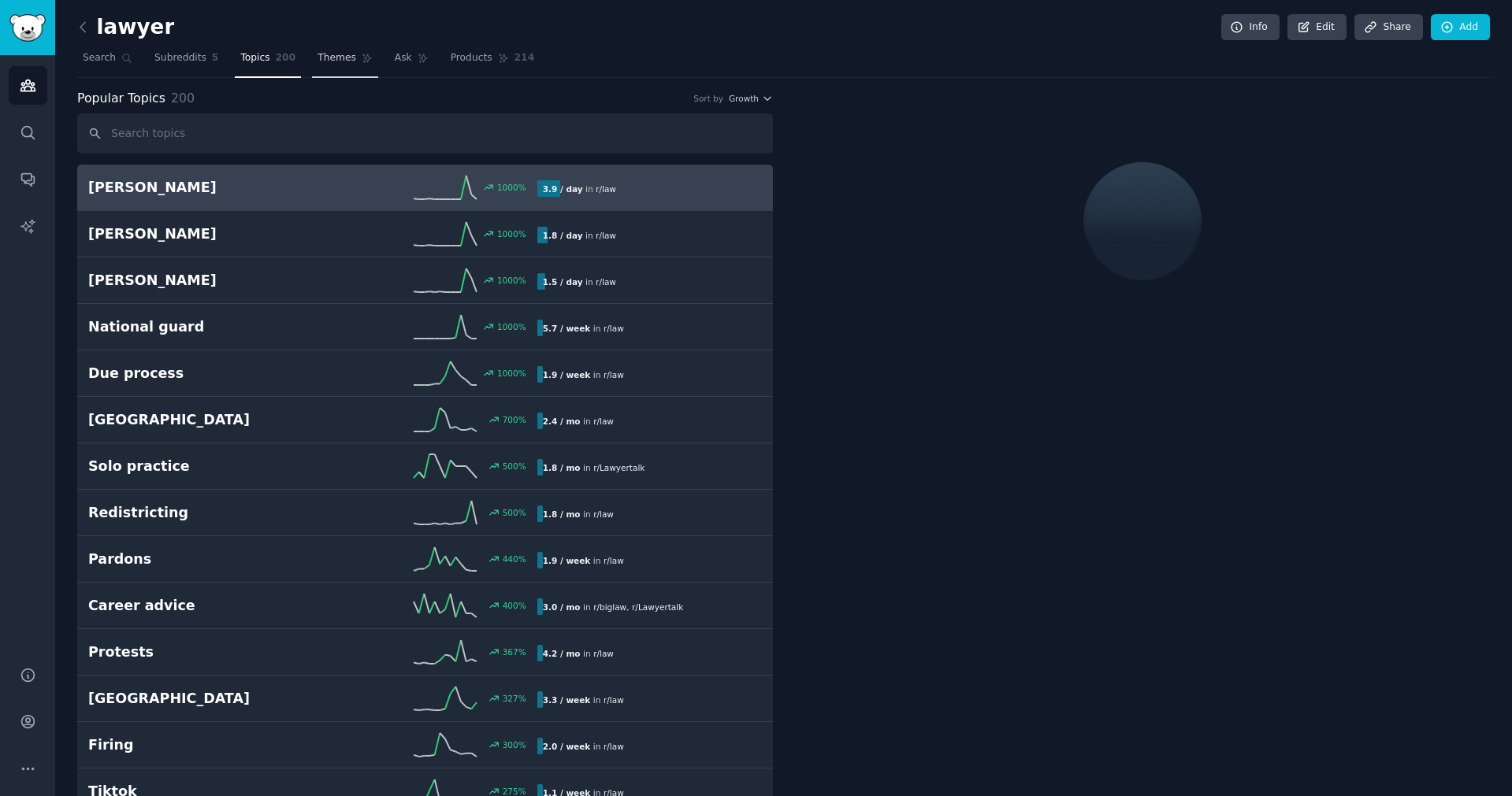
click at [367, 54] on icon at bounding box center [367, 58] width 11 height 11
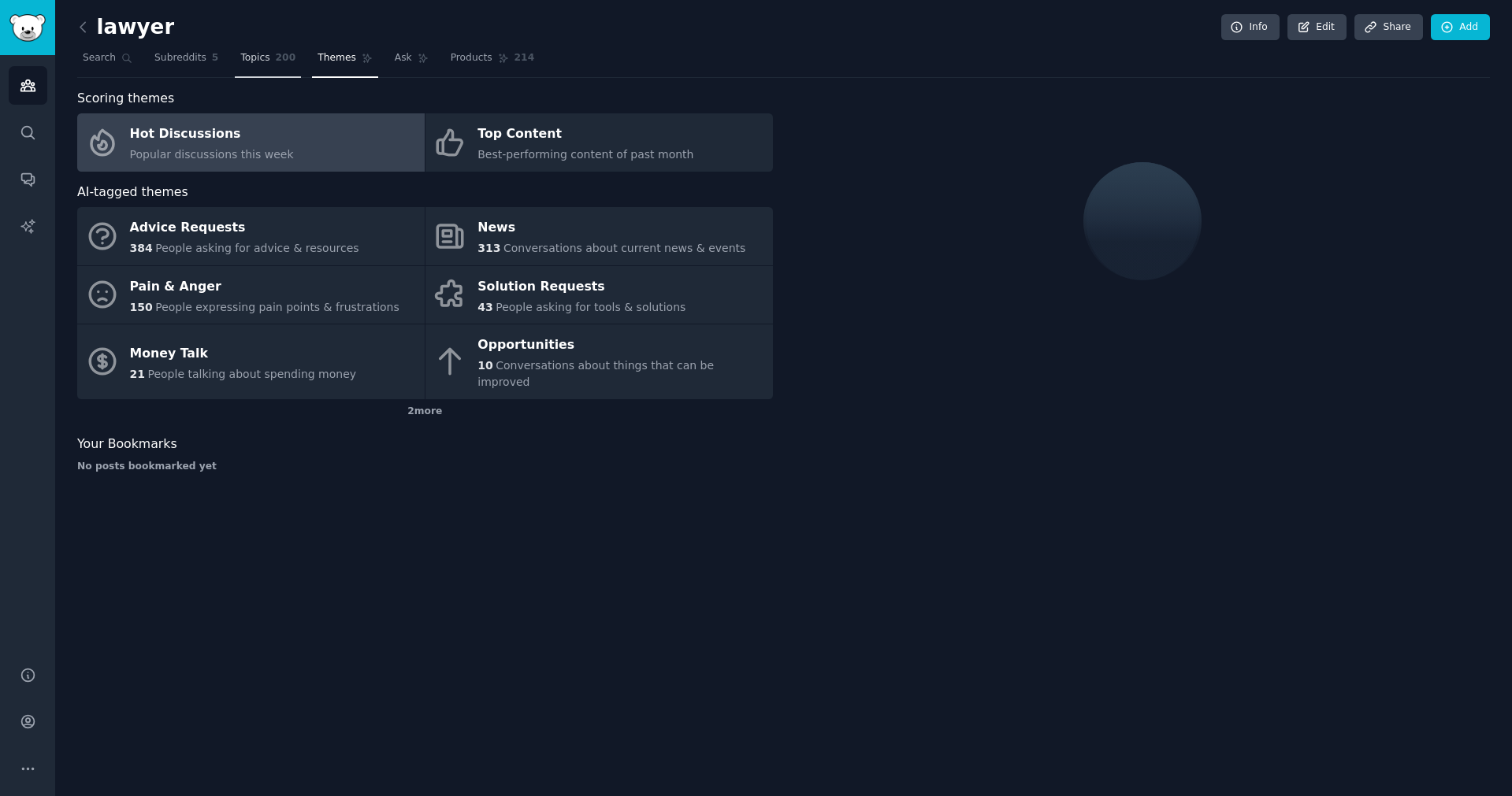
click at [240, 59] on span "Topics" at bounding box center [255, 58] width 29 height 14
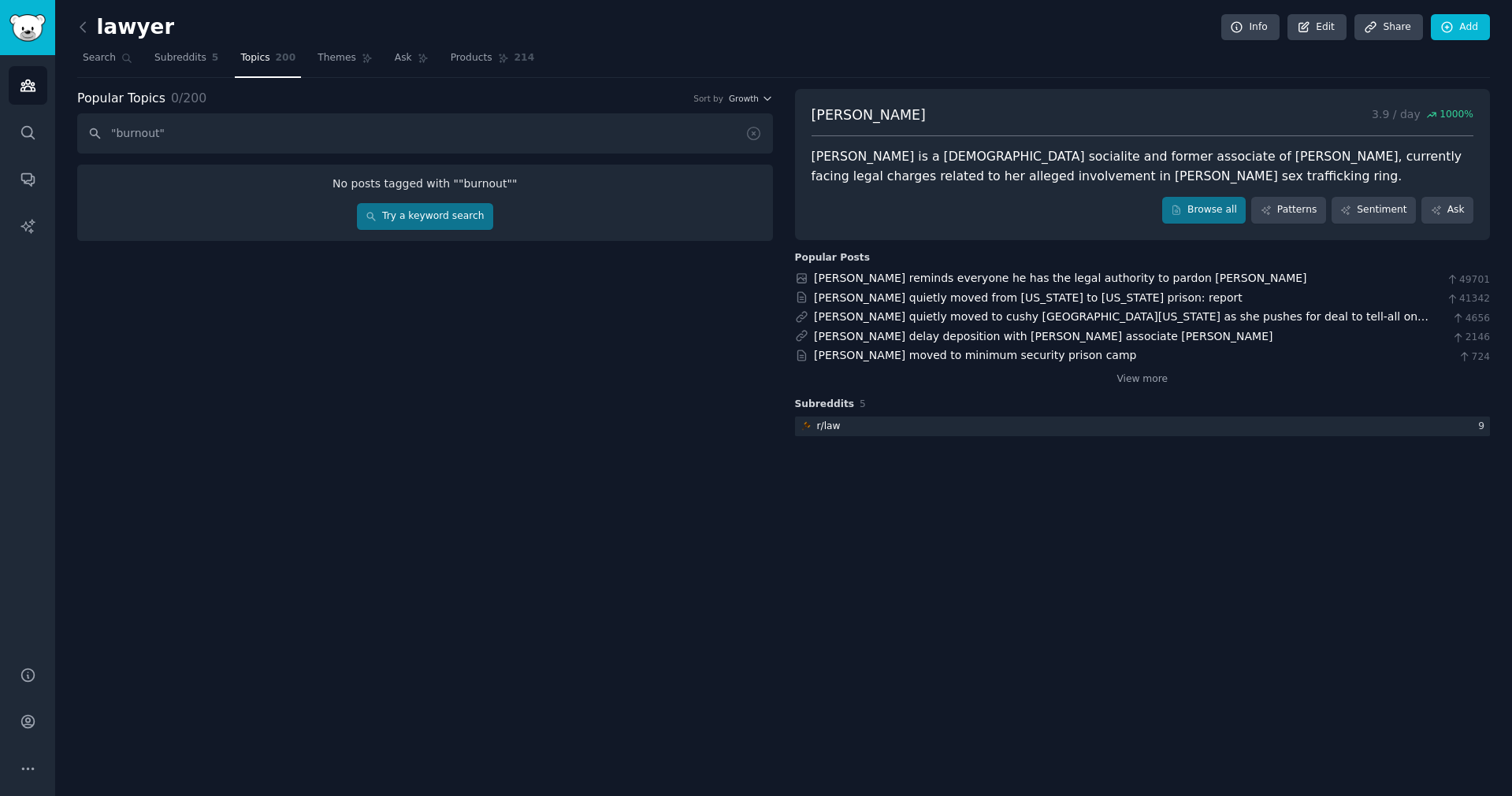
type input ""burnout""
click at [105, 68] on link "Search" at bounding box center [108, 62] width 61 height 32
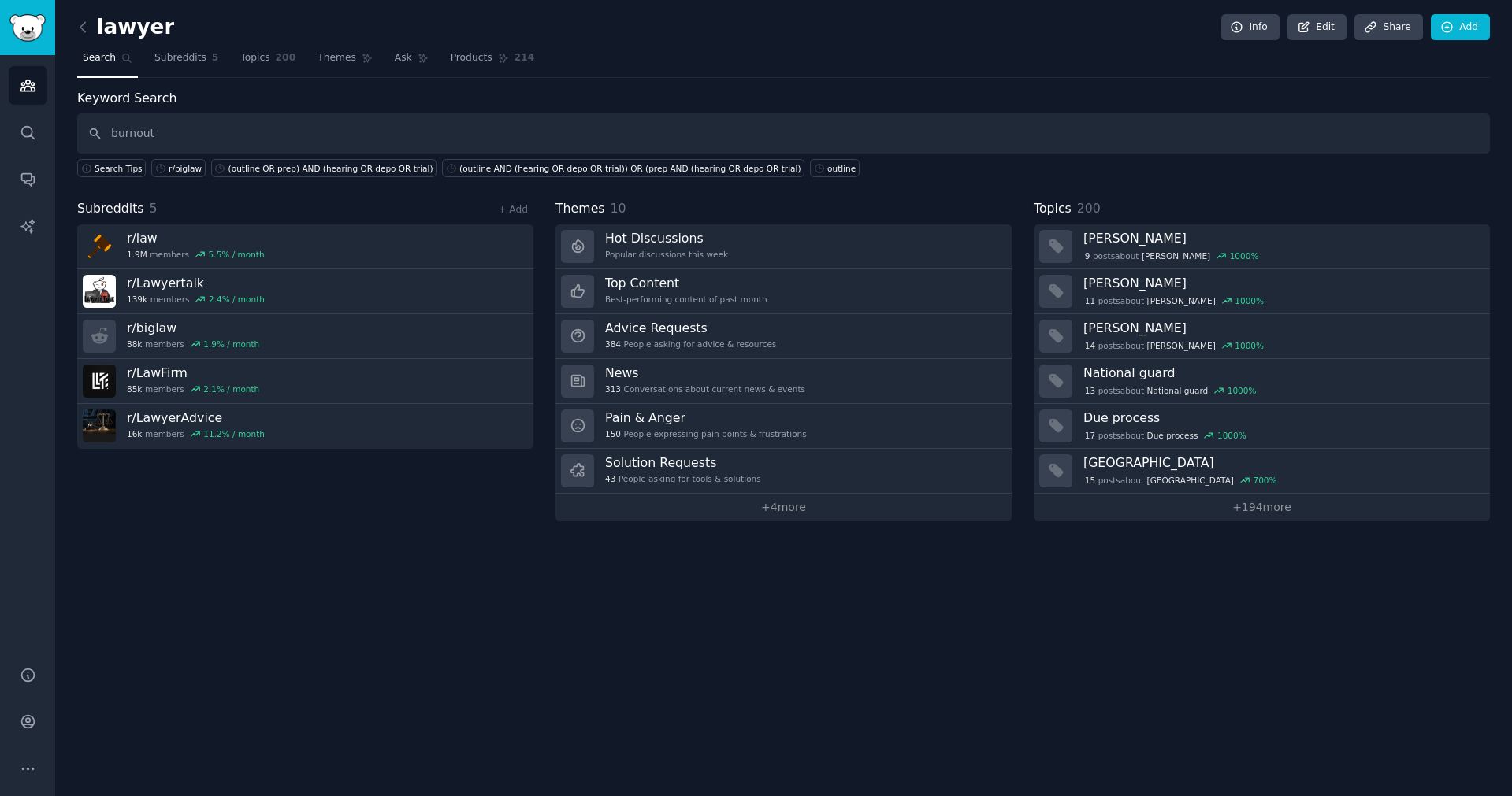
type input "burnout"
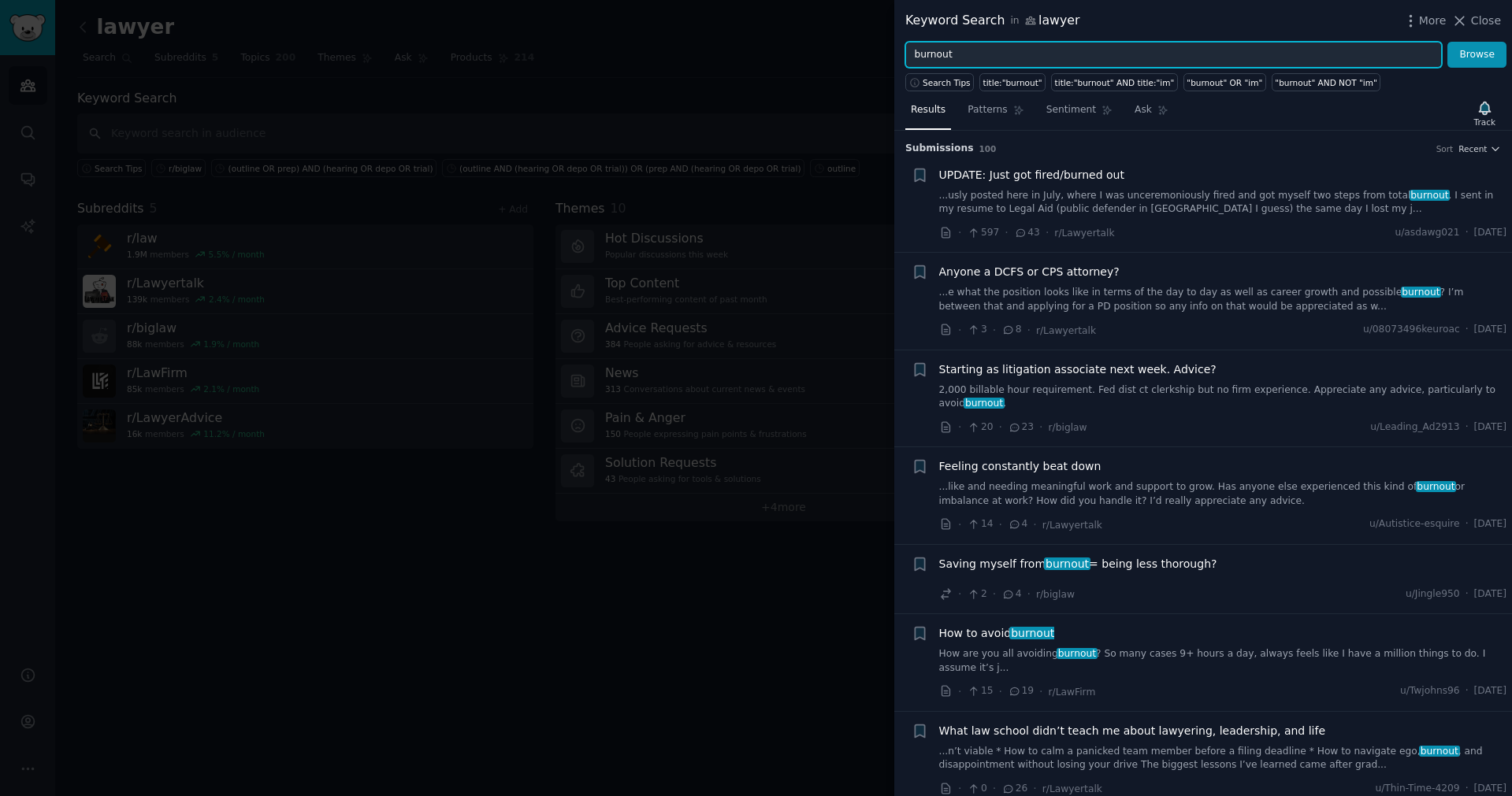
click at [933, 52] on input "burnout" at bounding box center [1173, 54] width 536 height 27
type input "anxiety"
click at [1477, 54] on button "Browse" at bounding box center [1477, 54] width 59 height 27
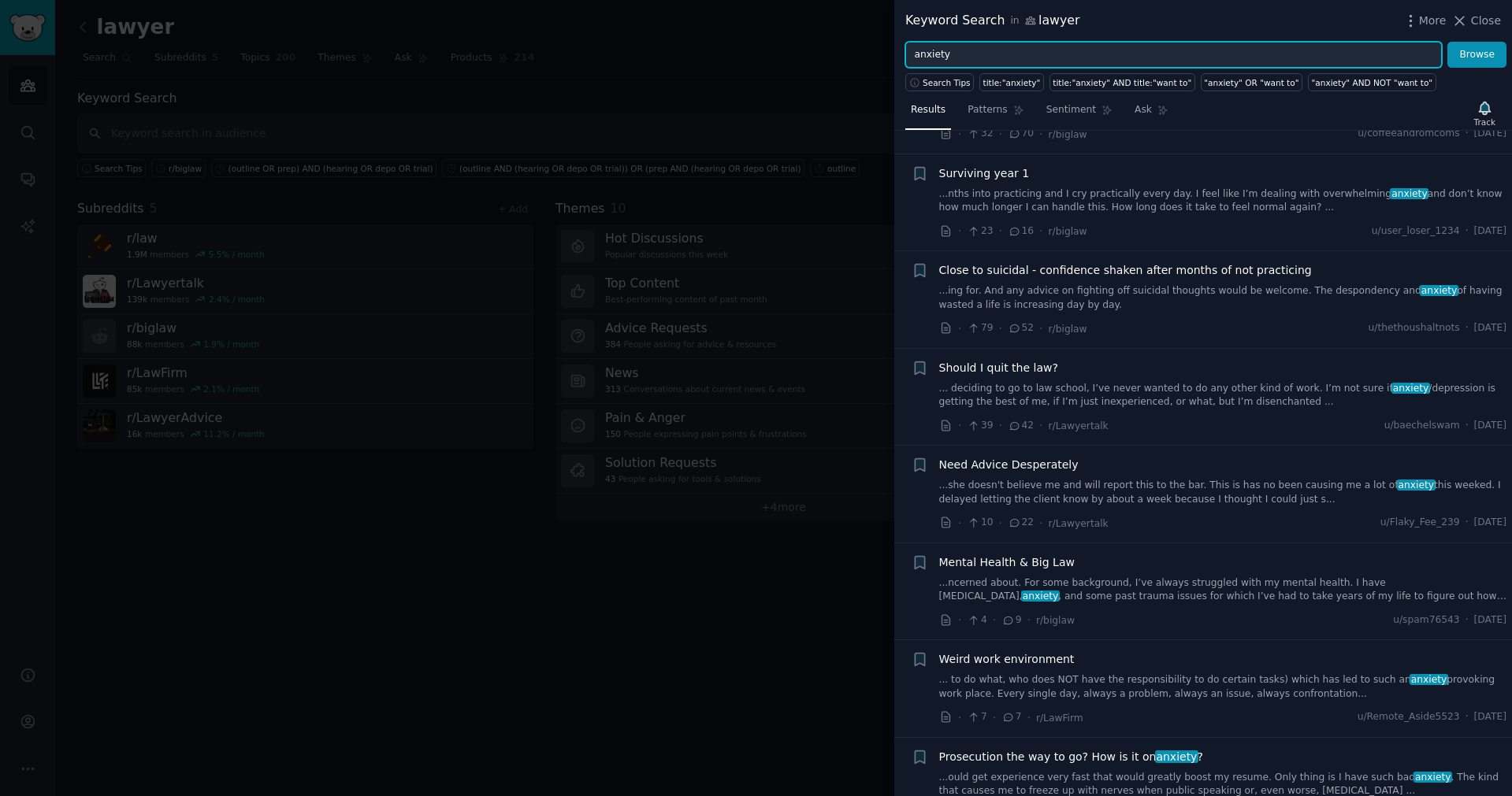
scroll to position [486, 0]
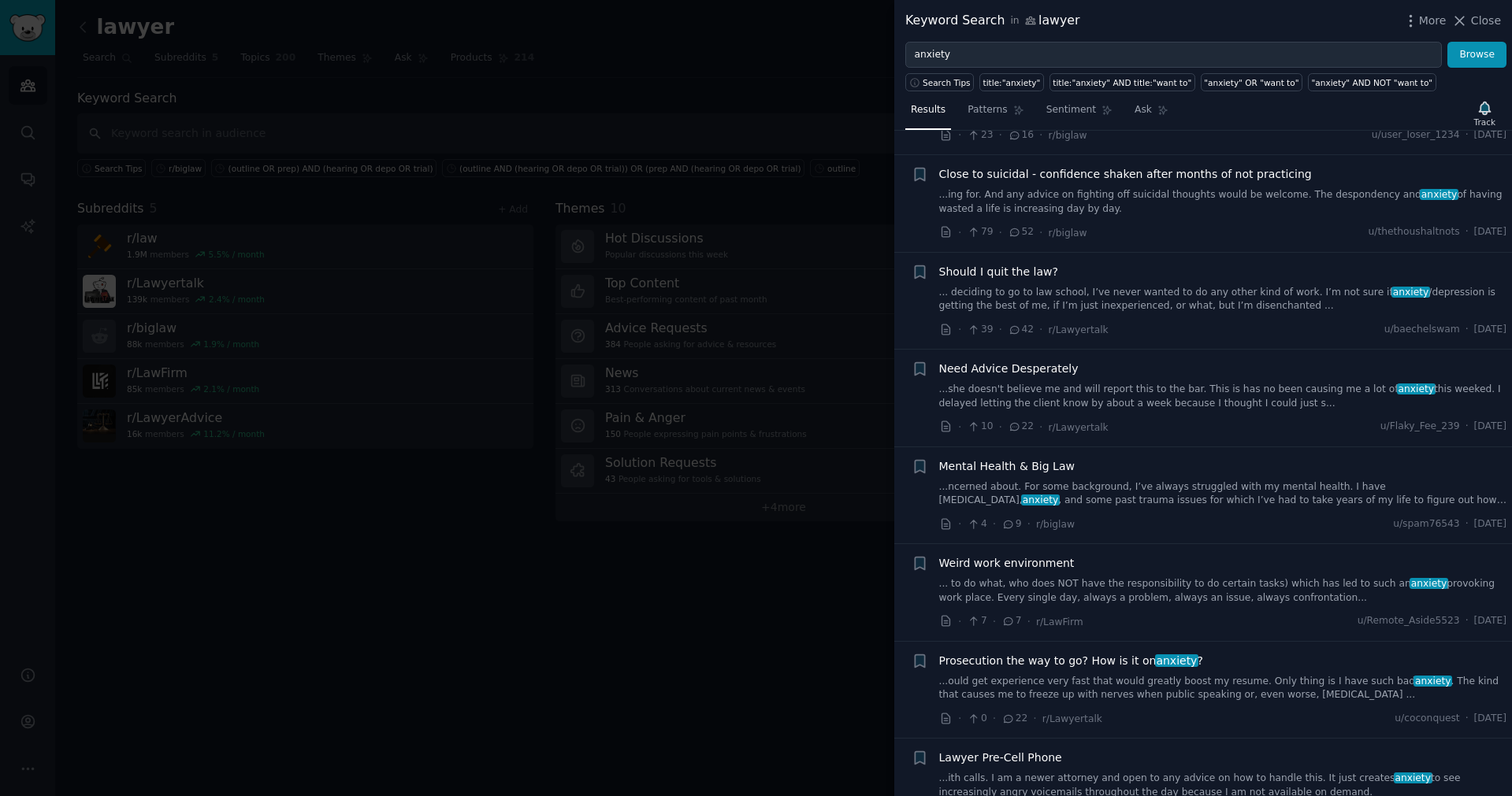
click at [324, 707] on div at bounding box center [756, 398] width 1512 height 796
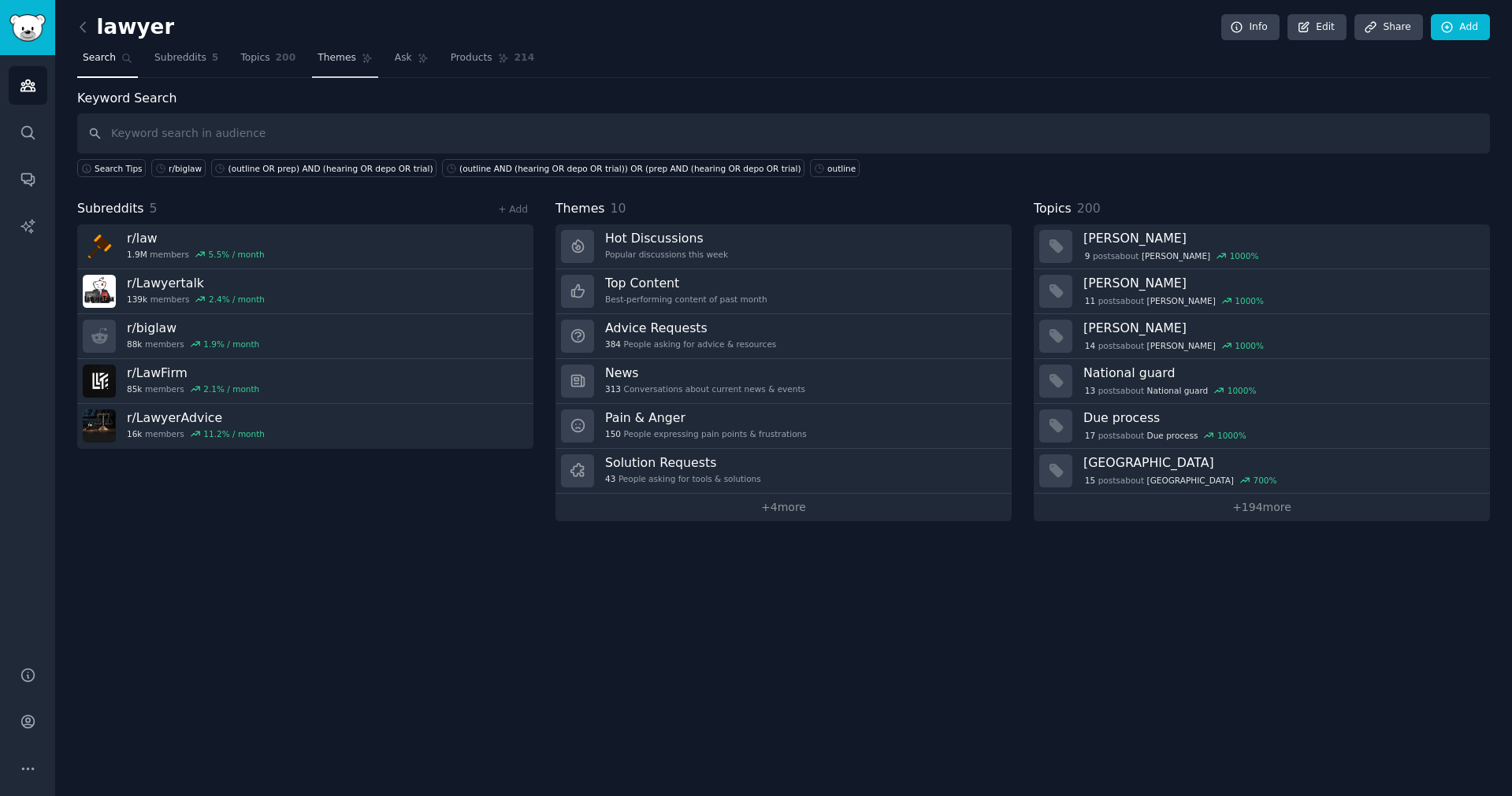
click at [335, 68] on link "Themes" at bounding box center [346, 62] width 66 height 32
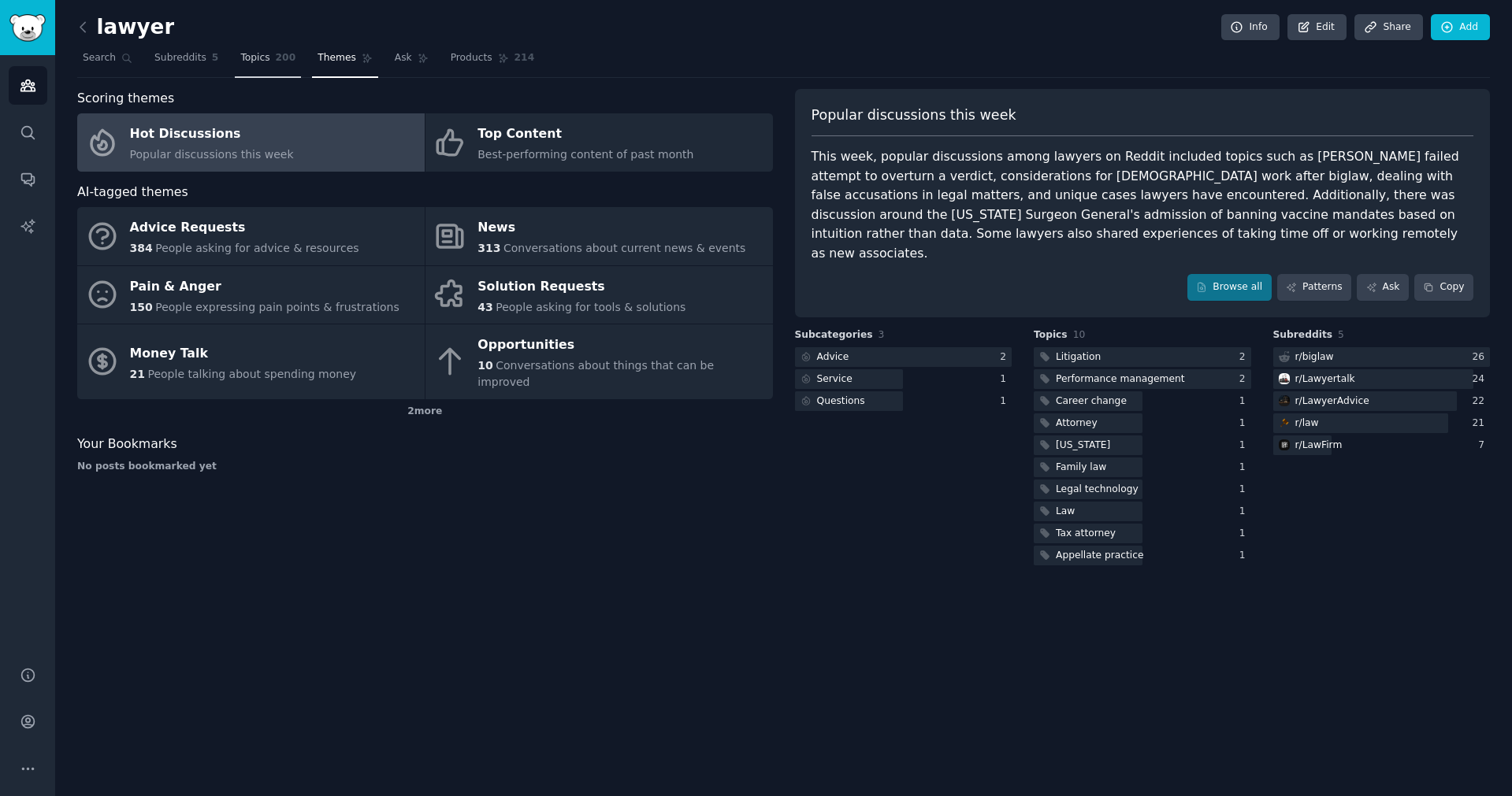
click at [297, 66] on link "Topics 200" at bounding box center [268, 62] width 66 height 32
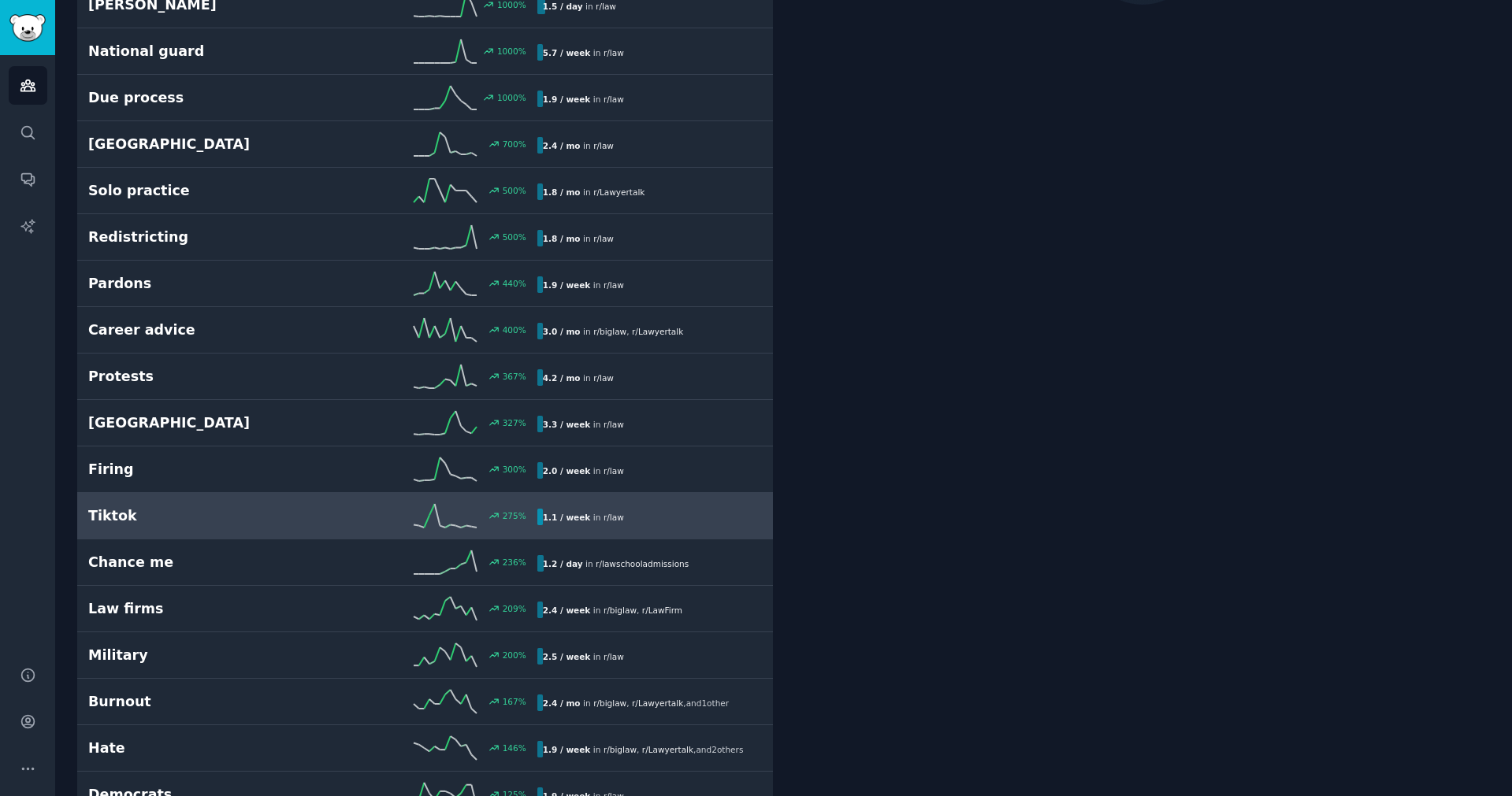
scroll to position [513, 0]
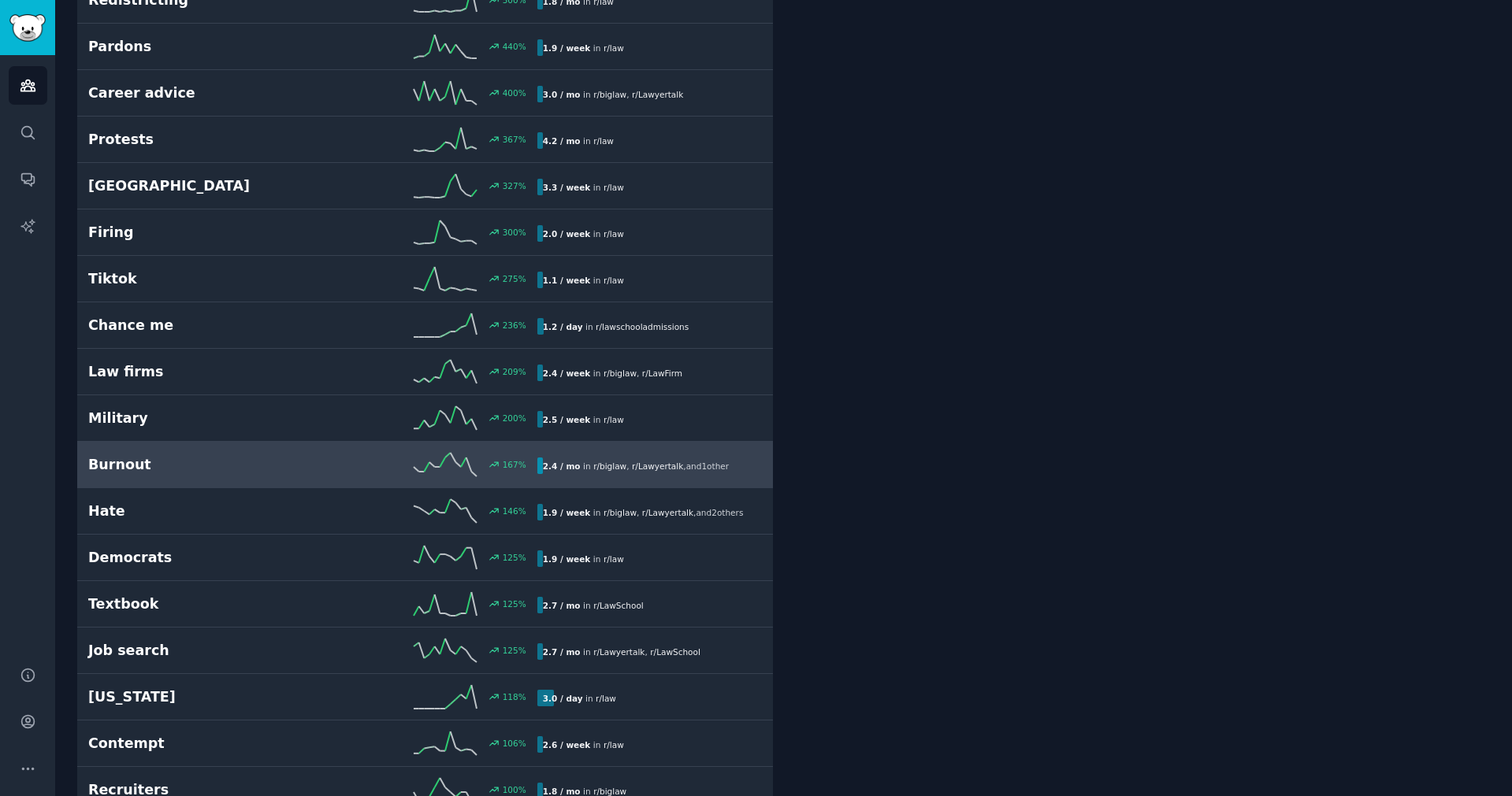
click at [271, 474] on div "Burnout 167 % 2.4 / mo in r/ biglaw , r/ Lawyertalk , and 1 other" at bounding box center [425, 465] width 674 height 24
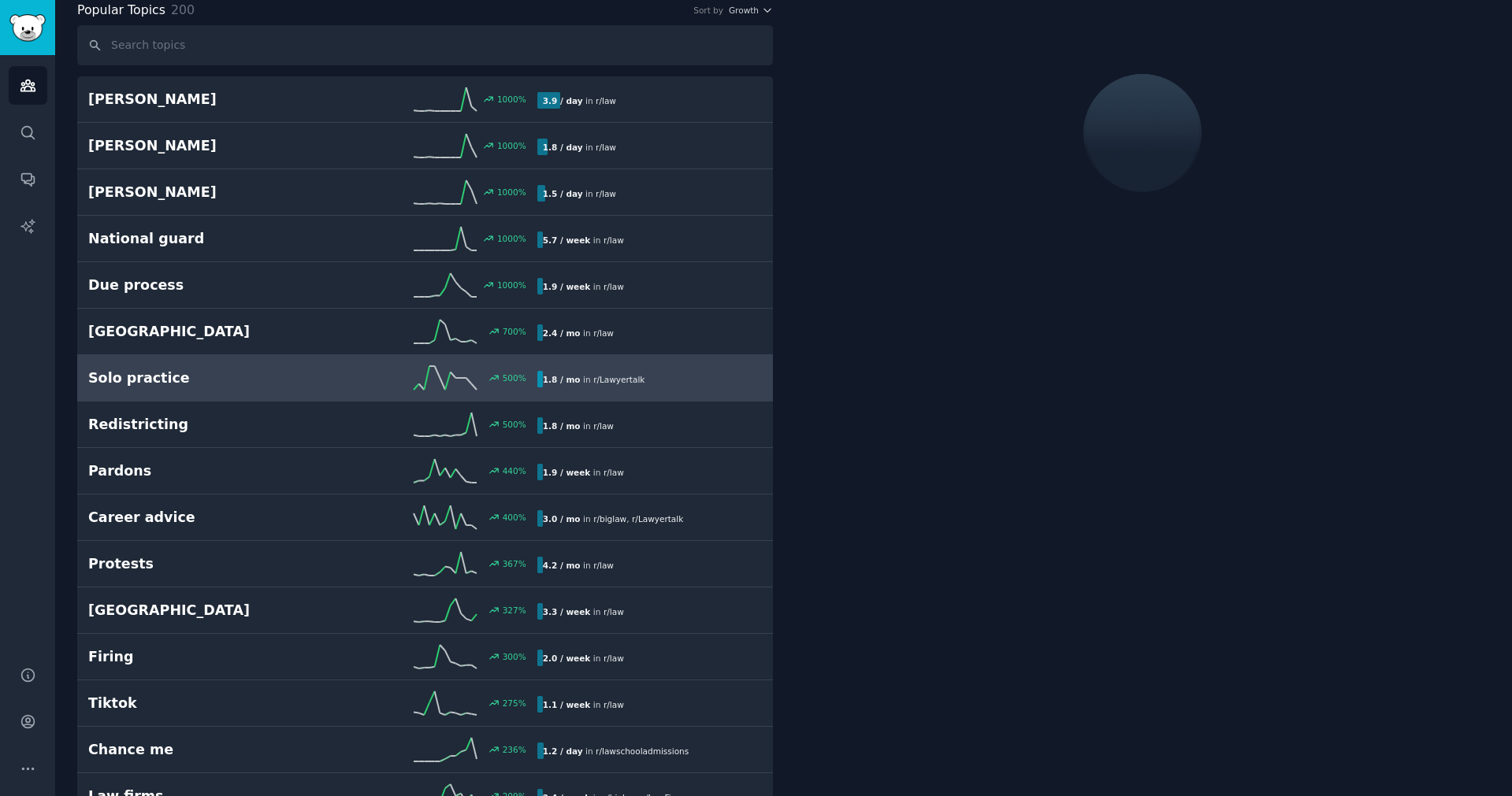
click at [288, 381] on h2 "Solo practice" at bounding box center [201, 378] width 225 height 19
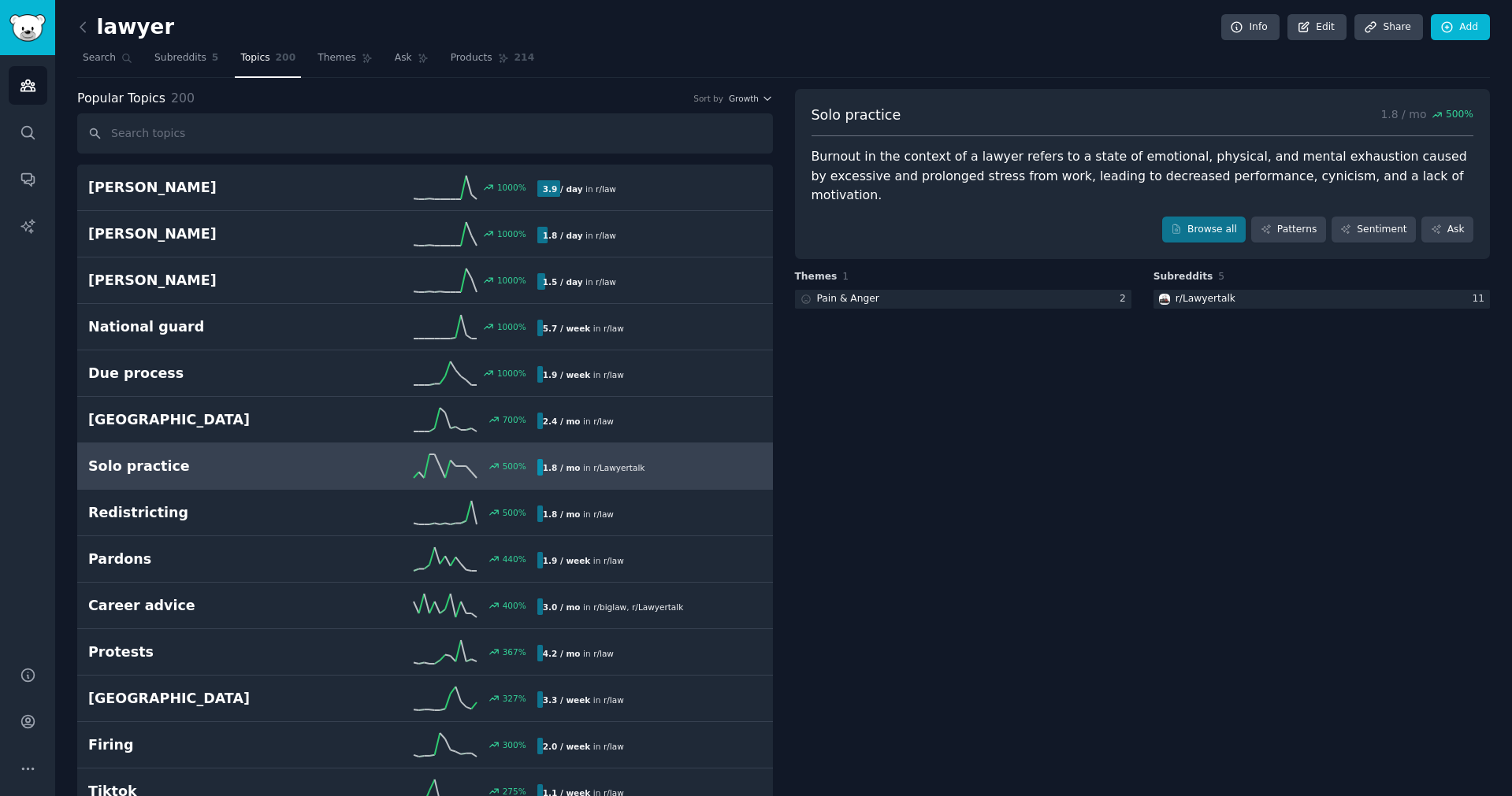
click at [248, 481] on link "Solo practice 500 % 1.8 / mo in r/ Lawyertalk 500% increase in mentions recently" at bounding box center [425, 466] width 696 height 46
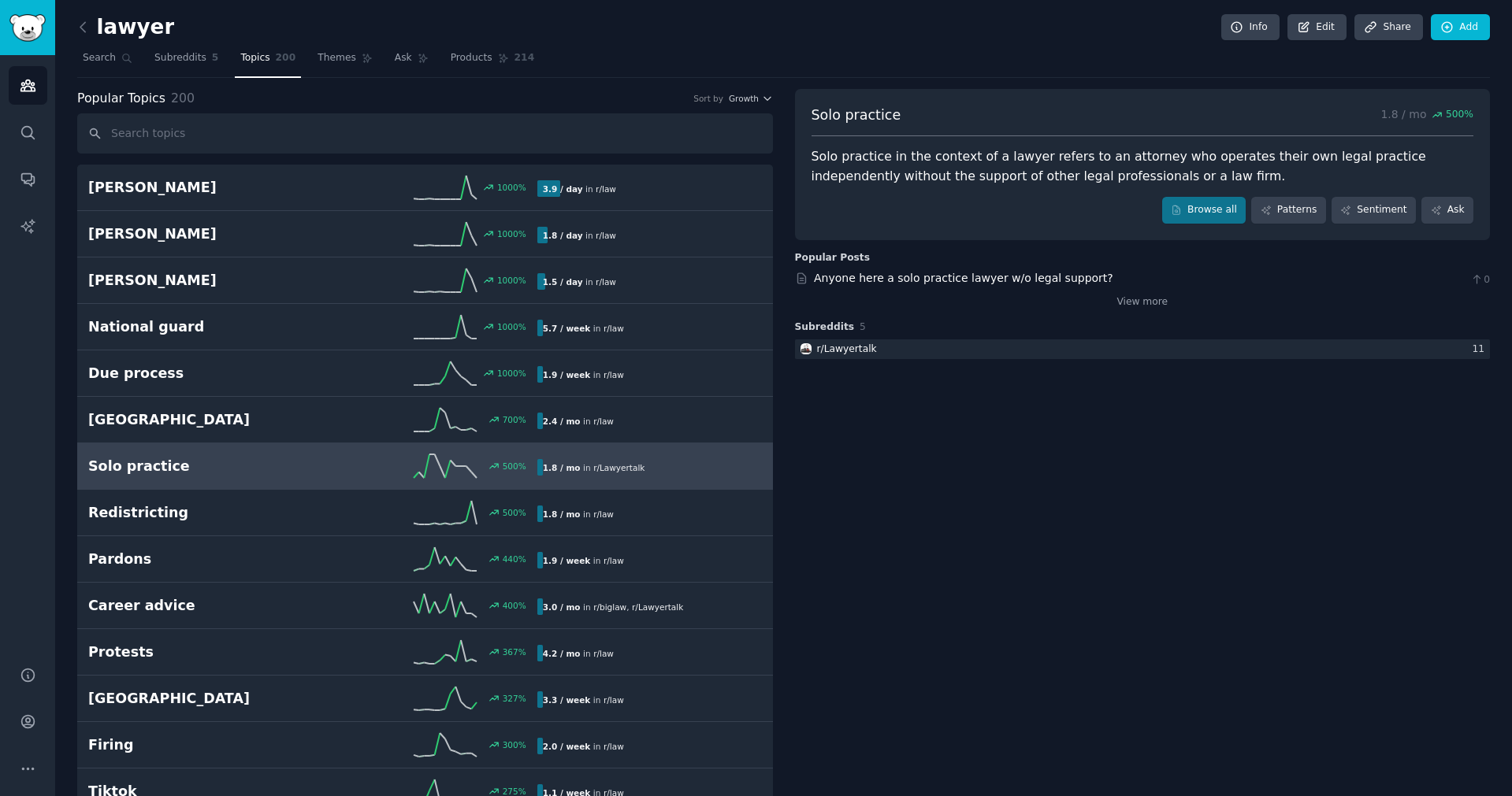
click at [108, 29] on h2 "lawyer" at bounding box center [125, 27] width 97 height 25
click at [100, 63] on span "Search" at bounding box center [100, 58] width 33 height 14
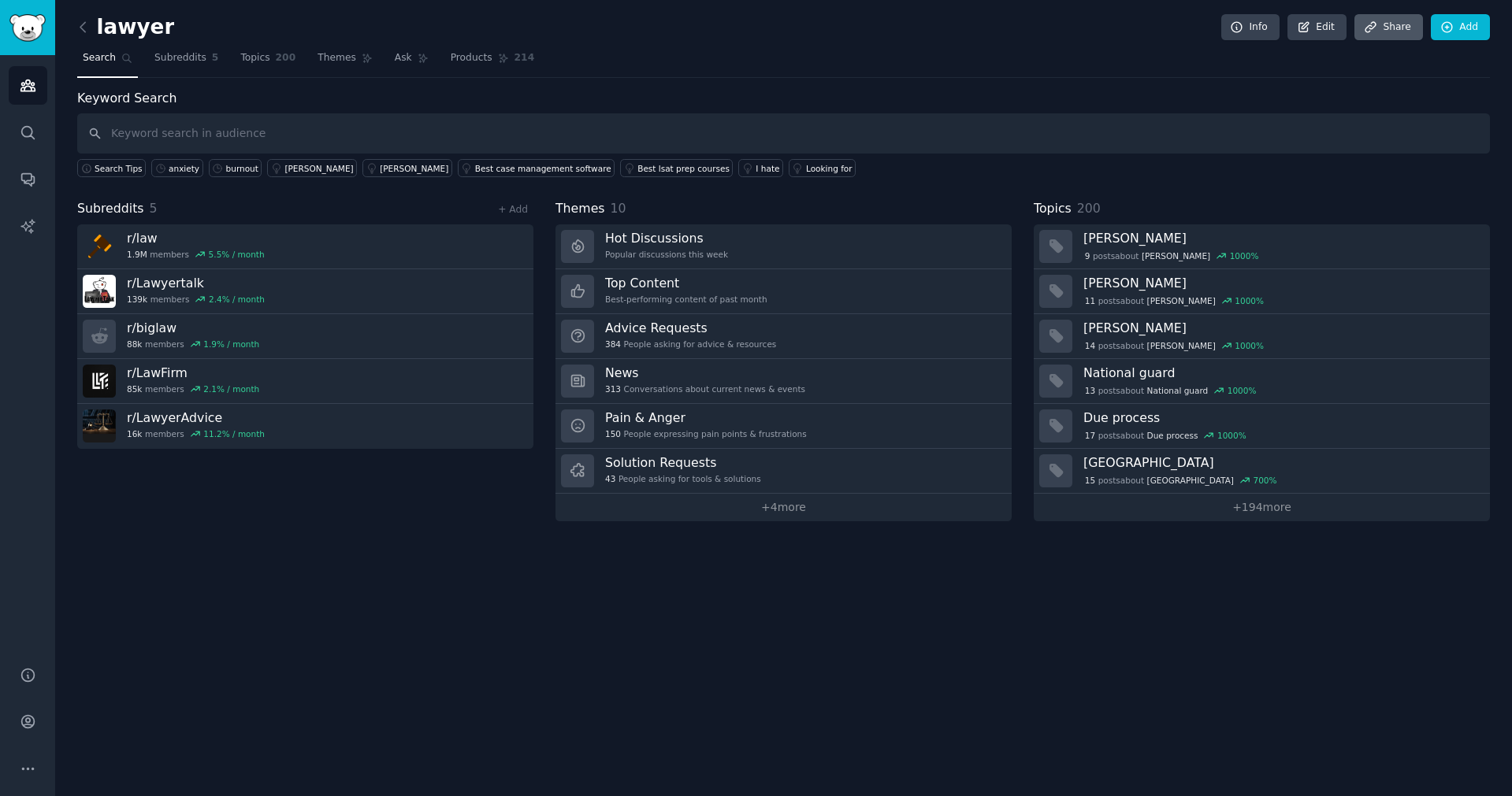
click at [1388, 28] on link "Share" at bounding box center [1389, 27] width 68 height 27
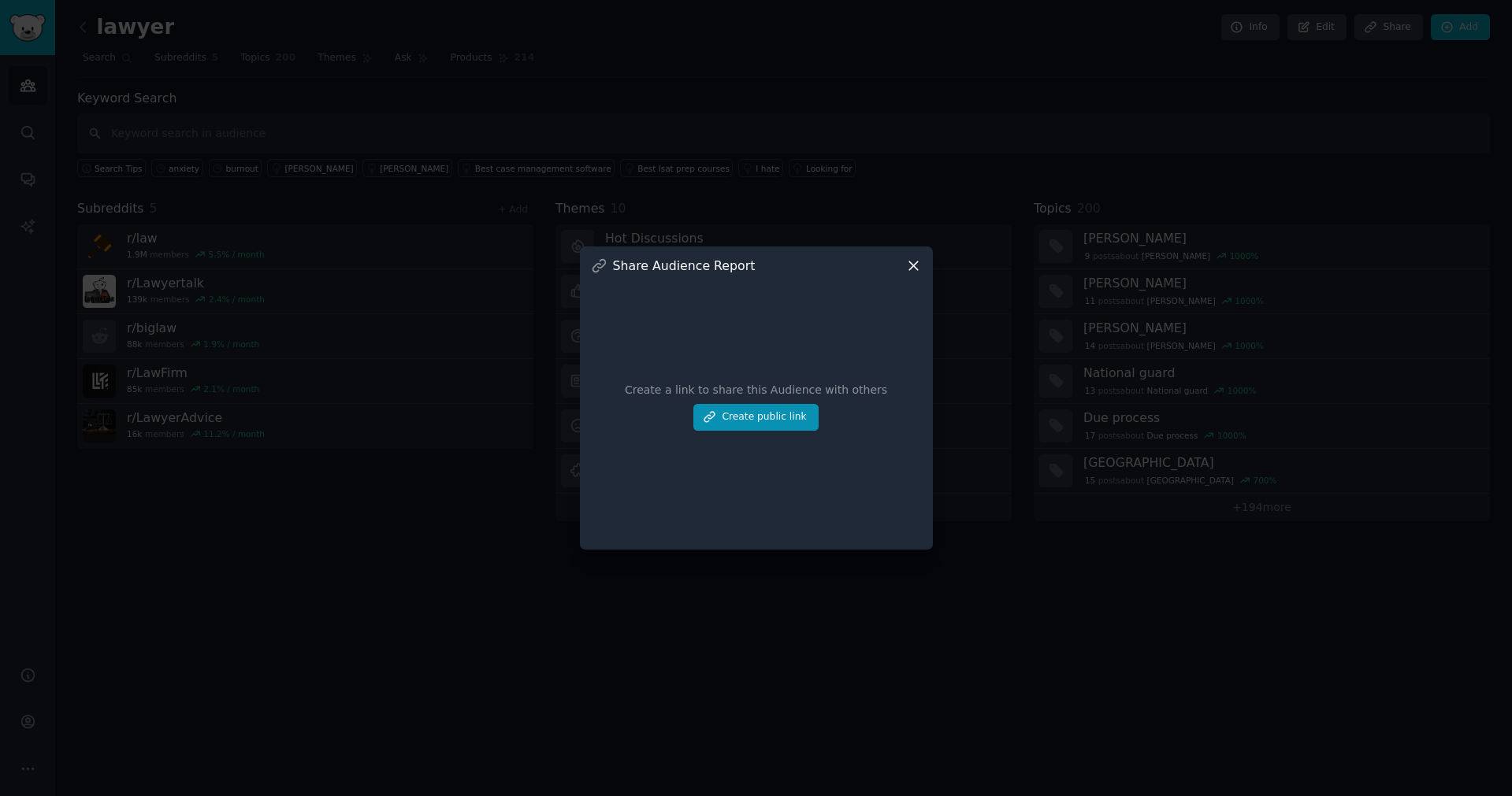
click at [918, 269] on icon at bounding box center [913, 266] width 17 height 17
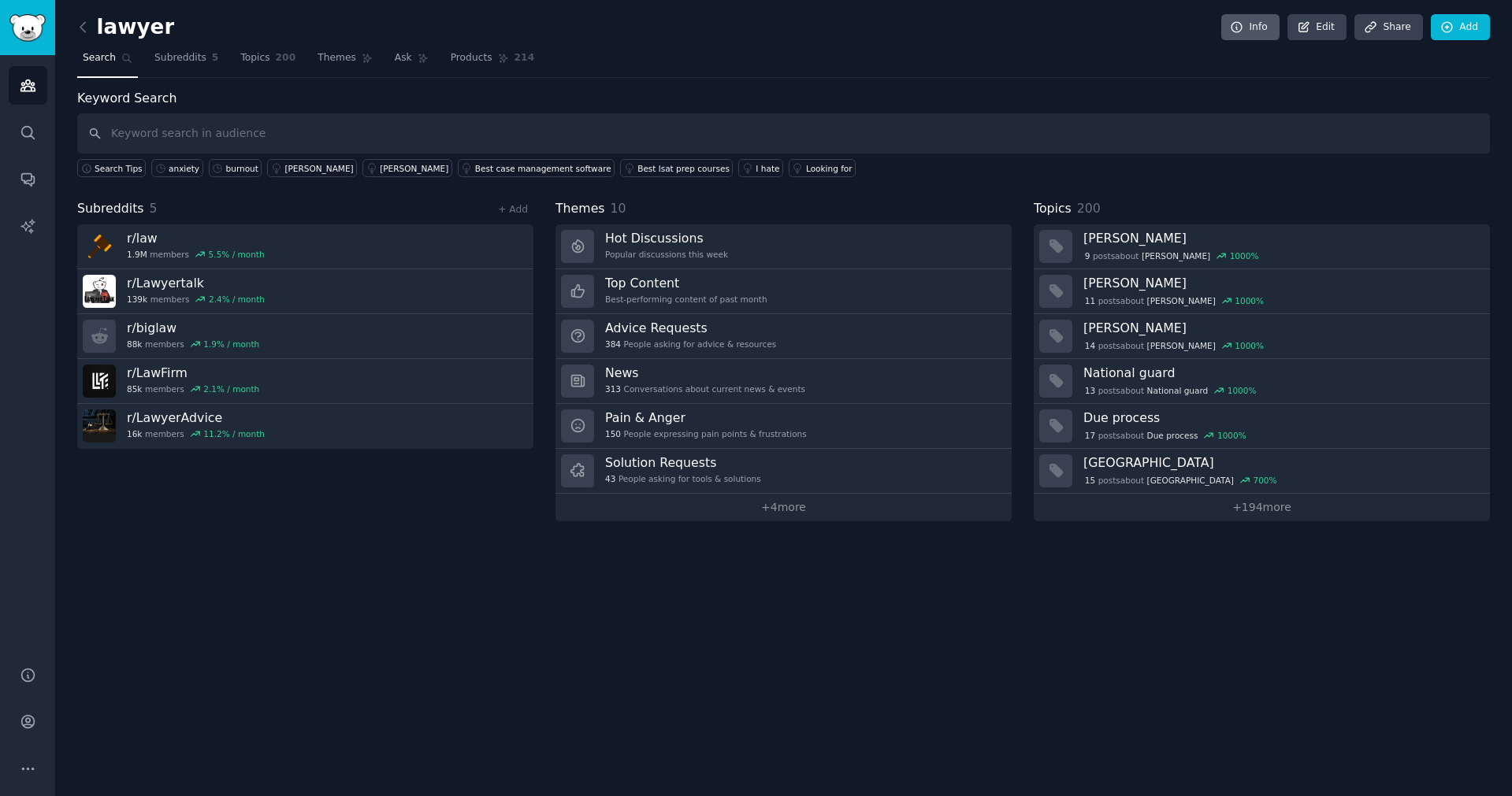
click at [1252, 35] on link "Info" at bounding box center [1249, 27] width 58 height 27
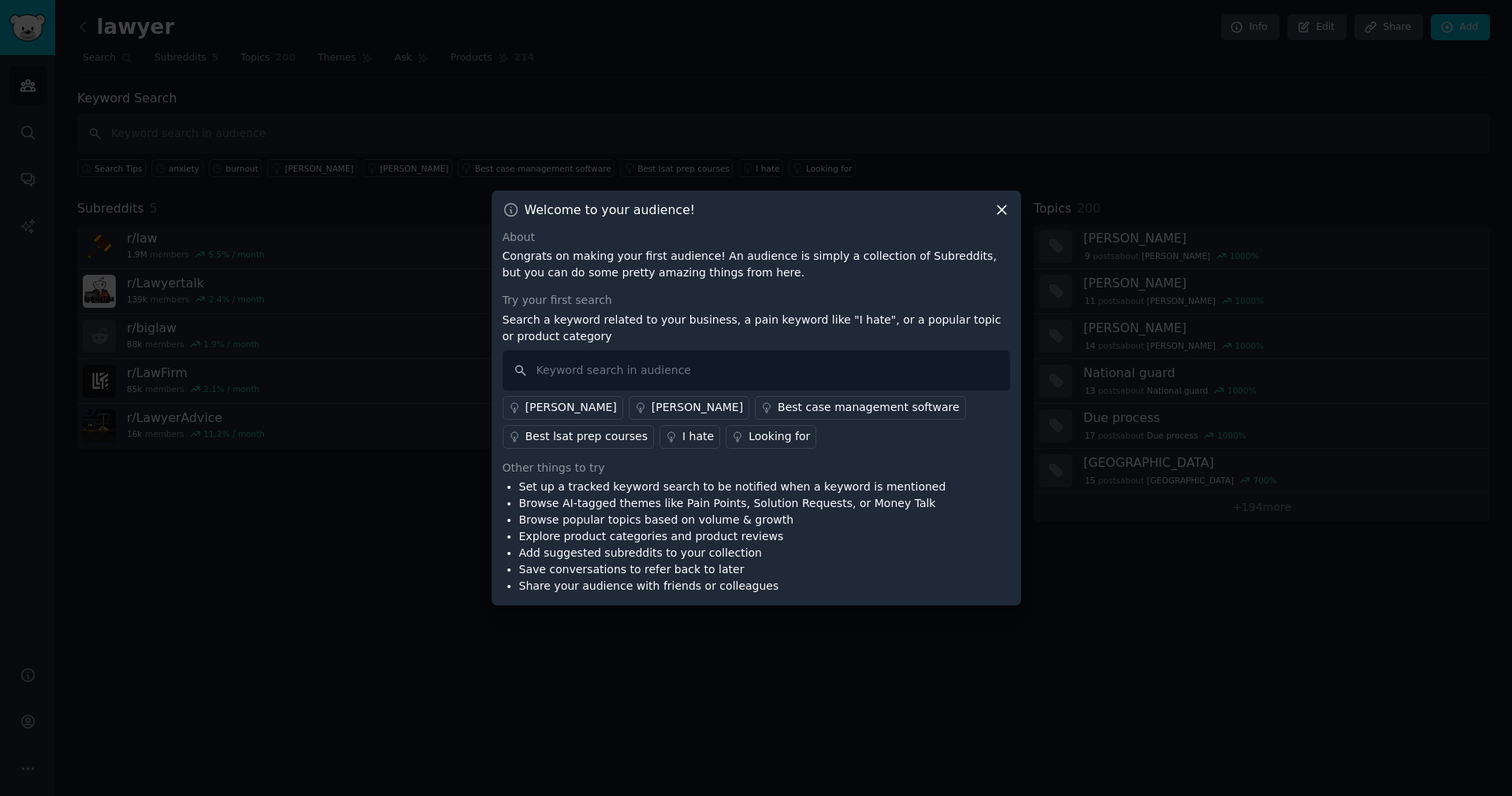
click at [1001, 207] on icon at bounding box center [1002, 210] width 17 height 17
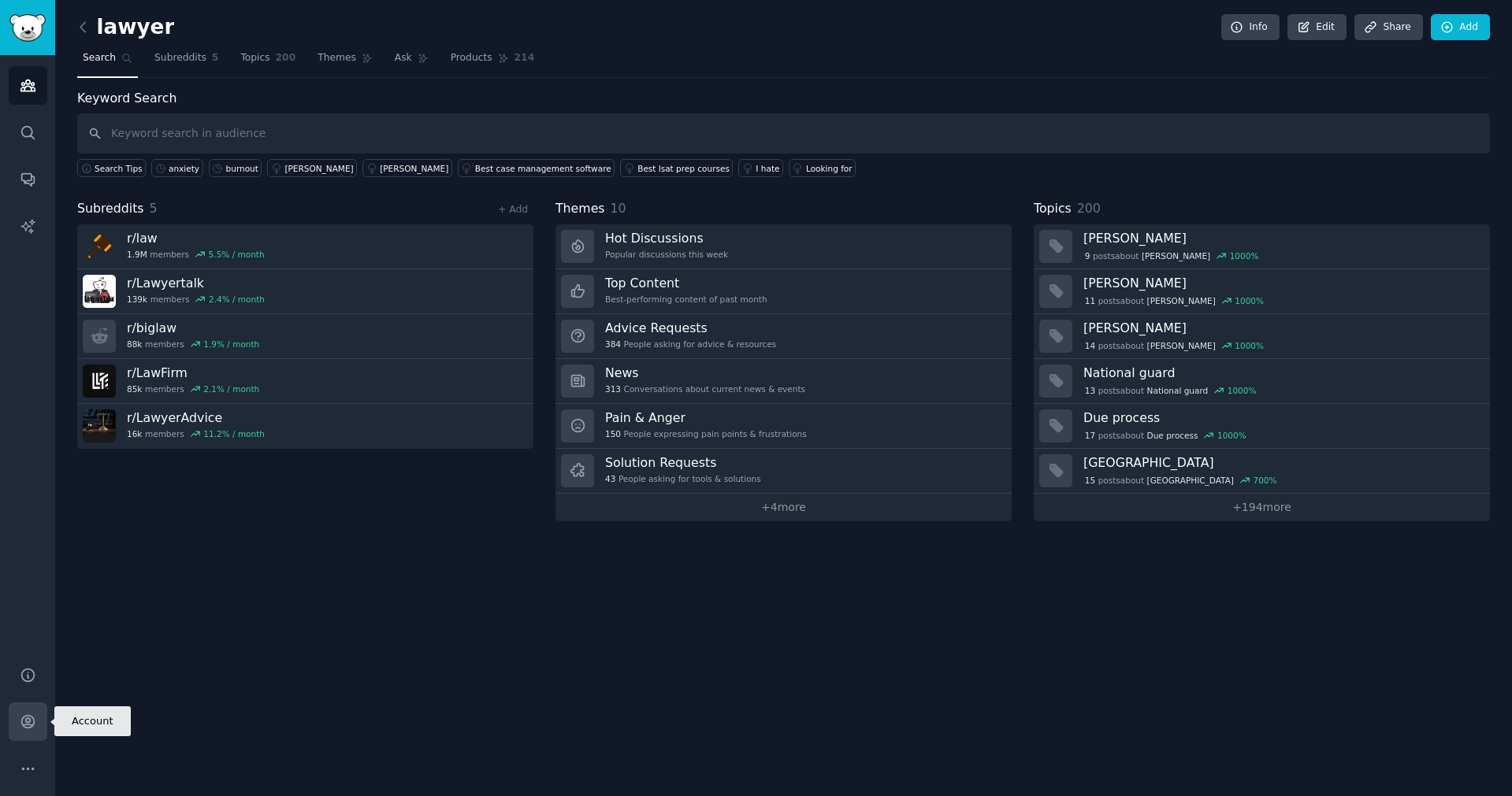
click at [28, 717] on icon "Sidebar" at bounding box center [28, 722] width 17 height 17
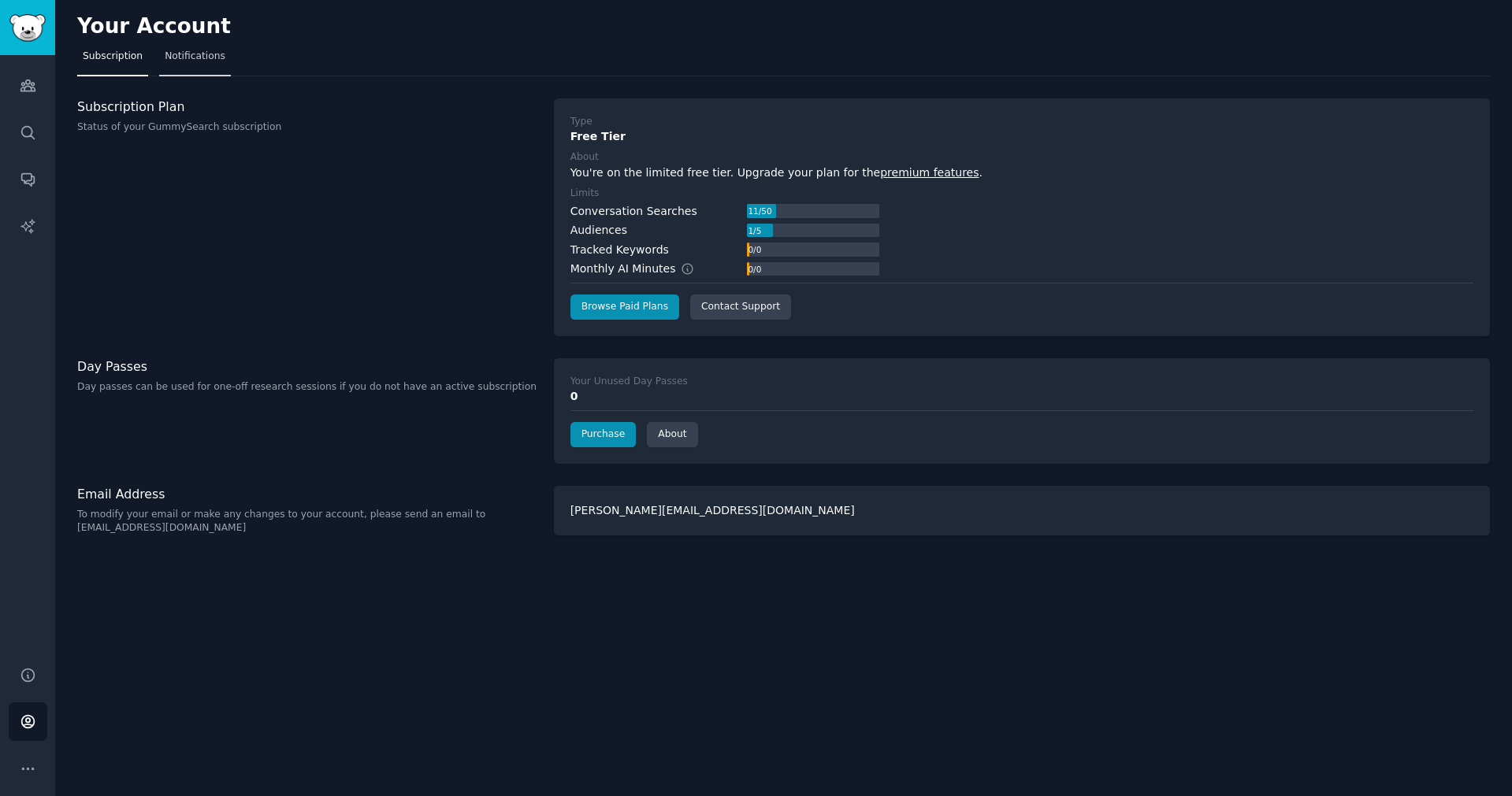
click at [199, 67] on link "Notifications" at bounding box center [195, 60] width 72 height 32
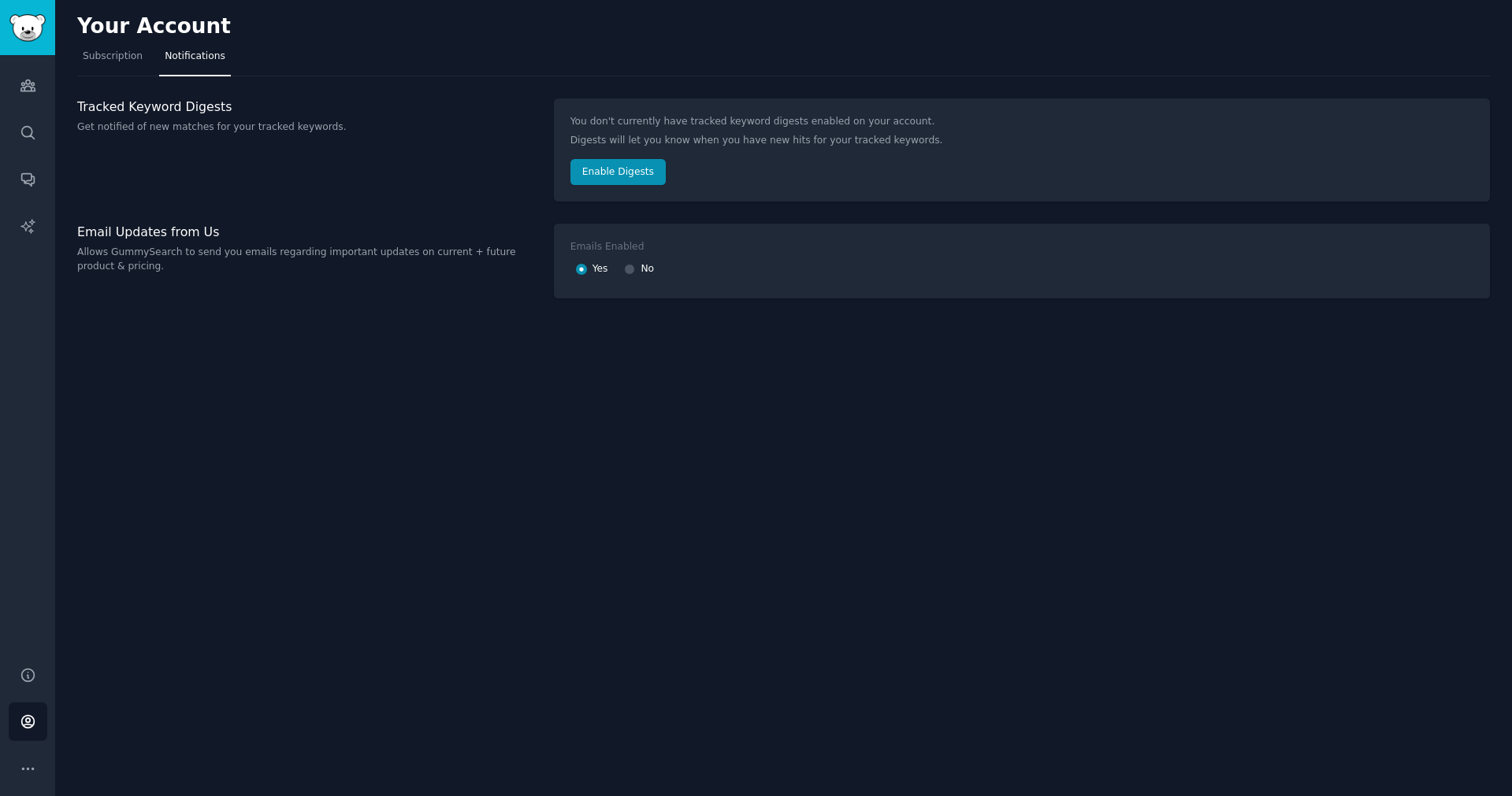
click at [590, 170] on button "Enable Digests" at bounding box center [617, 172] width 95 height 27
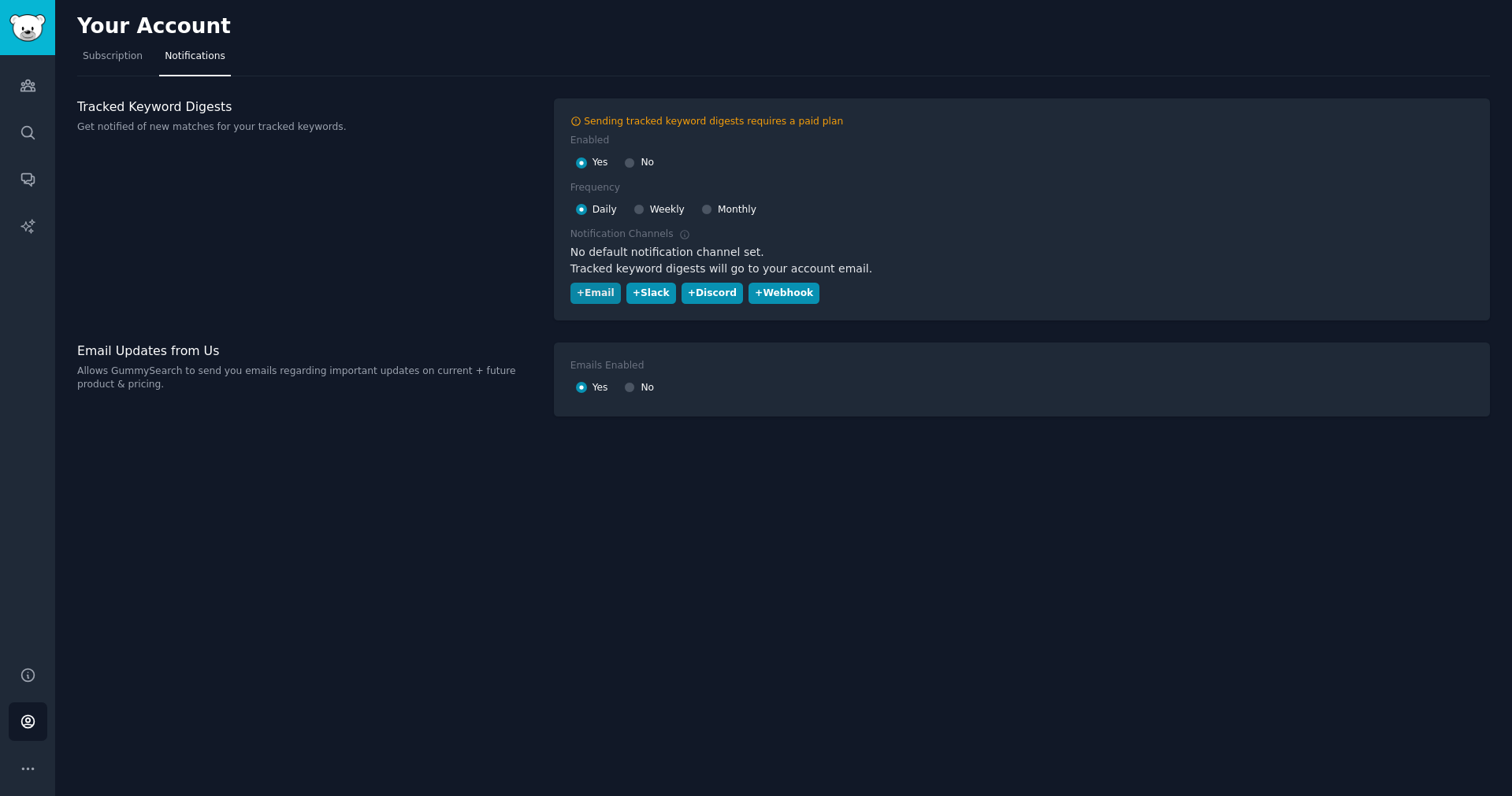
click at [587, 295] on div "+ Email" at bounding box center [595, 293] width 38 height 14
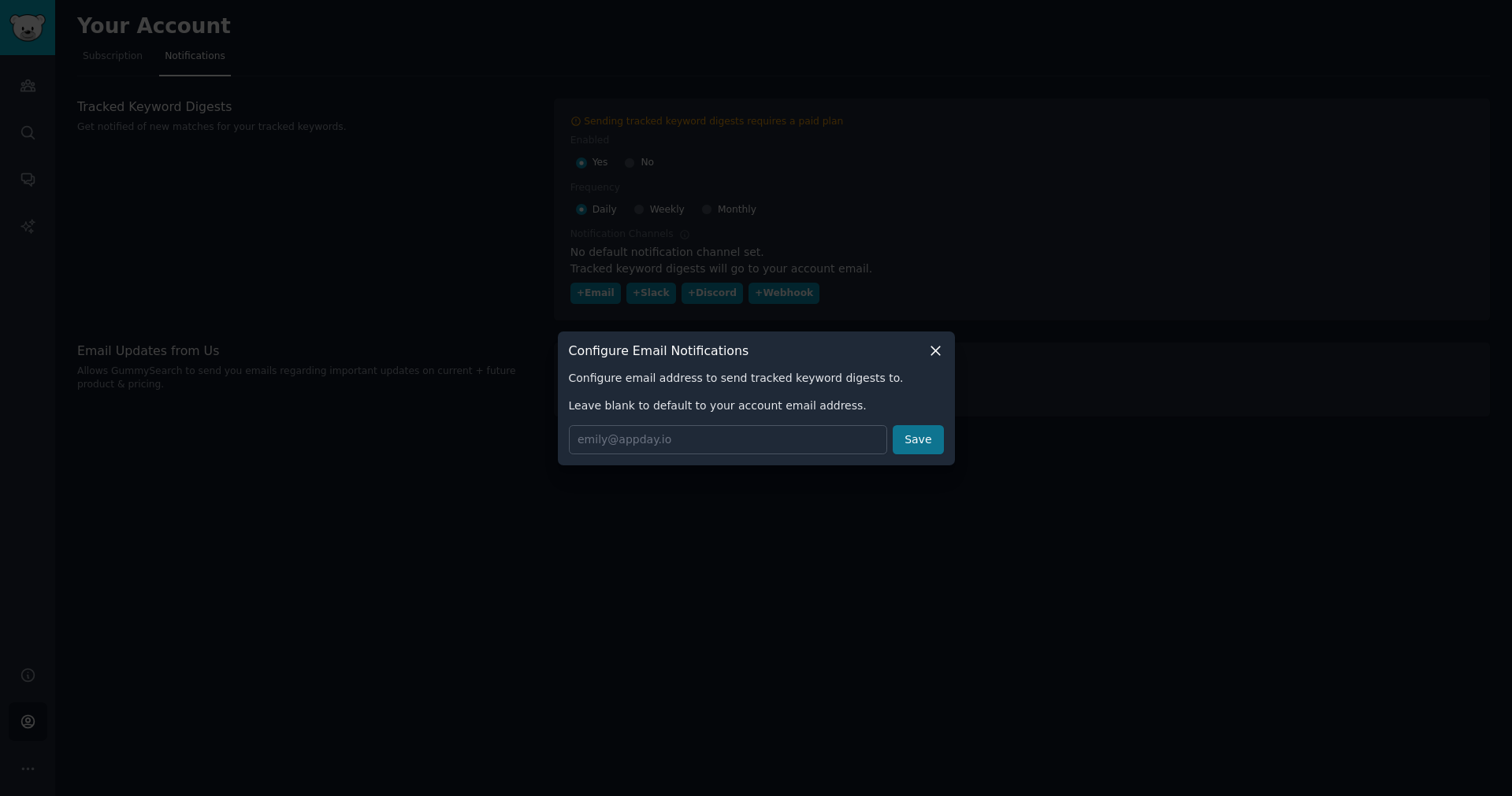
click at [920, 448] on button "Save" at bounding box center [918, 440] width 51 height 29
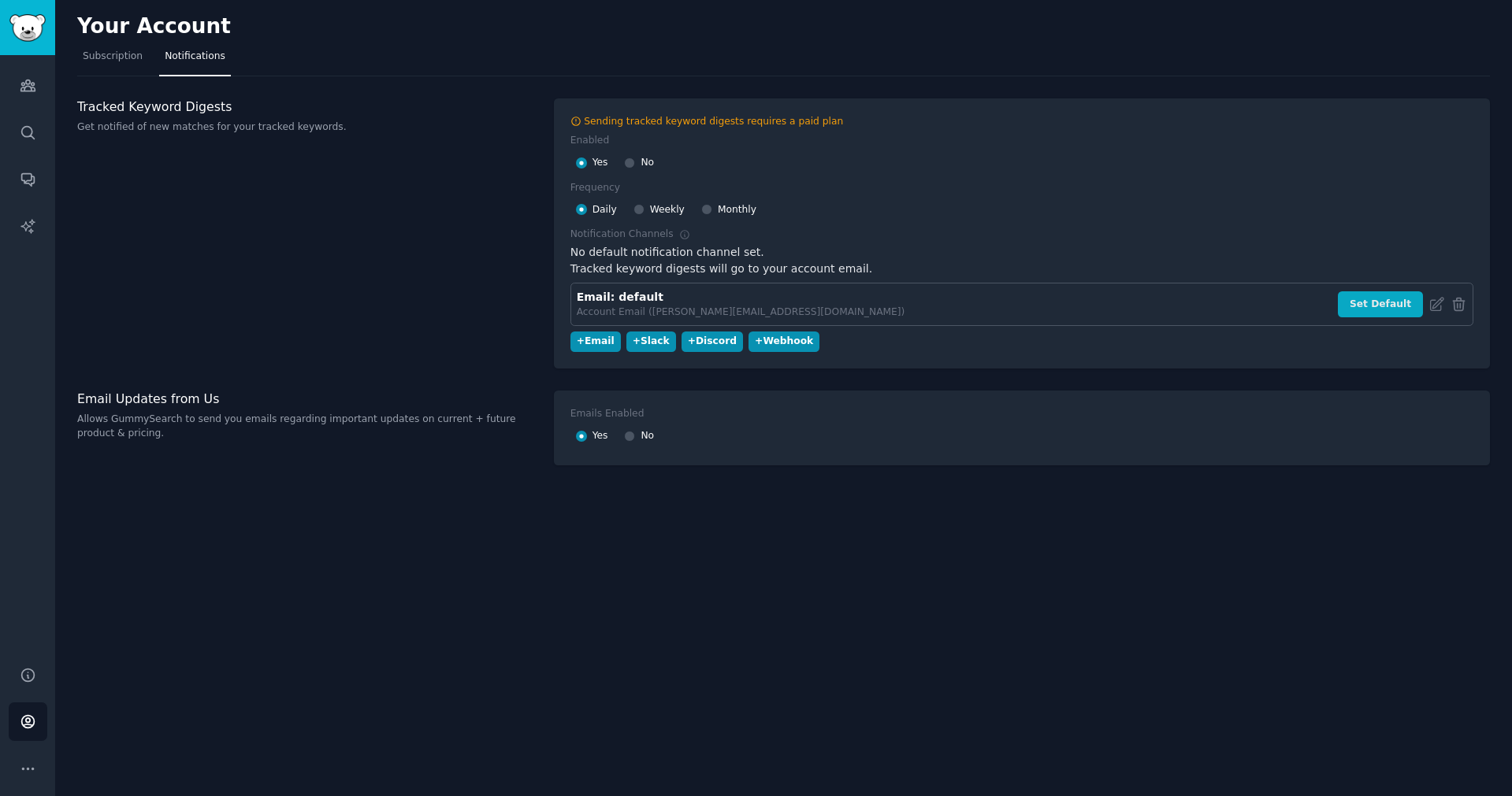
click at [1365, 296] on button "Set Default" at bounding box center [1380, 304] width 85 height 27
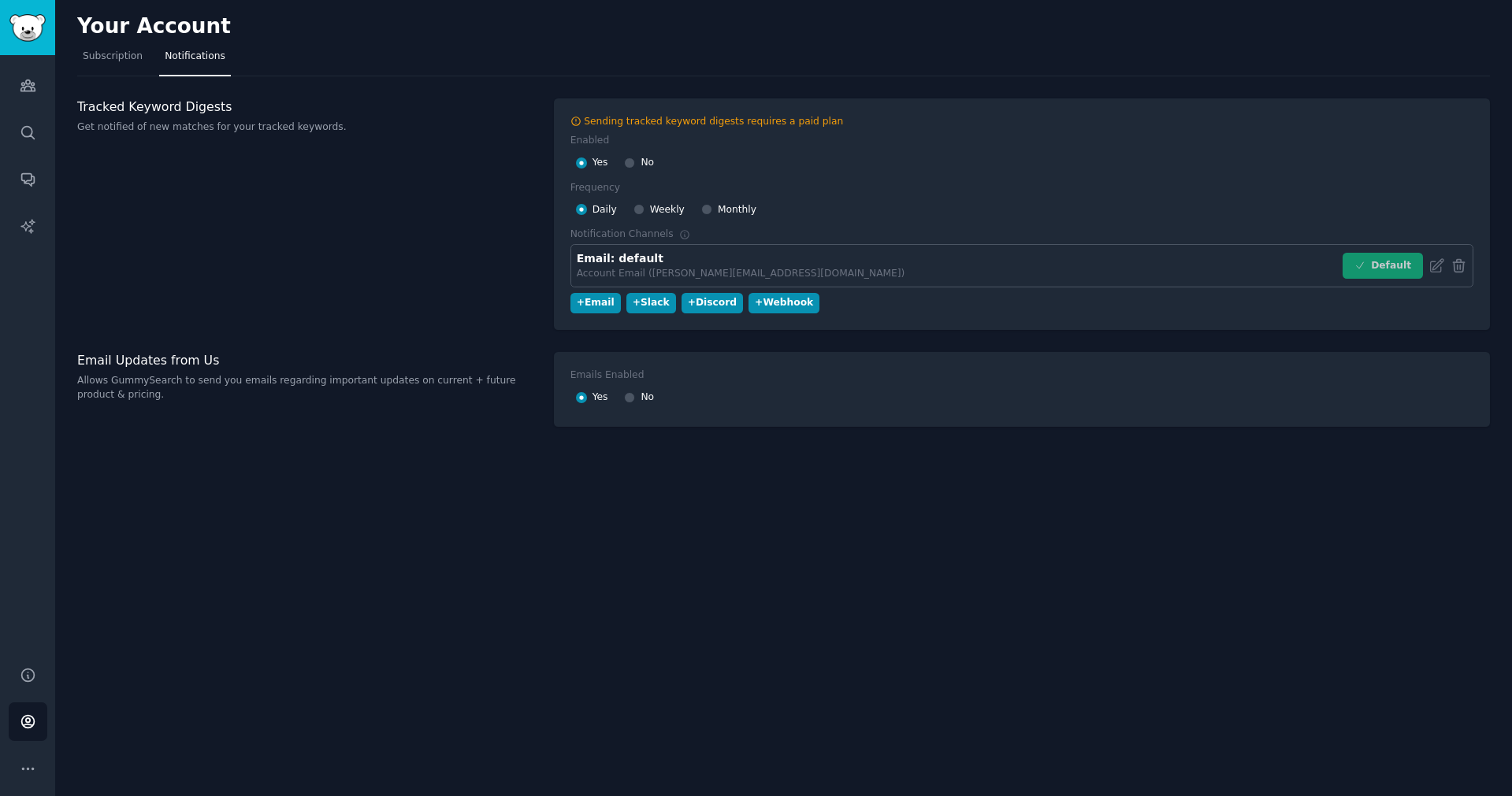
click at [481, 455] on div "Your Account Subscription Notifications Tracked Keyword Digests Get notified of…" at bounding box center [783, 398] width 1457 height 796
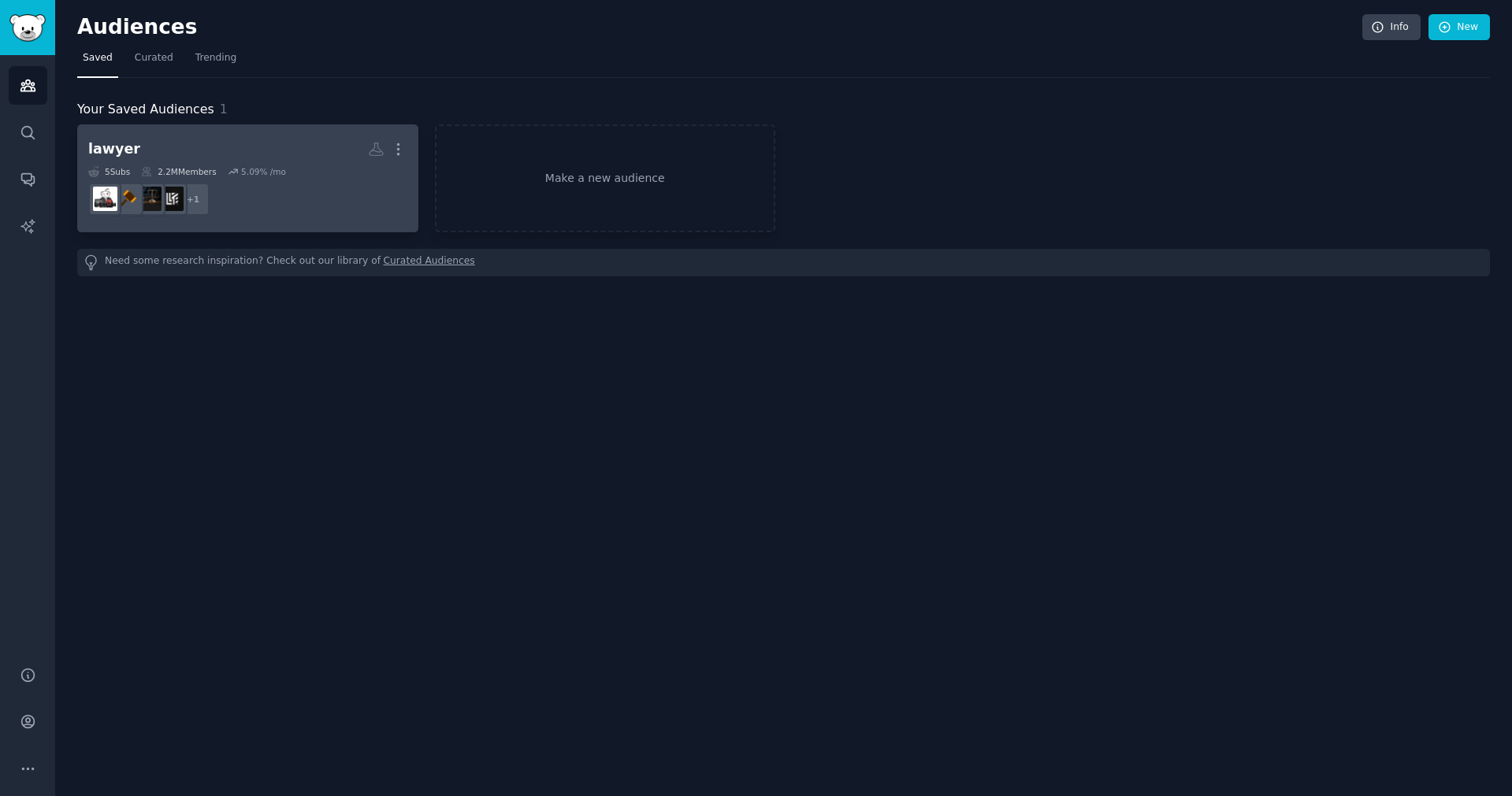
click at [266, 177] on dd "+ 1" at bounding box center [248, 199] width 319 height 44
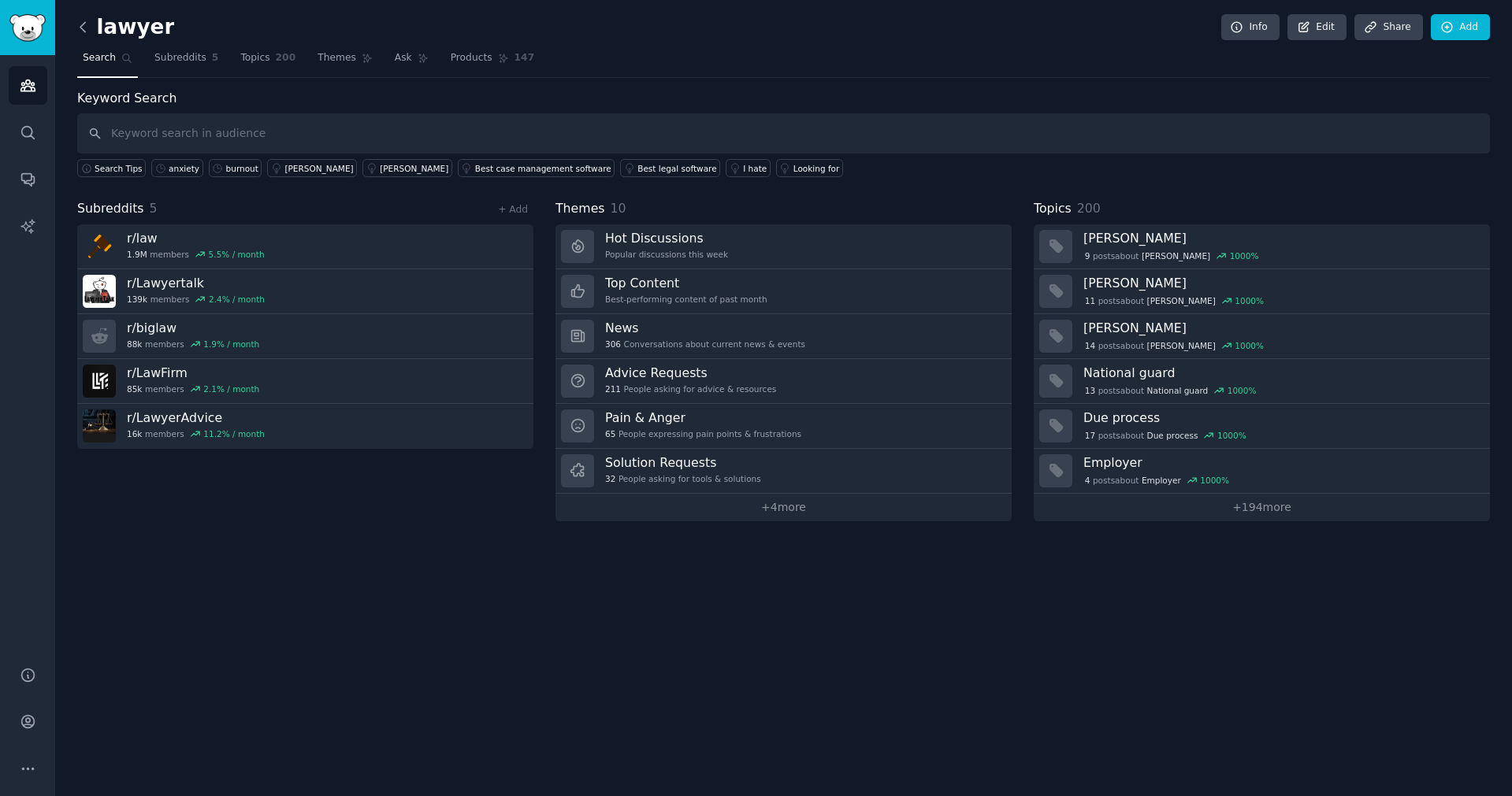
click at [78, 22] on icon at bounding box center [83, 28] width 17 height 17
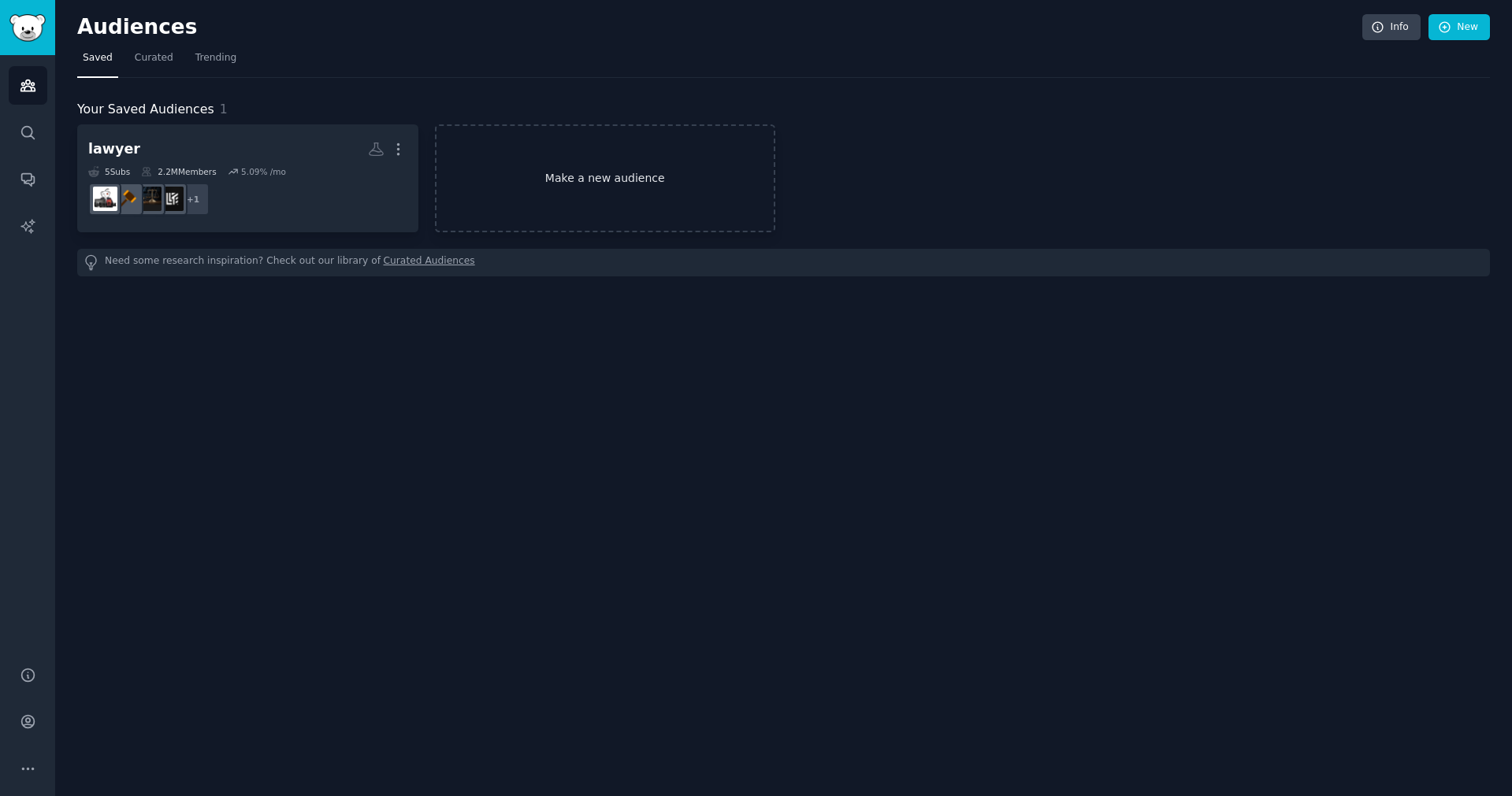
click at [616, 159] on link "Make a new audience" at bounding box center [605, 178] width 341 height 108
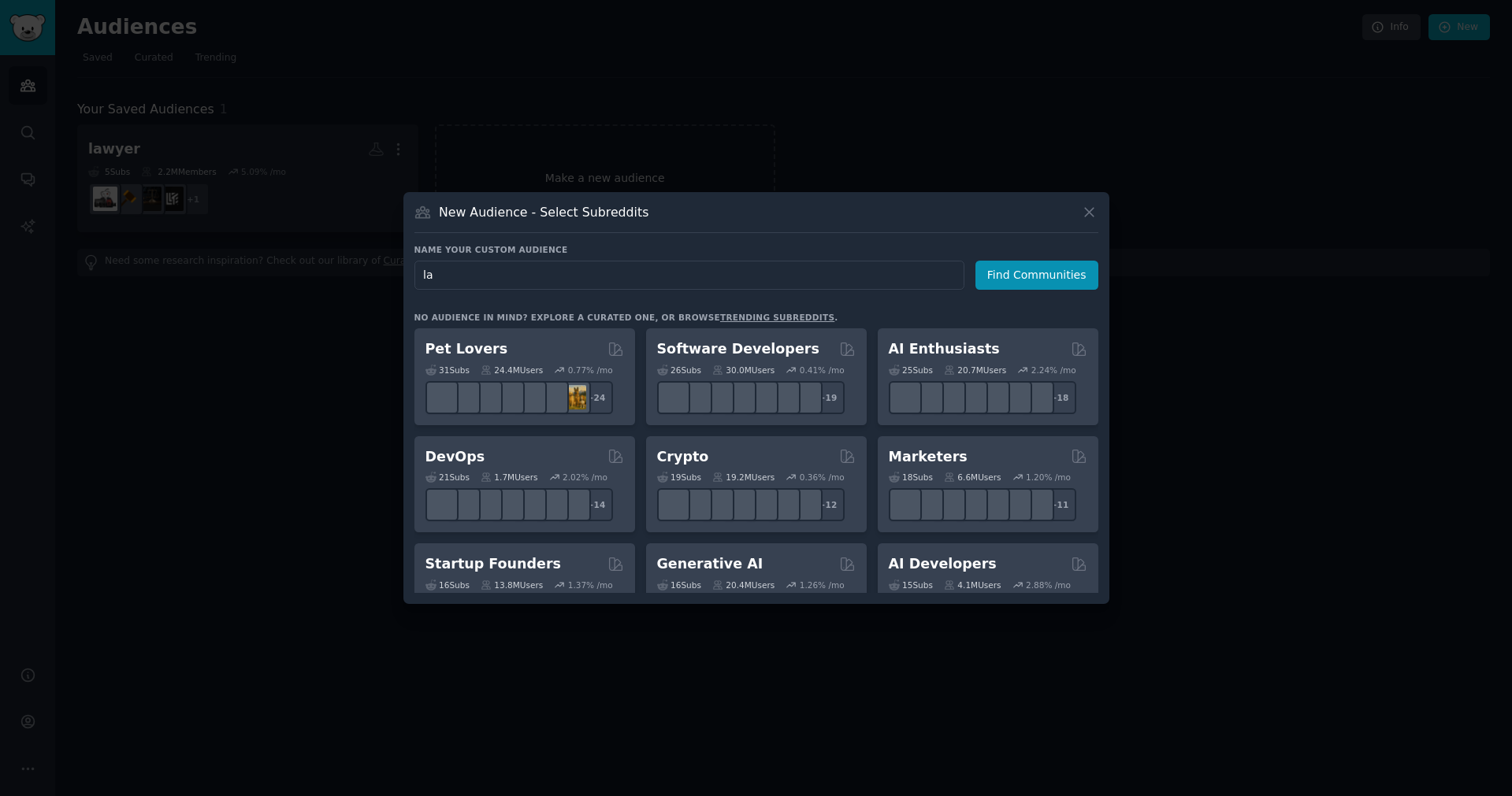
type input "law"
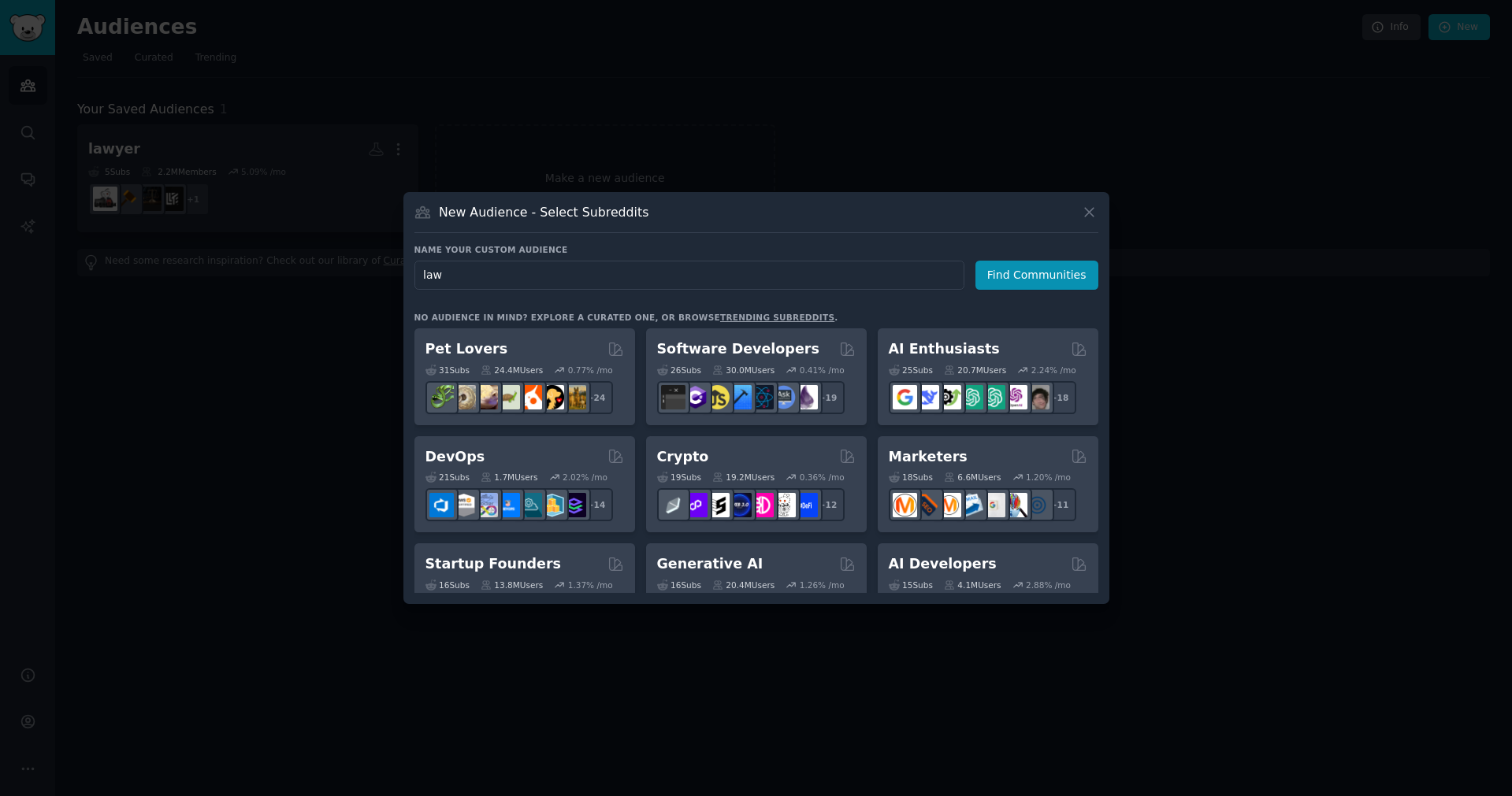
click at [1039, 275] on button "Find Communities" at bounding box center [1036, 275] width 123 height 29
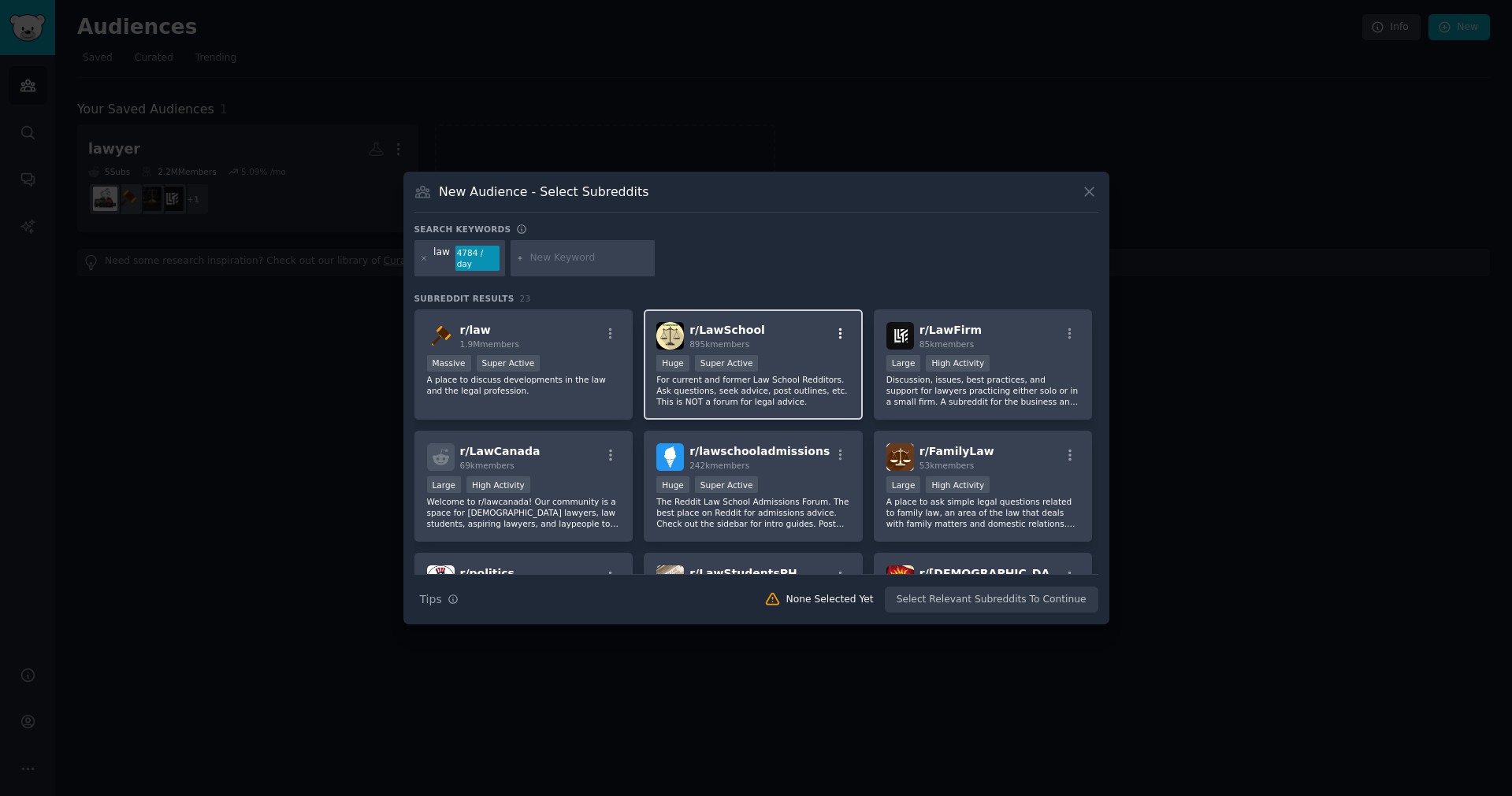
click at [839, 334] on icon "button" at bounding box center [840, 334] width 3 height 11
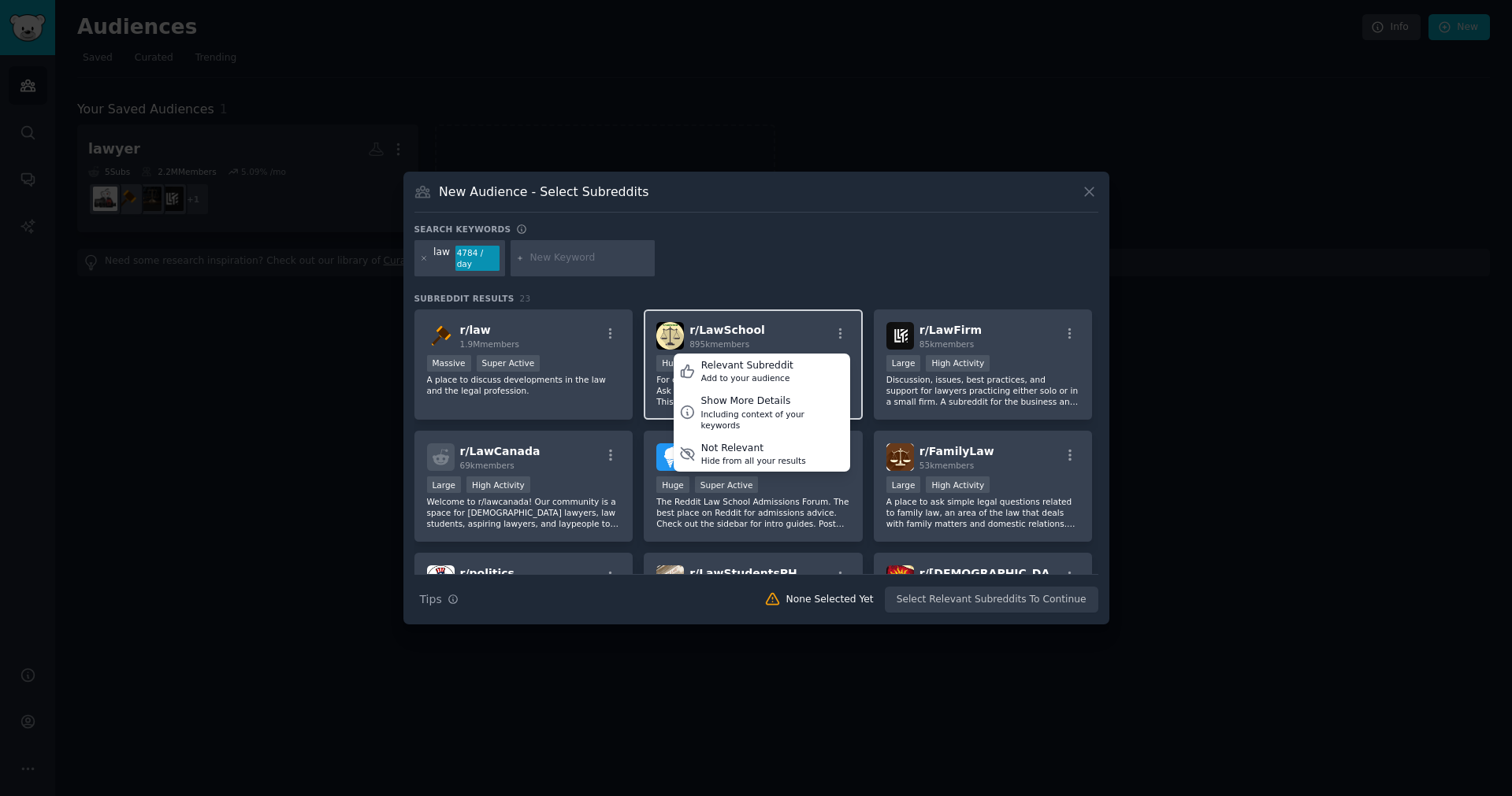
click at [813, 323] on div "r/ LawSchool 895k members Relevant Subreddit Add to your audience Show More Det…" at bounding box center [753, 336] width 193 height 28
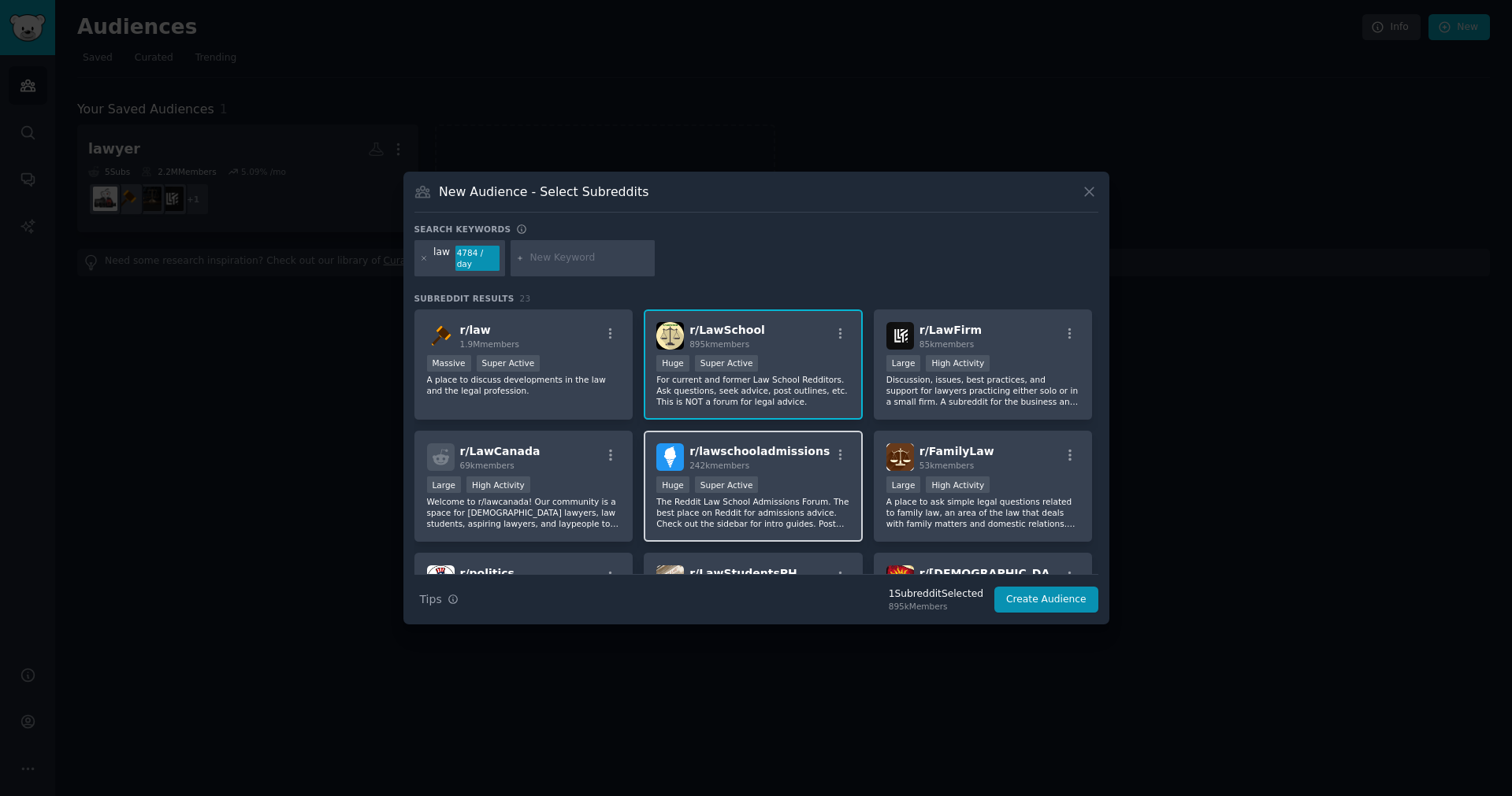
click at [777, 500] on p "The Reddit Law School Admissions Forum. The best place on Reddit for admissions…" at bounding box center [753, 513] width 193 height 33
click at [1055, 605] on button "Create Audience" at bounding box center [1046, 600] width 104 height 27
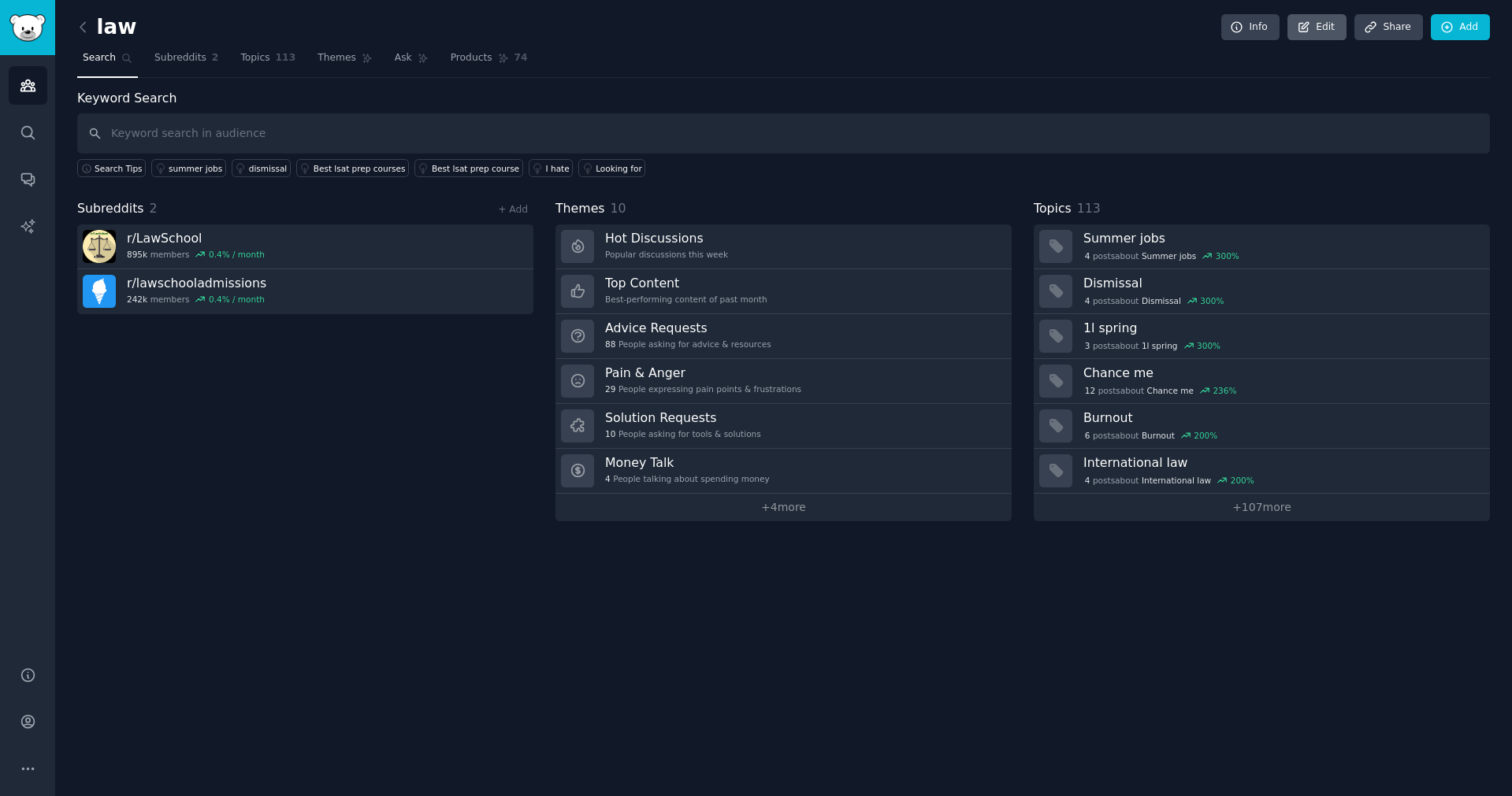
click at [1304, 18] on link "Edit" at bounding box center [1317, 27] width 59 height 27
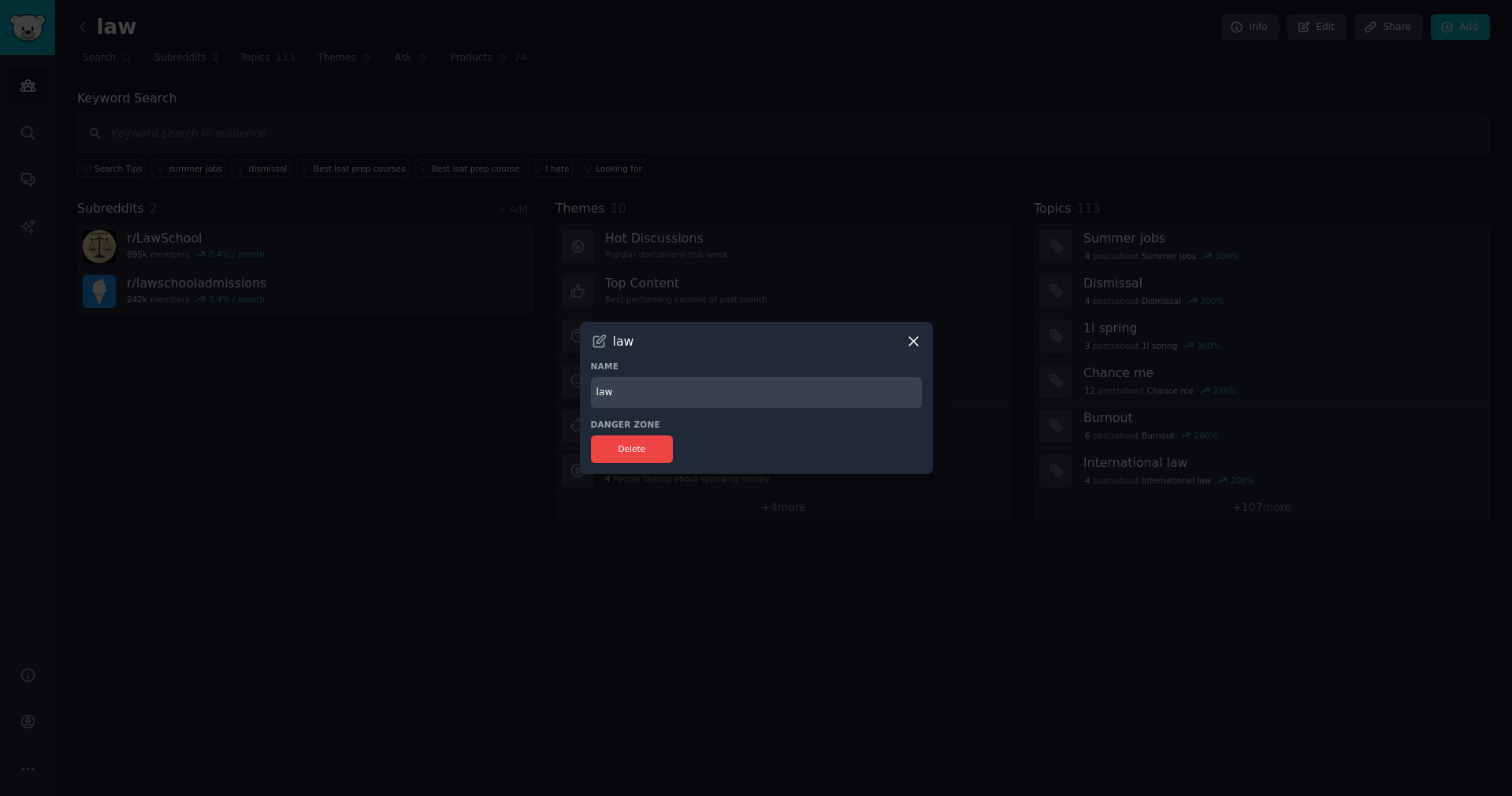
click at [665, 418] on div "law Name law Danger Zone Delete" at bounding box center [756, 398] width 353 height 152
click at [662, 400] on input "law" at bounding box center [756, 392] width 331 height 30
type input "law students"
click at [915, 335] on icon at bounding box center [913, 342] width 17 height 17
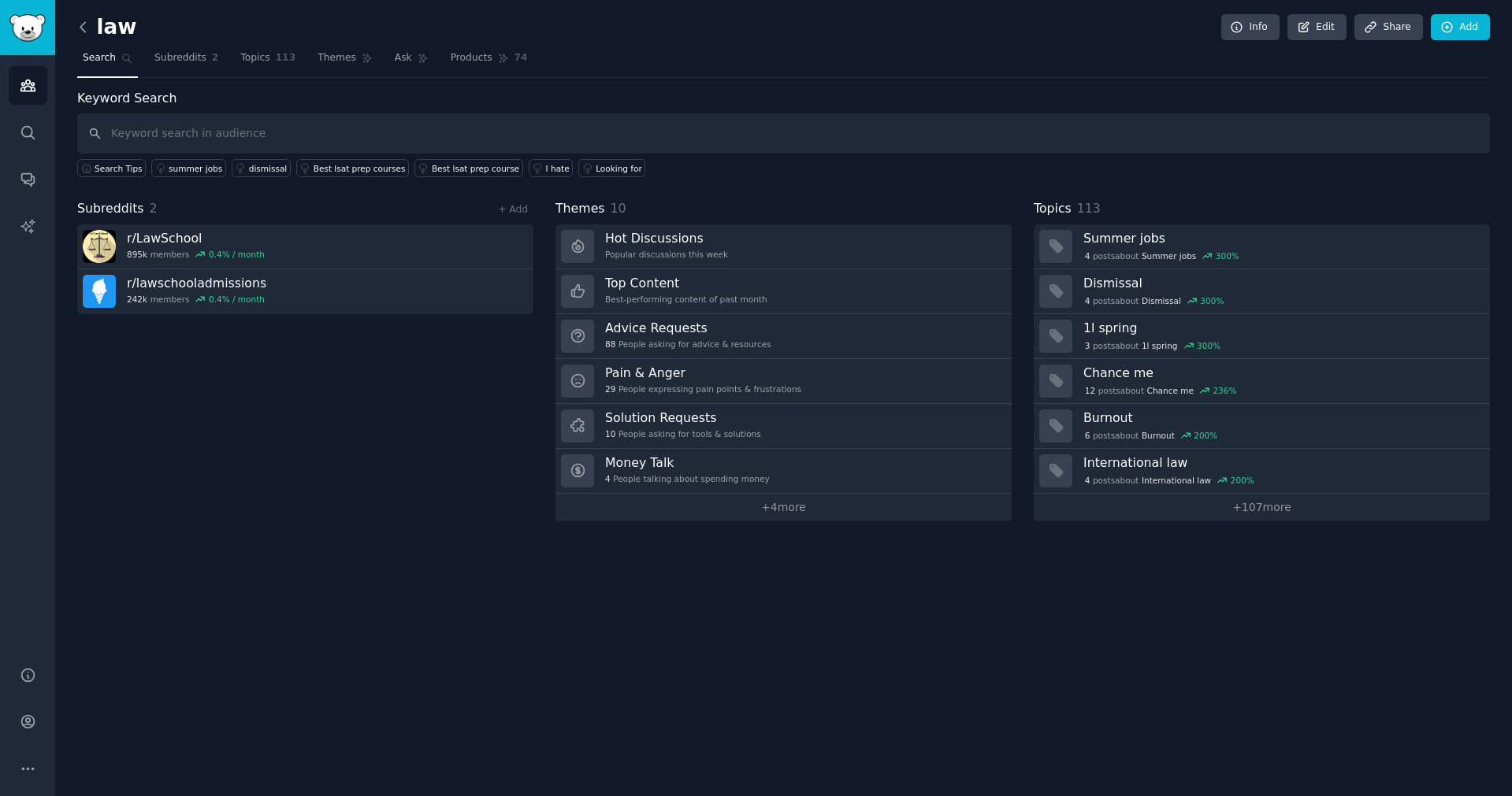
click at [87, 24] on icon at bounding box center [83, 28] width 17 height 17
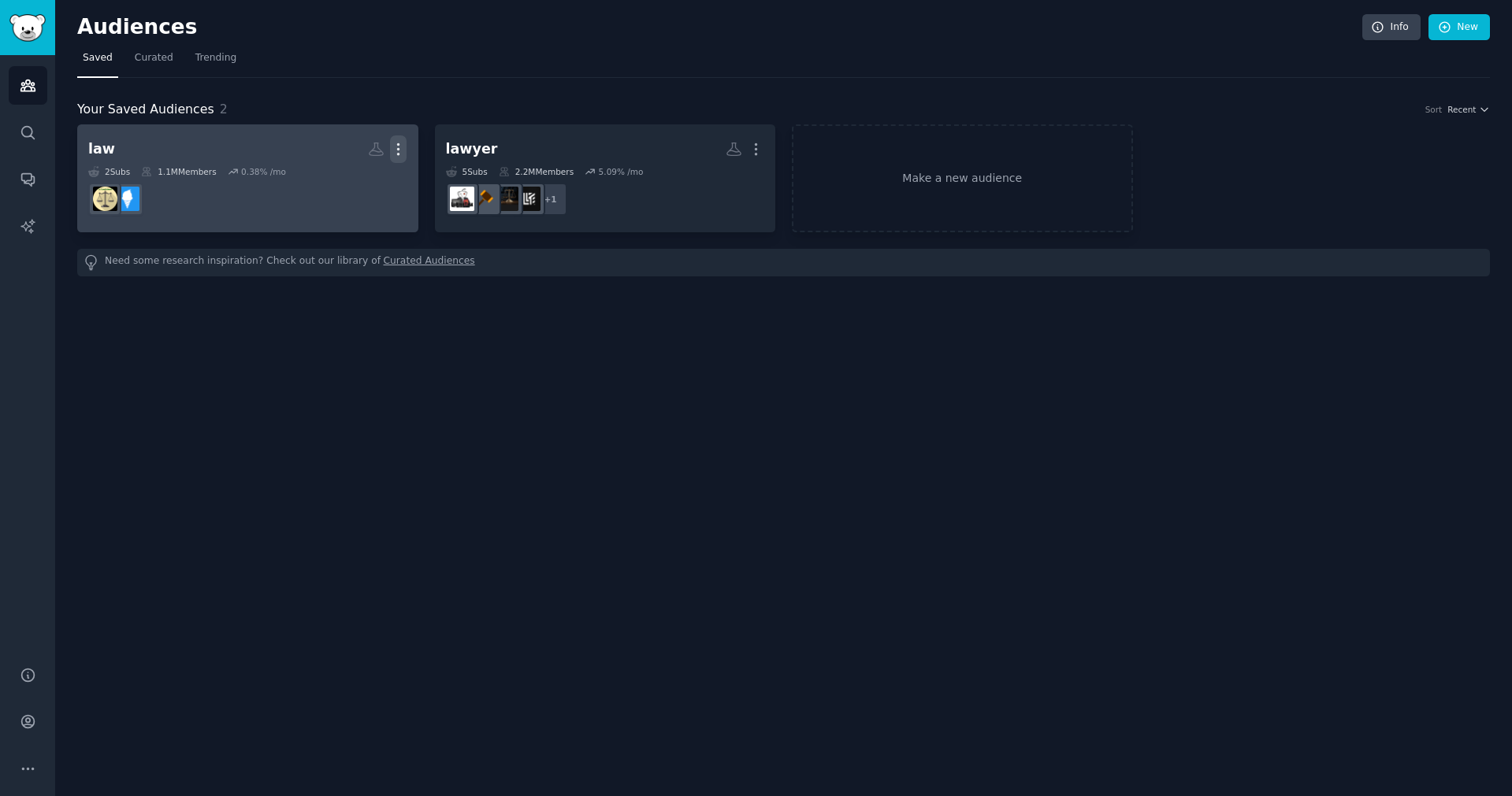
click at [401, 139] on button "More" at bounding box center [398, 149] width 17 height 28
click at [97, 146] on div "law" at bounding box center [101, 148] width 27 height 19
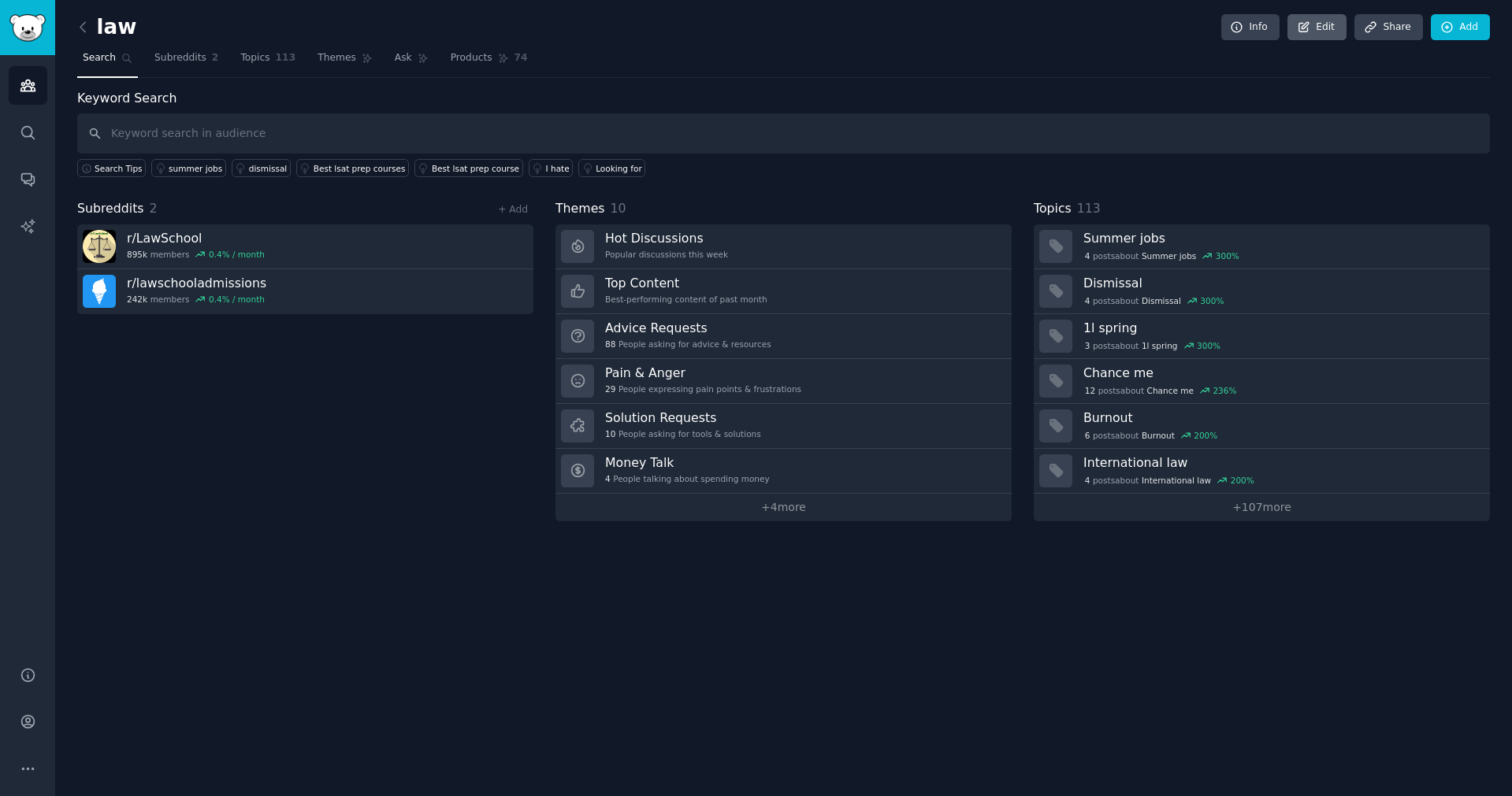
click at [1322, 29] on link "Edit" at bounding box center [1317, 27] width 59 height 27
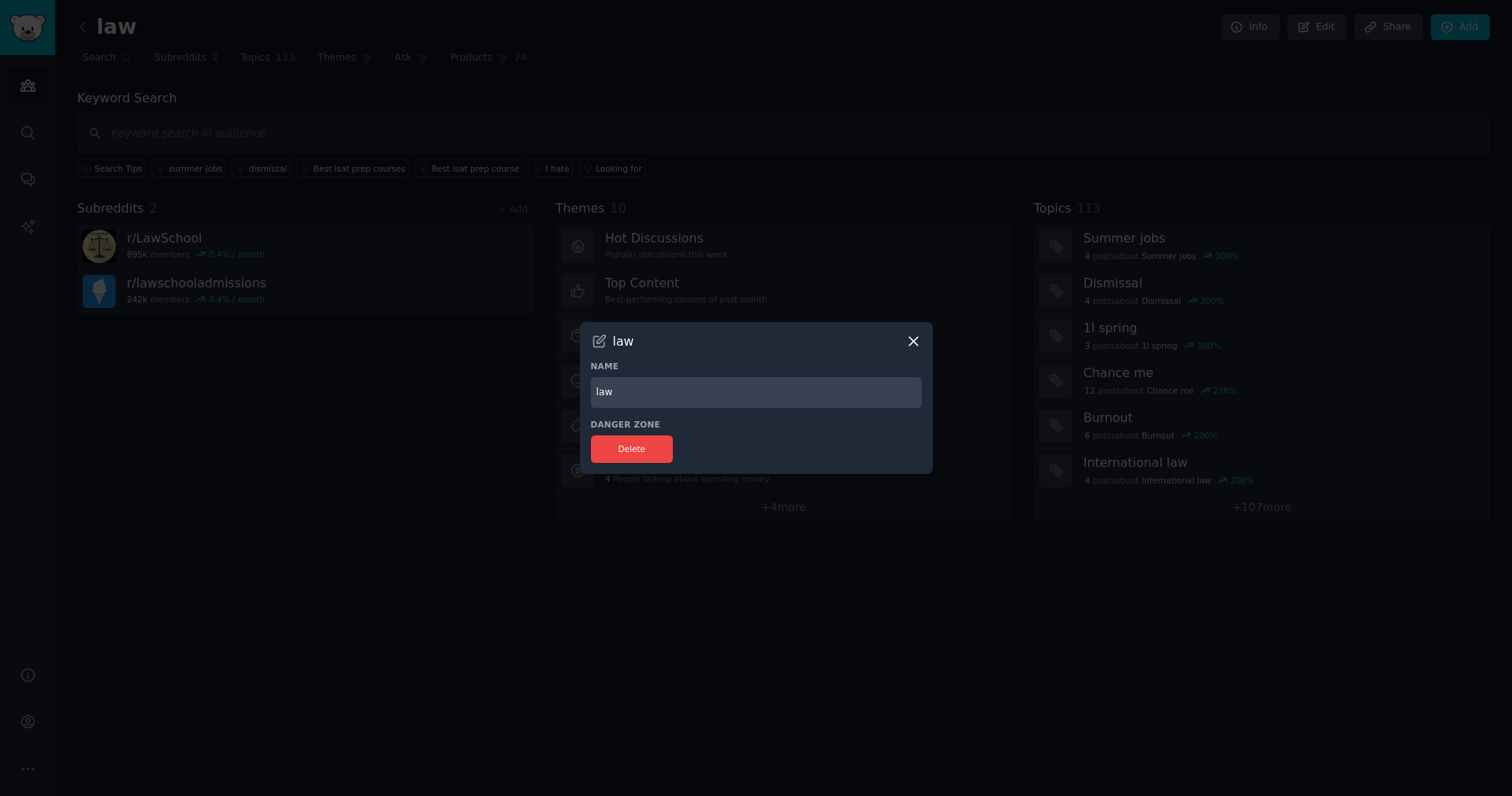
click at [692, 380] on input "law" at bounding box center [756, 392] width 331 height 30
click at [682, 390] on input "law" at bounding box center [756, 392] width 331 height 30
type input "law students"
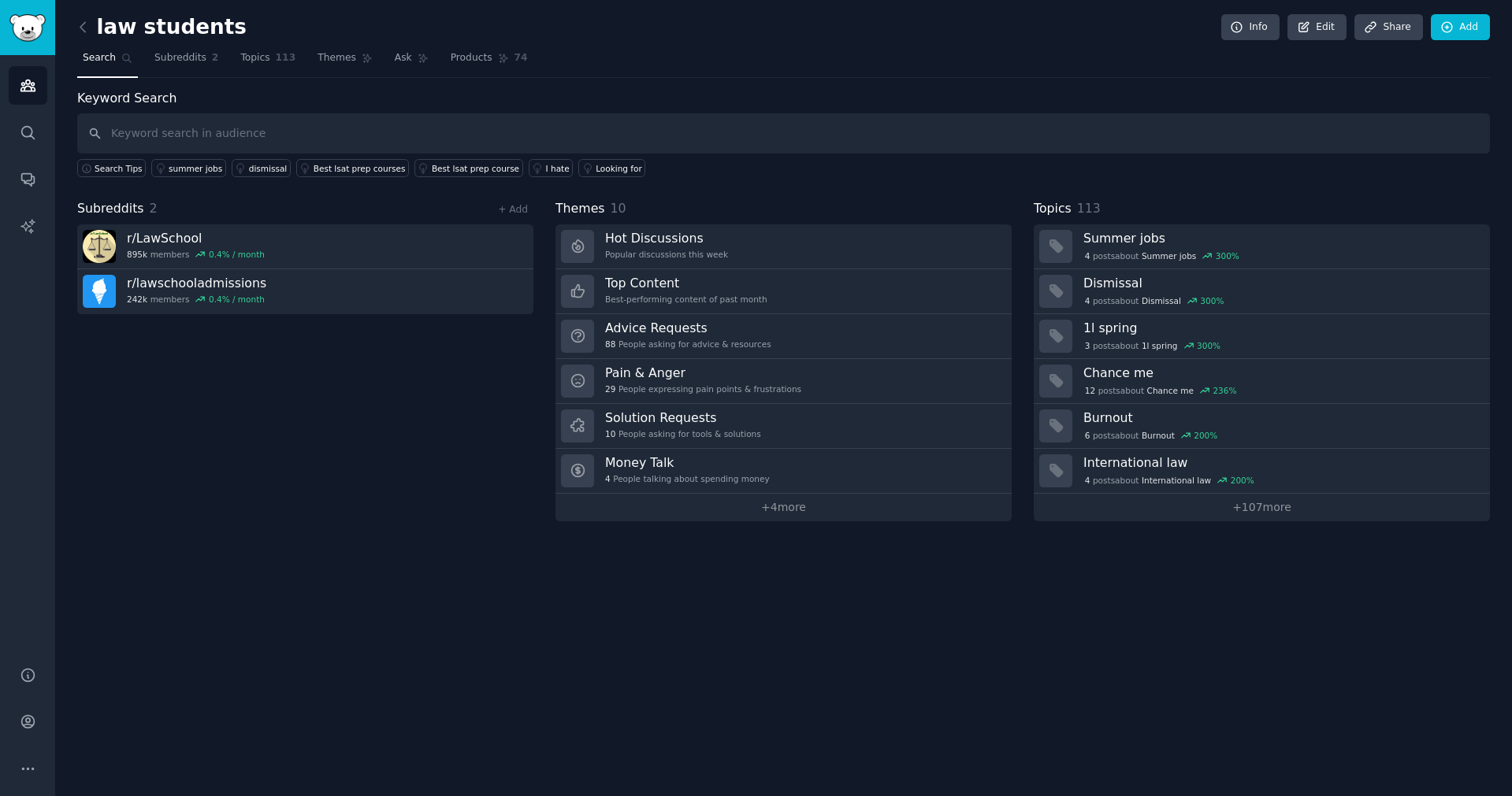
click at [76, 34] on div "law students Info Edit Share Add Search Subreddits 2 Topics 113 Themes Ask Prod…" at bounding box center [783, 398] width 1457 height 796
click at [80, 29] on icon at bounding box center [83, 28] width 17 height 17
